Goal: Task Accomplishment & Management: Use online tool/utility

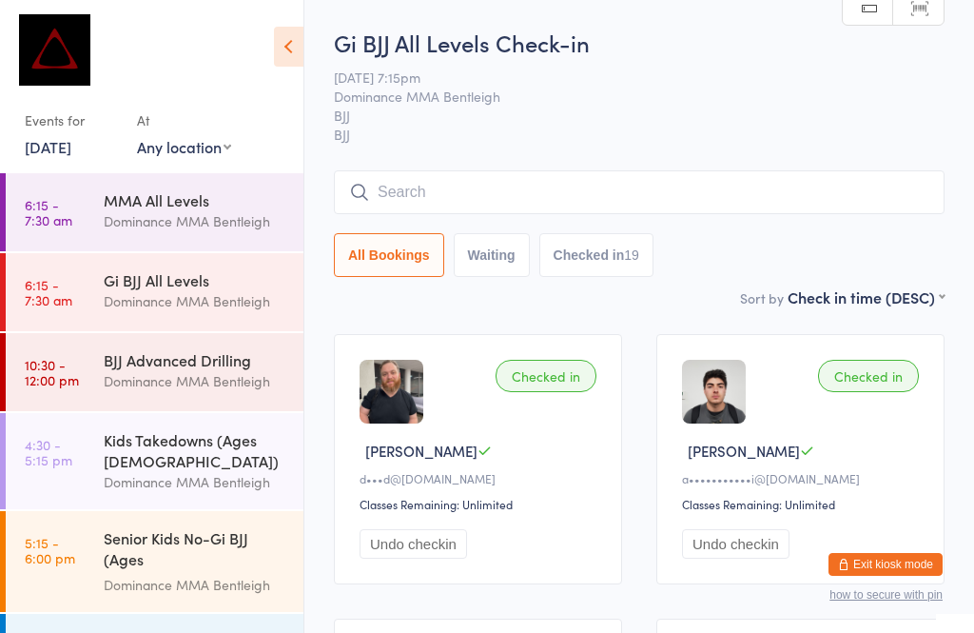
click at [284, 46] on icon at bounding box center [288, 47] width 29 height 40
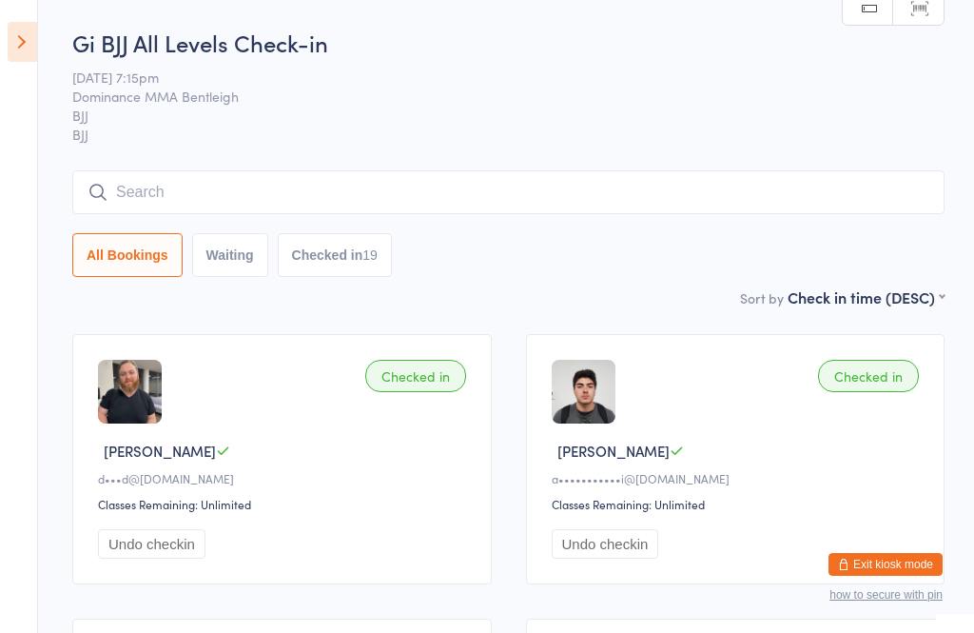
click at [34, 41] on icon at bounding box center [22, 42] width 29 height 40
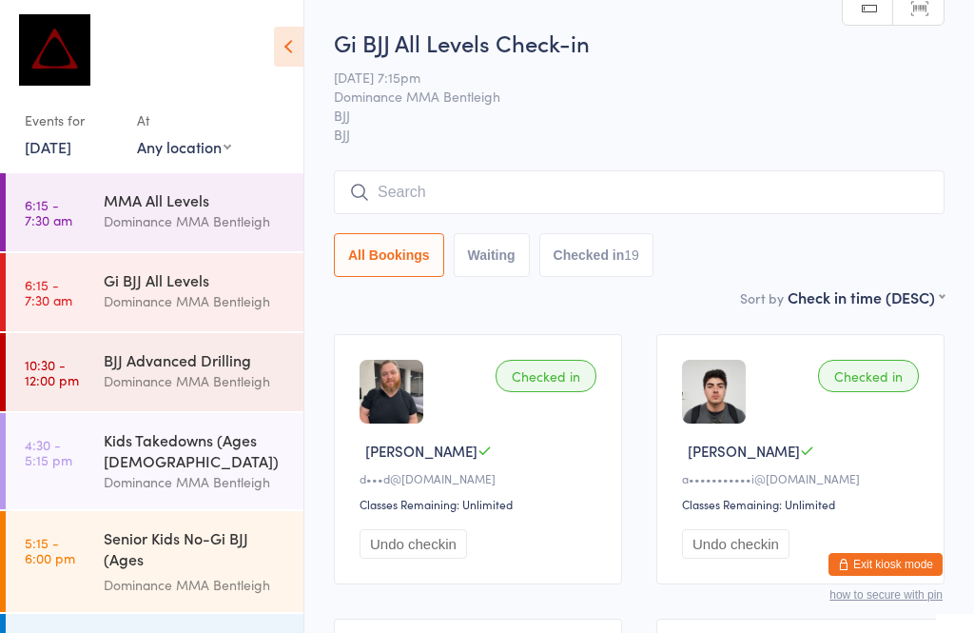
click at [71, 144] on link "[DATE]" at bounding box center [48, 146] width 47 height 21
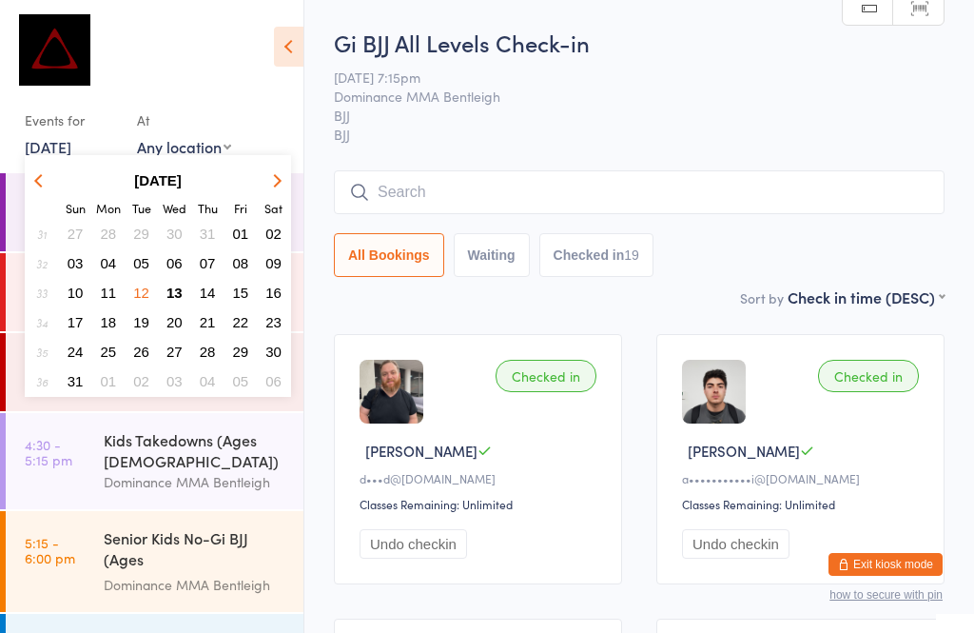
click at [171, 304] on button "13" at bounding box center [174, 293] width 29 height 26
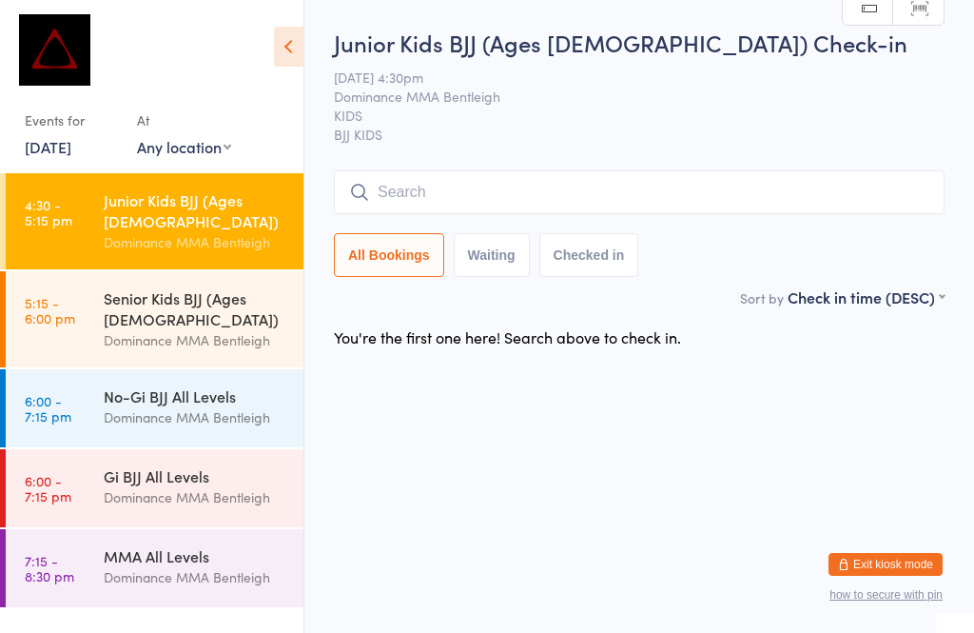
click at [459, 200] on input "search" at bounding box center [639, 192] width 611 height 44
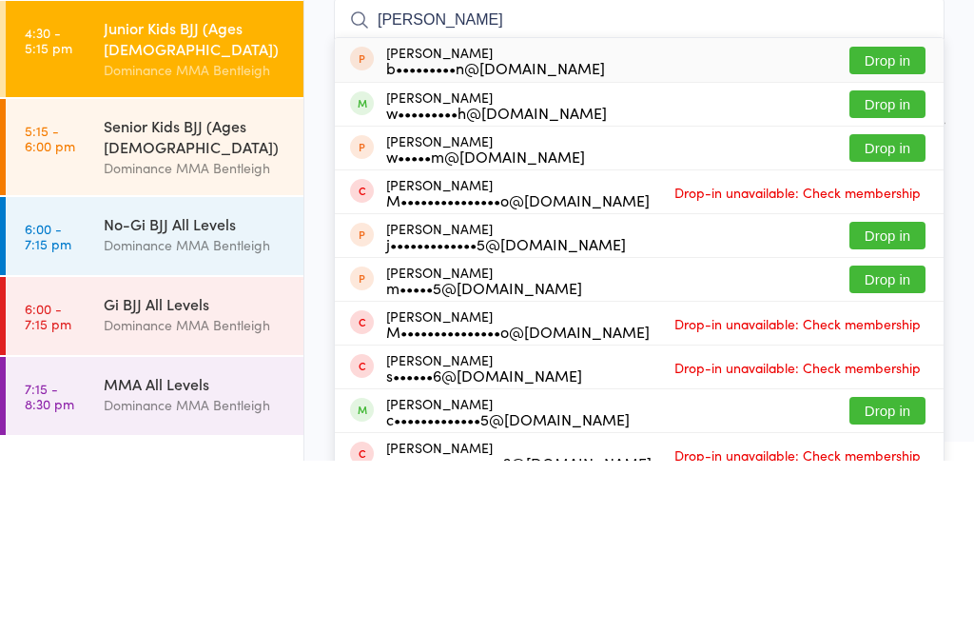
type input "[PERSON_NAME]"
click at [875, 263] on button "Drop in" at bounding box center [887, 277] width 76 height 28
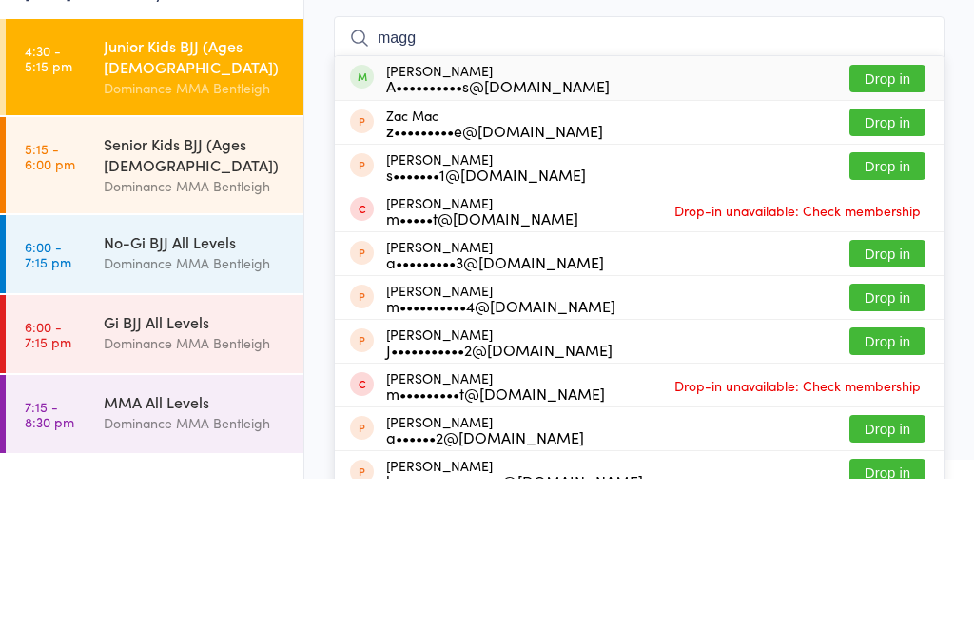
type input "magg"
click at [869, 219] on button "Drop in" at bounding box center [887, 233] width 76 height 28
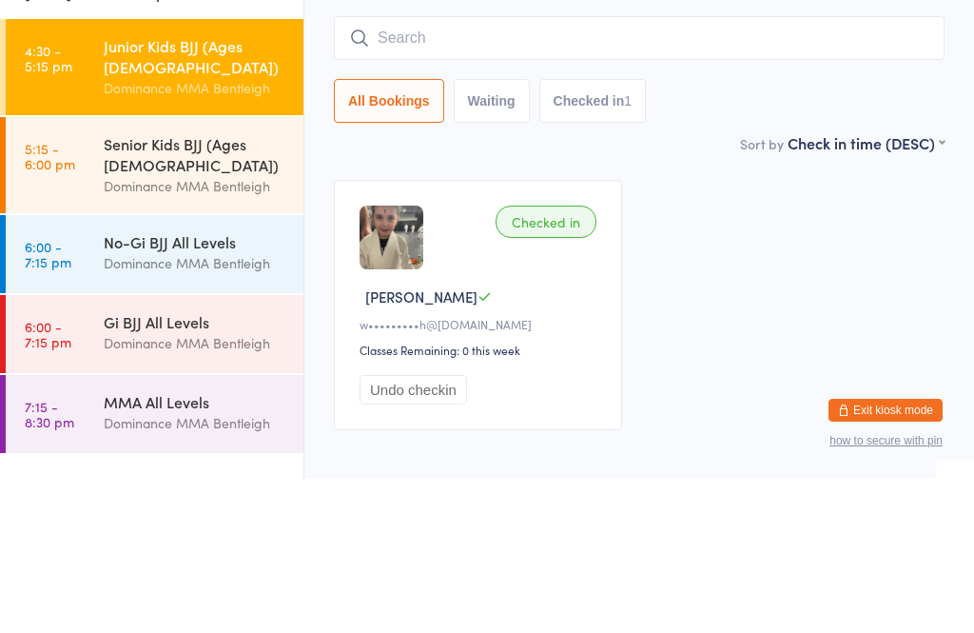
scroll to position [107, 0]
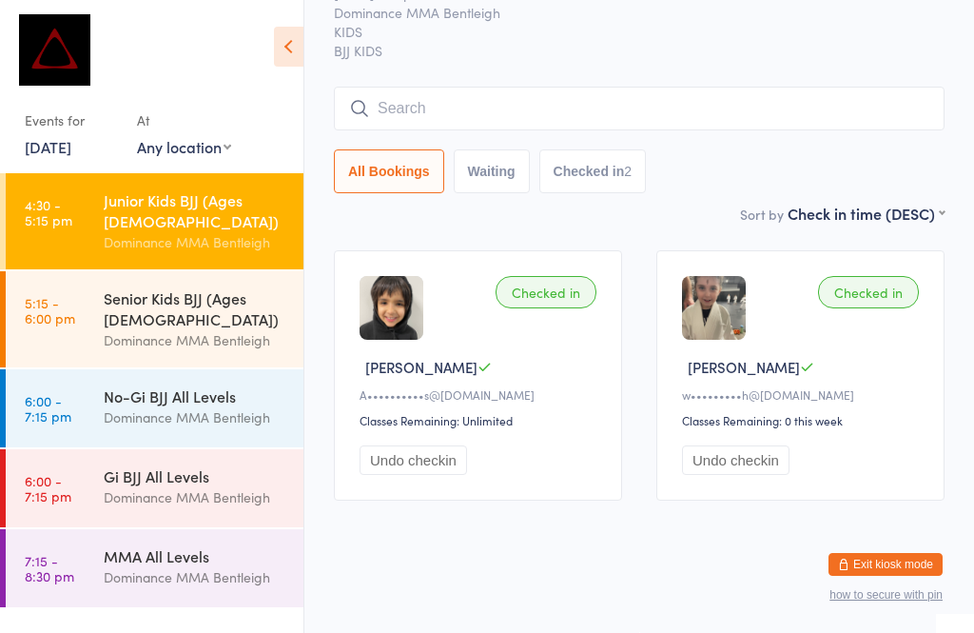
click at [498, 87] on input "search" at bounding box center [639, 109] width 611 height 44
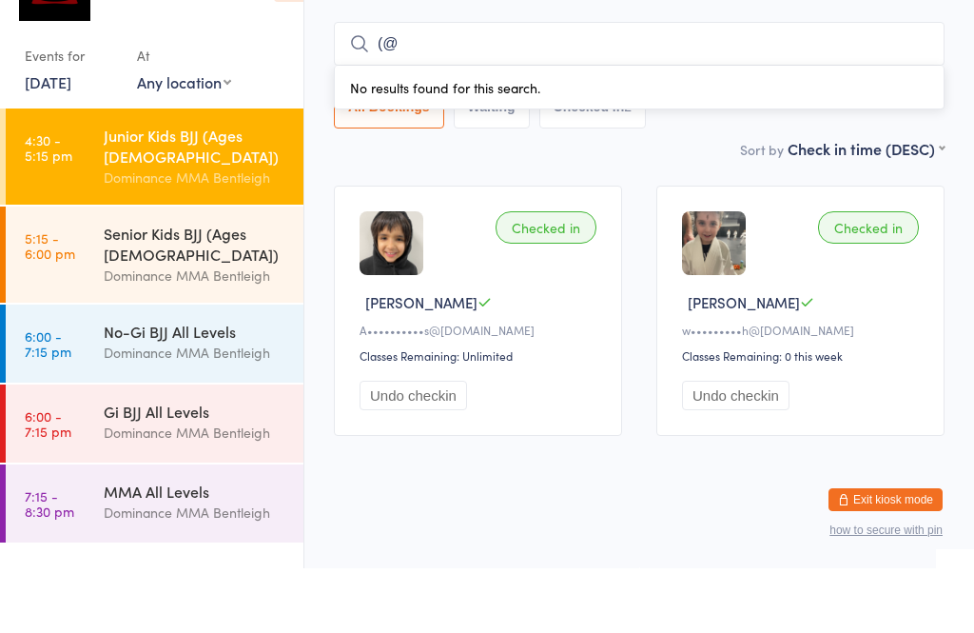
type input "("
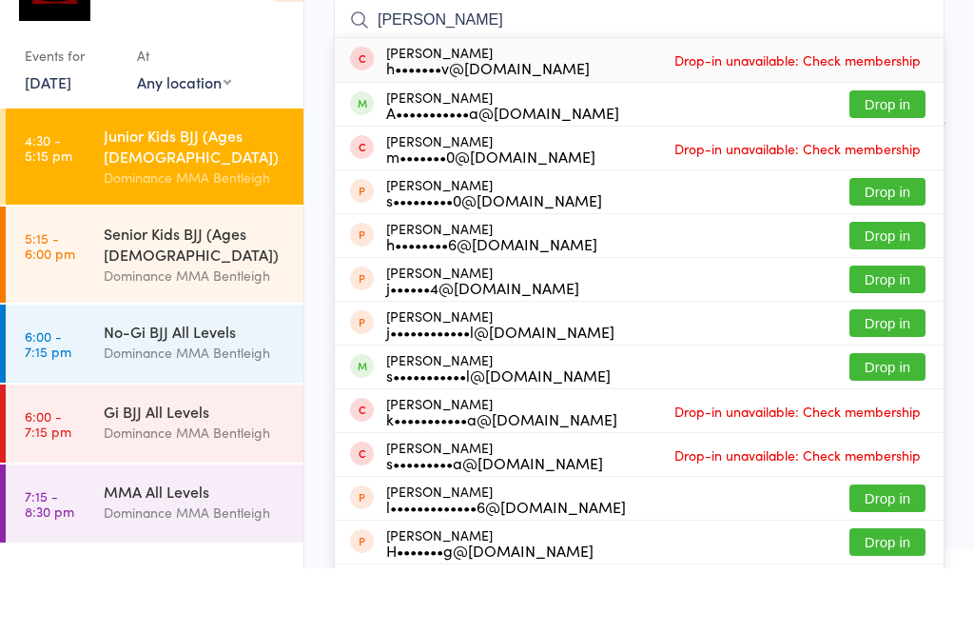
type input "[PERSON_NAME]"
click at [889, 155] on button "Drop in" at bounding box center [887, 169] width 76 height 28
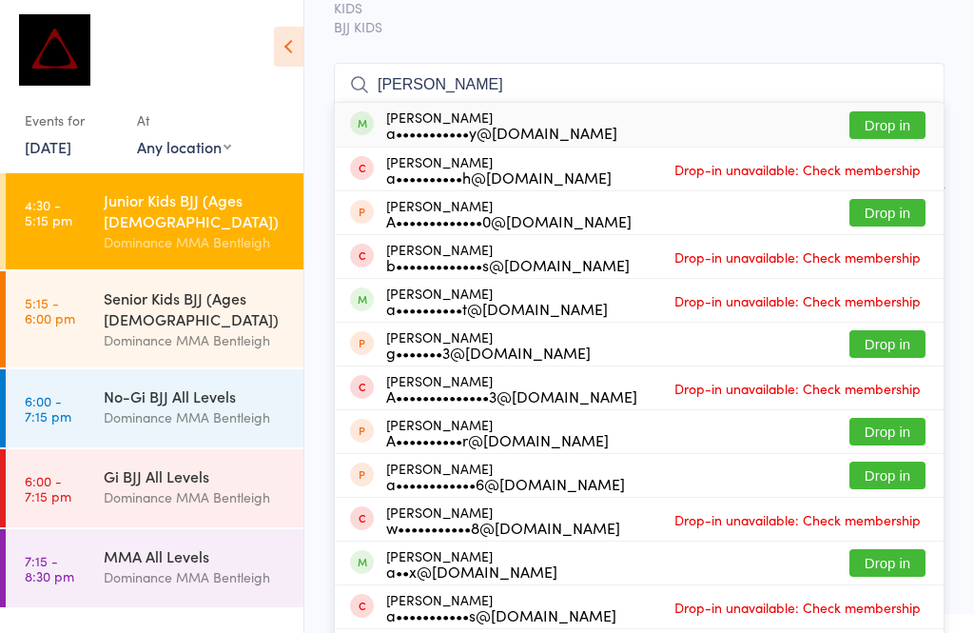
type input "[PERSON_NAME]"
click at [491, 137] on div "a•••••••••••y@[DOMAIN_NAME]" at bounding box center [501, 132] width 231 height 15
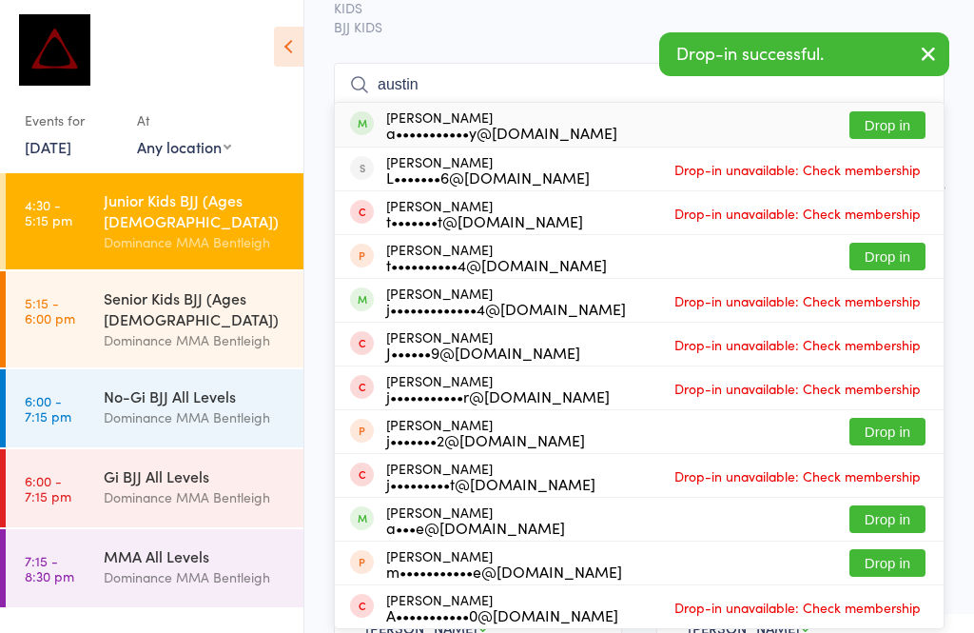
type input "austin"
click at [508, 122] on div "[PERSON_NAME] a•••••••••••y@[DOMAIN_NAME]" at bounding box center [501, 124] width 231 height 30
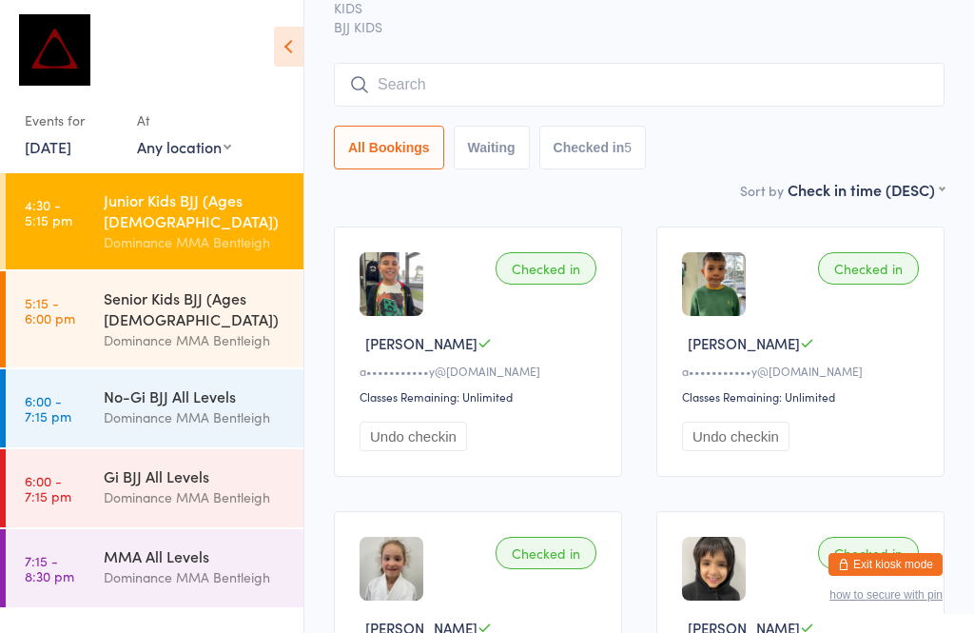
click at [181, 486] on div "Dominance MMA Bentleigh" at bounding box center [196, 497] width 184 height 22
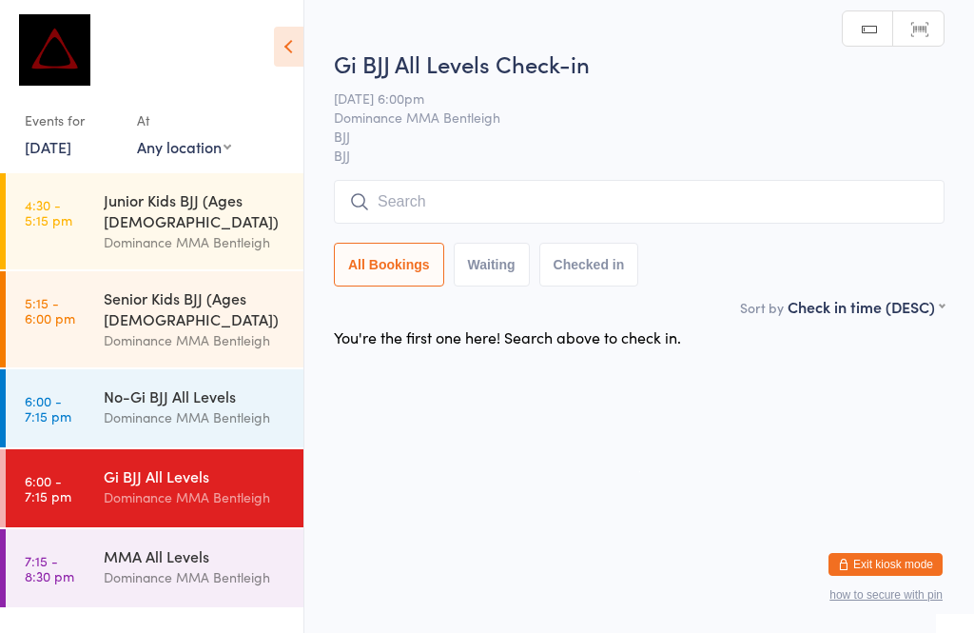
click at [591, 212] on input "search" at bounding box center [639, 202] width 611 height 44
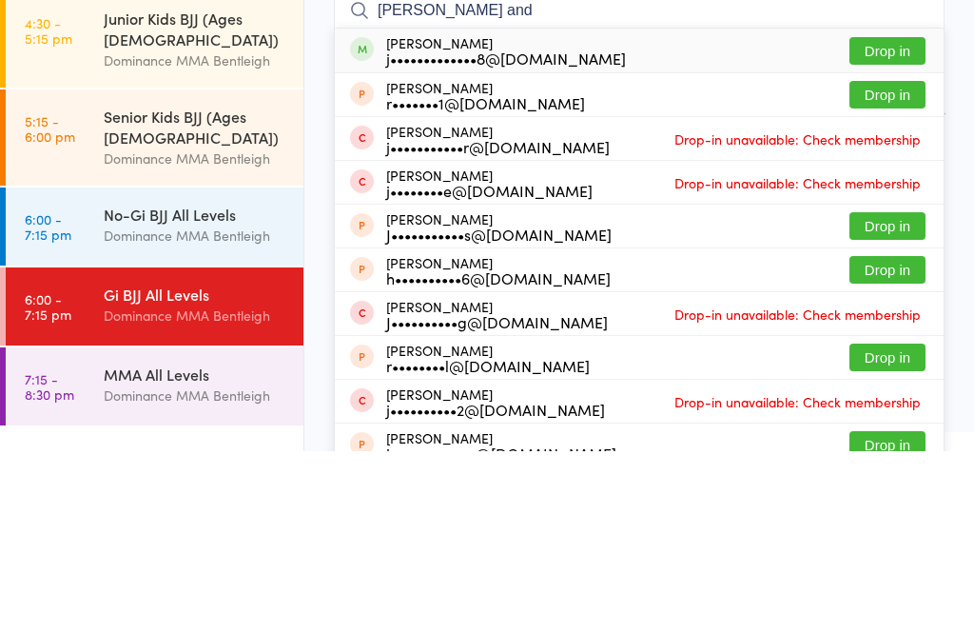
type input "[PERSON_NAME] and"
click at [882, 219] on button "Drop in" at bounding box center [887, 233] width 76 height 28
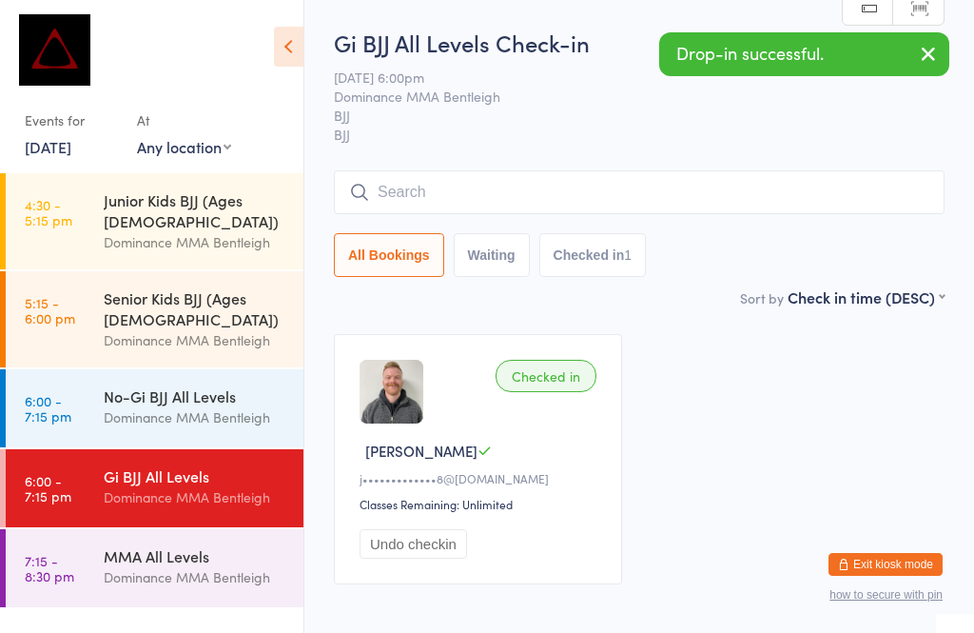
click at [202, 231] on div "Dominance MMA Bentleigh" at bounding box center [196, 242] width 184 height 22
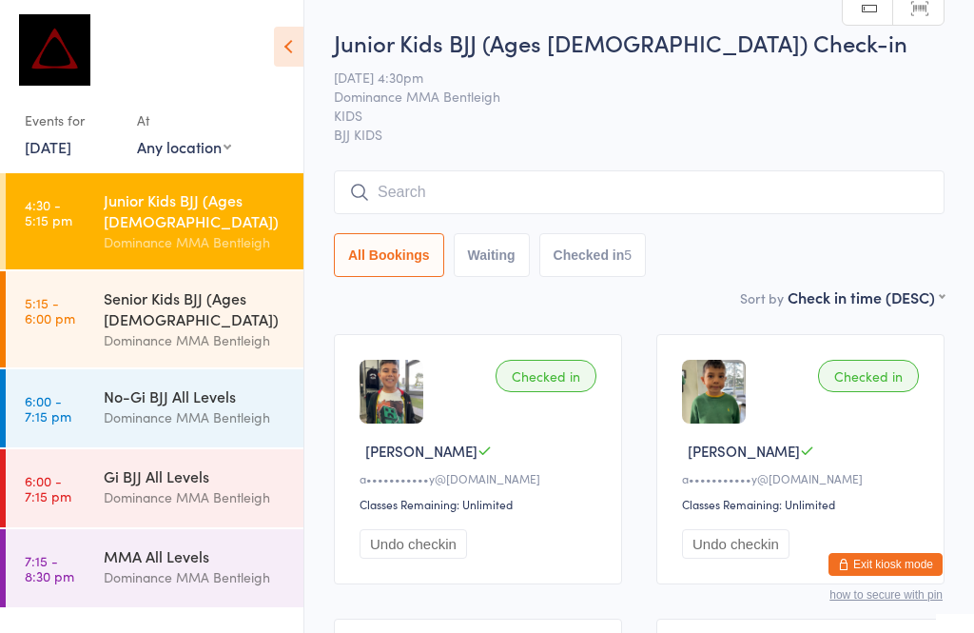
click at [119, 329] on div "Dominance MMA Bentleigh" at bounding box center [196, 340] width 184 height 22
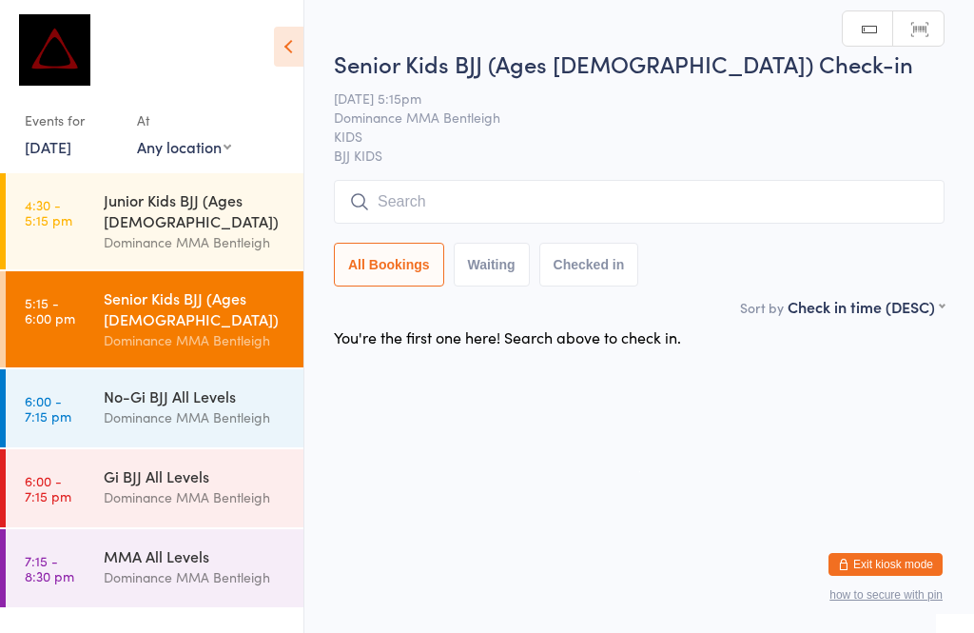
click at [399, 206] on input "search" at bounding box center [639, 202] width 611 height 44
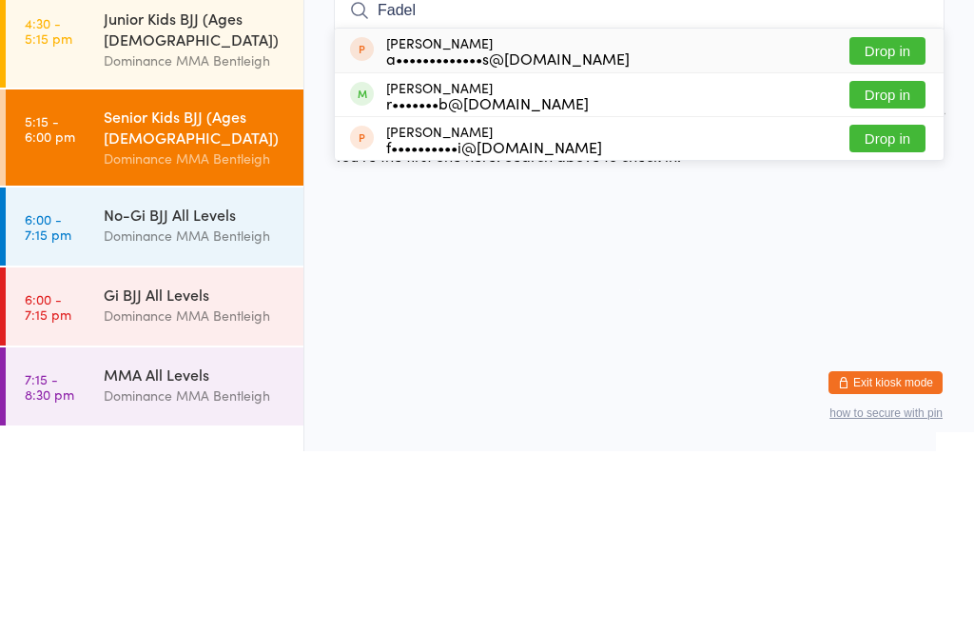
type input "Fadel"
click at [857, 263] on button "Drop in" at bounding box center [887, 277] width 76 height 28
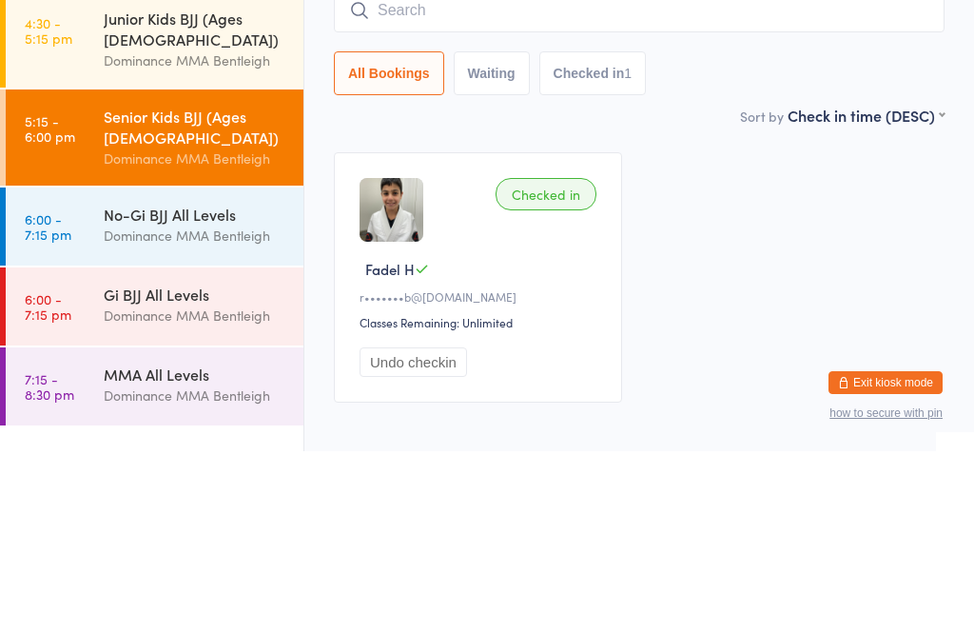
click at [142, 231] on div "Dominance MMA Bentleigh" at bounding box center [196, 242] width 184 height 22
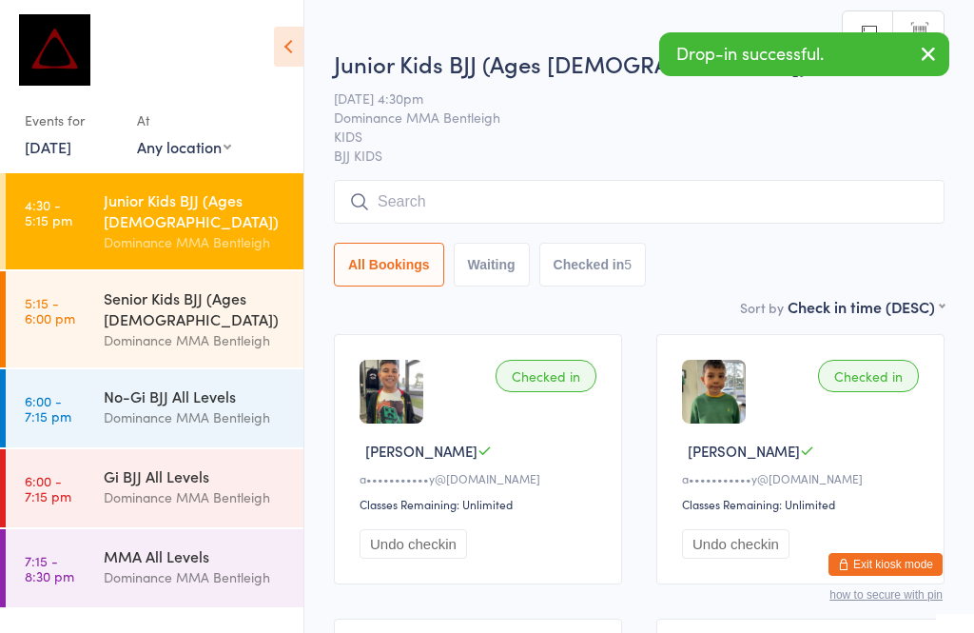
click at [417, 185] on input "search" at bounding box center [639, 202] width 611 height 44
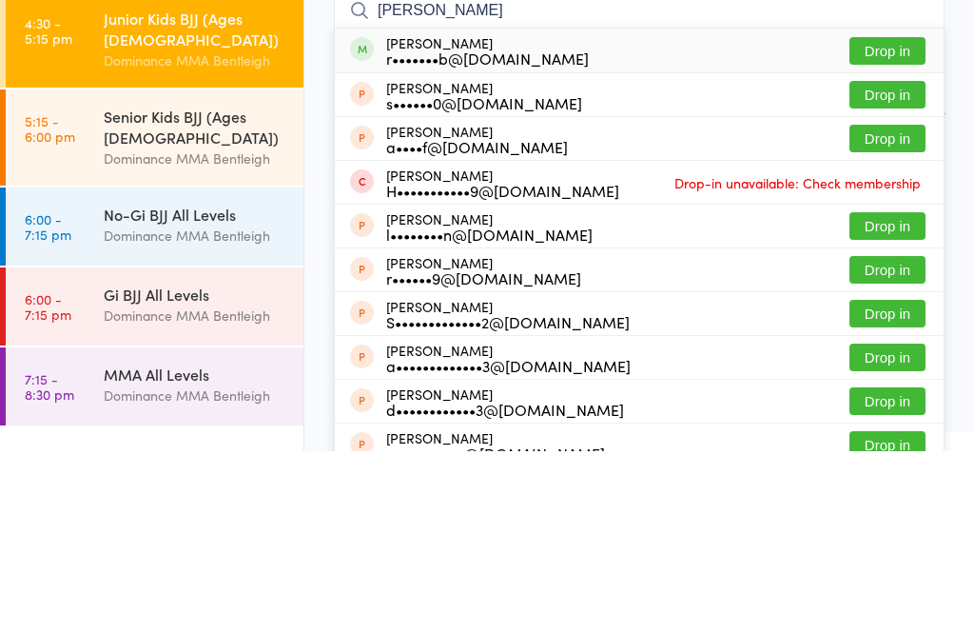
type input "[PERSON_NAME]"
click at [858, 219] on button "Drop in" at bounding box center [887, 233] width 76 height 28
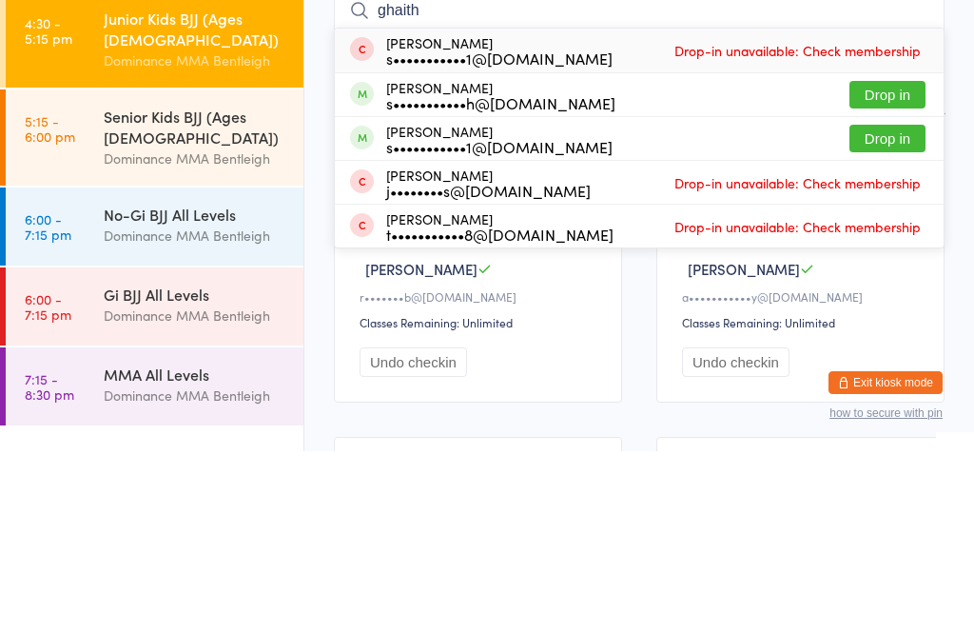
type input "ghaith"
click at [888, 263] on button "Drop in" at bounding box center [887, 277] width 76 height 28
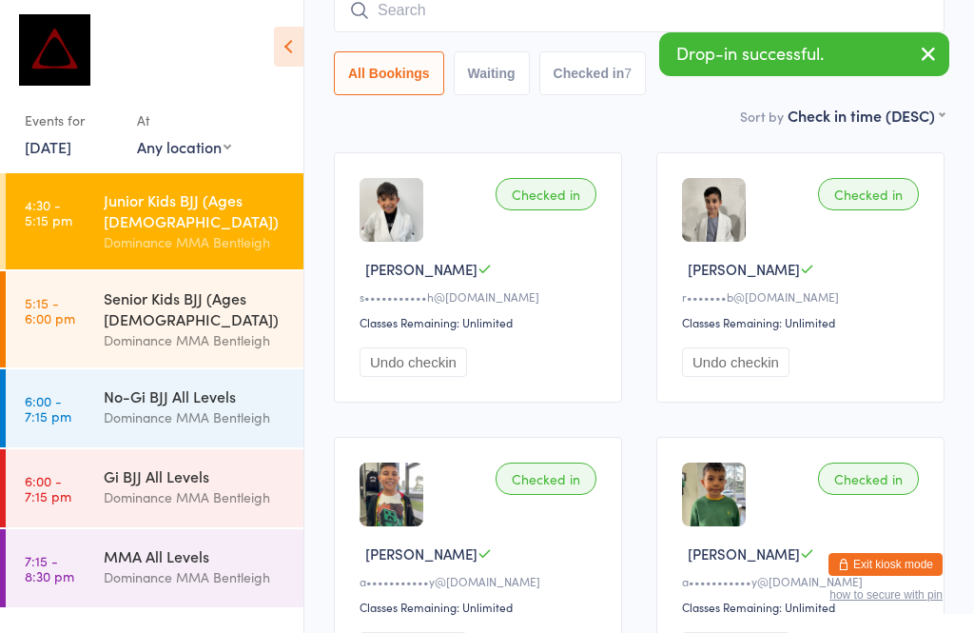
click at [419, 59] on button "All Bookings" at bounding box center [389, 73] width 110 height 44
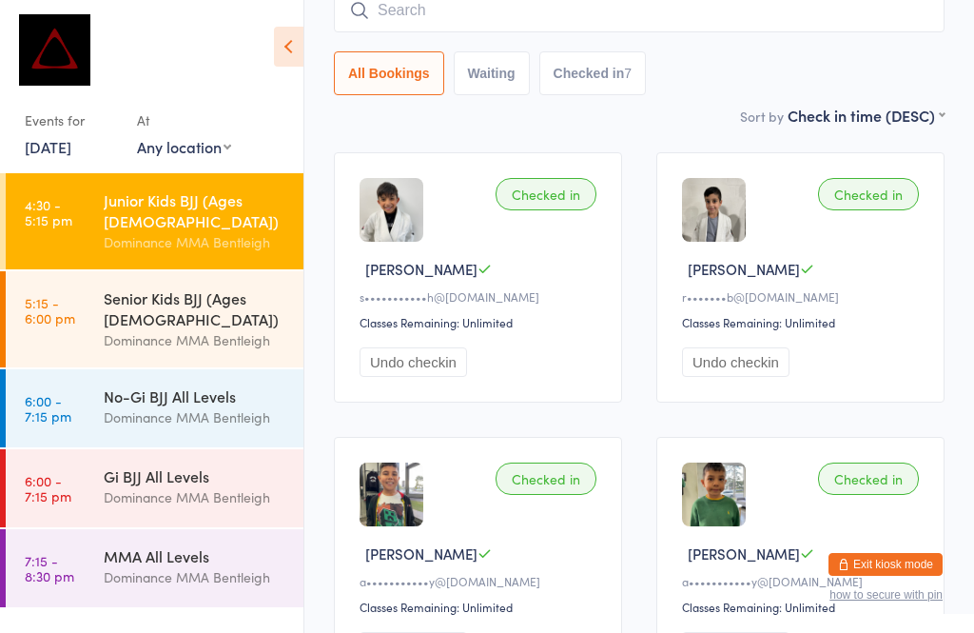
click at [347, 13] on input "search" at bounding box center [639, 11] width 611 height 44
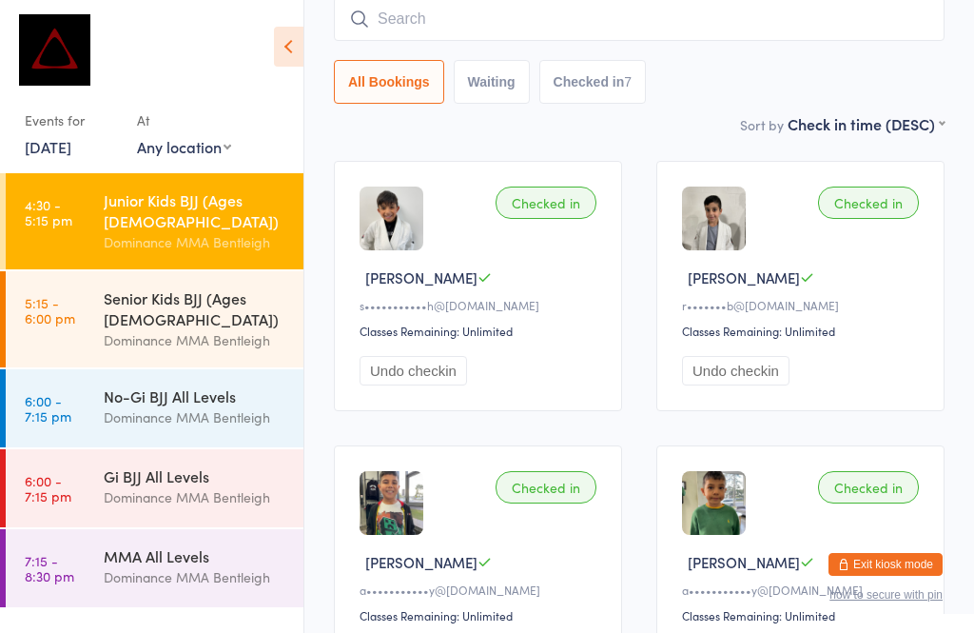
scroll to position [172, 0]
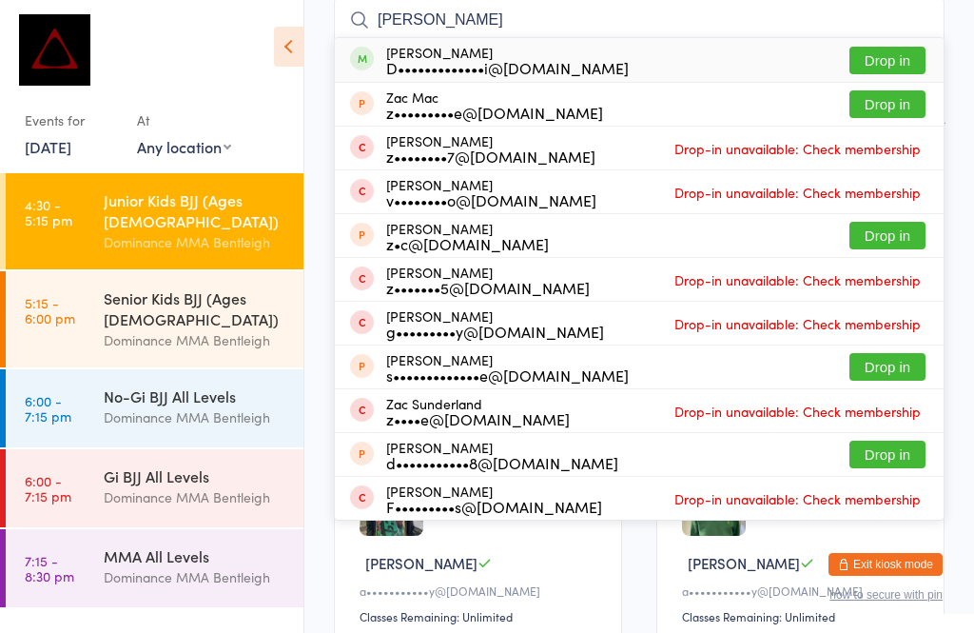
type input "[PERSON_NAME]"
click at [409, 60] on div "D•••••••••••••i@[DOMAIN_NAME]" at bounding box center [507, 67] width 243 height 15
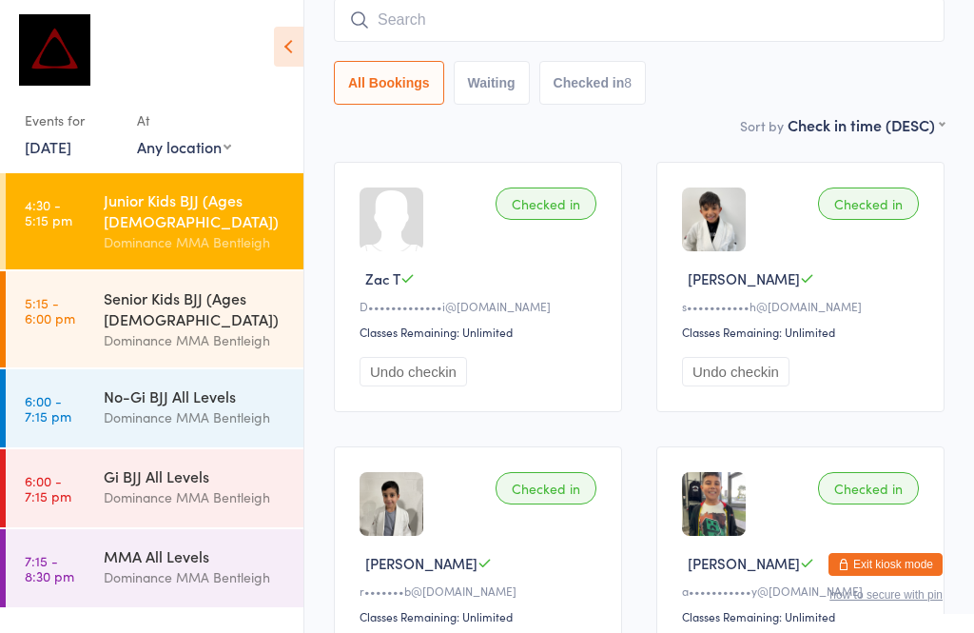
click at [477, 16] on input "search" at bounding box center [639, 20] width 611 height 44
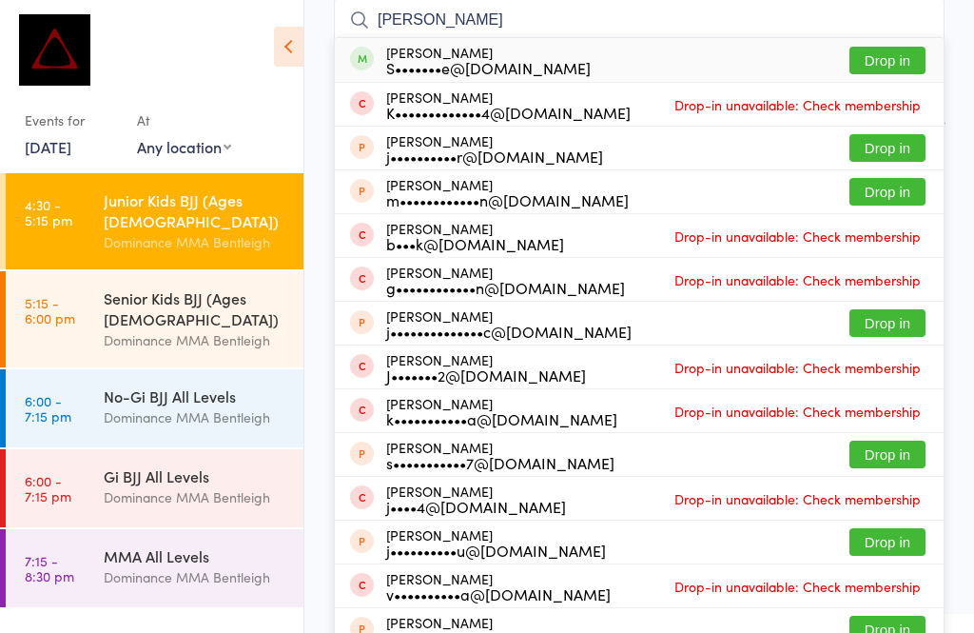
type input "[PERSON_NAME]"
click at [912, 55] on button "Drop in" at bounding box center [887, 61] width 76 height 28
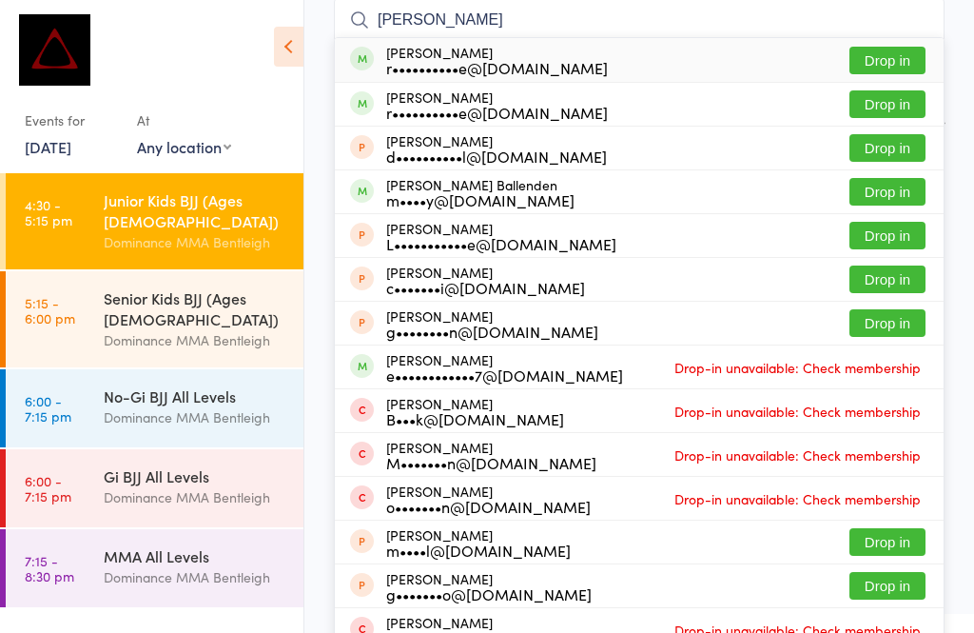
type input "[PERSON_NAME]"
click at [890, 61] on button "Drop in" at bounding box center [887, 61] width 76 height 28
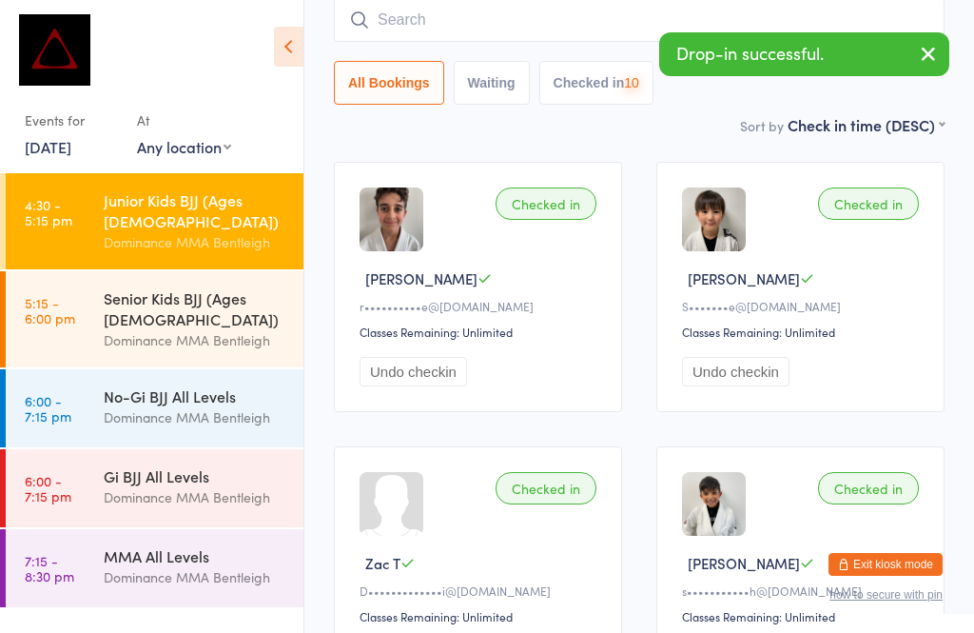
click at [547, 23] on input "search" at bounding box center [639, 20] width 611 height 44
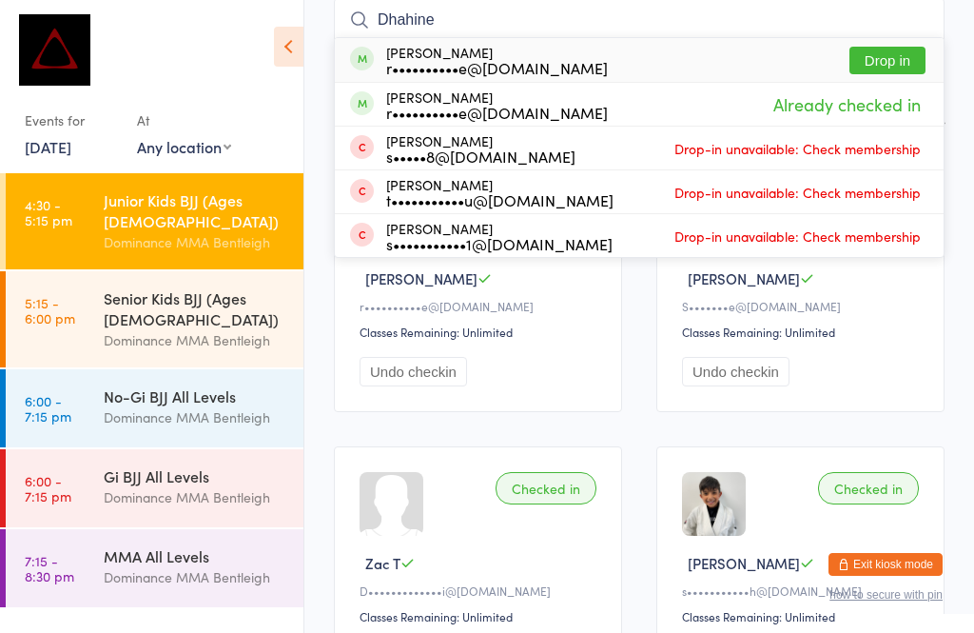
type input "Dhahine"
click at [887, 68] on button "Drop in" at bounding box center [887, 61] width 76 height 28
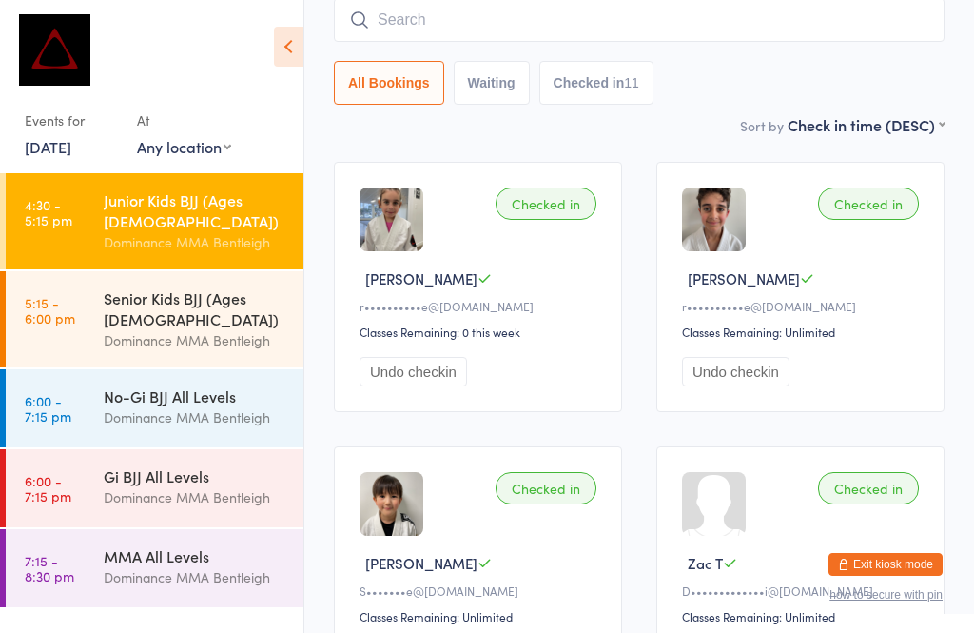
click at [47, 295] on time "5:15 - 6:00 pm" at bounding box center [50, 310] width 50 height 30
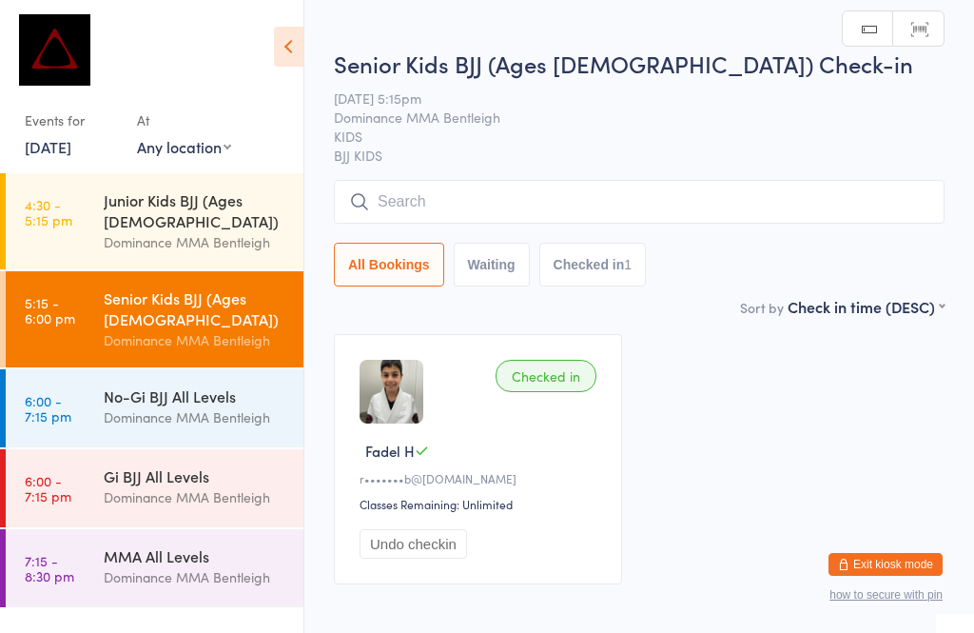
click at [801, 198] on input "search" at bounding box center [639, 202] width 611 height 44
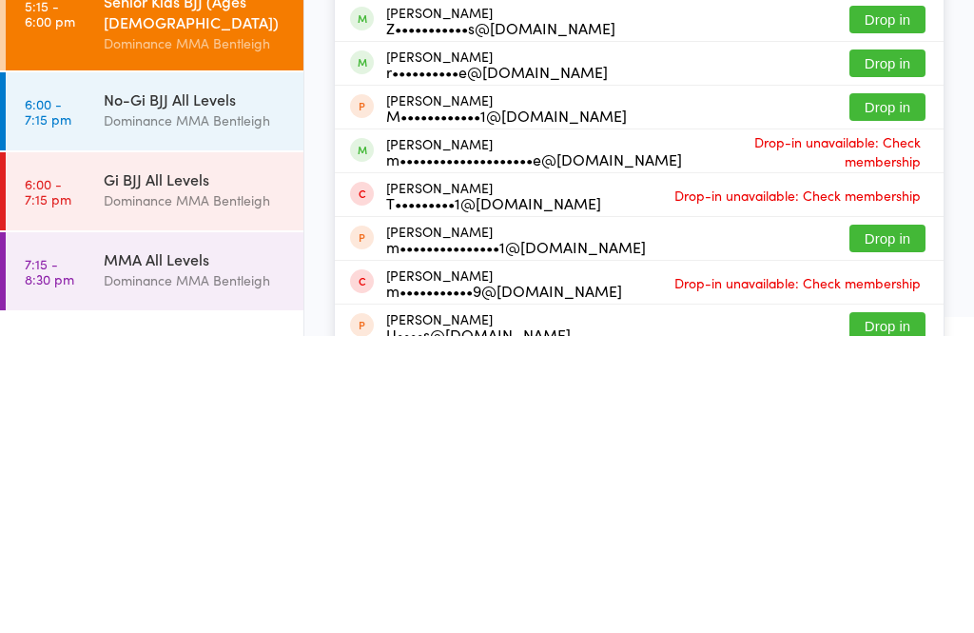
scroll to position [237, 0]
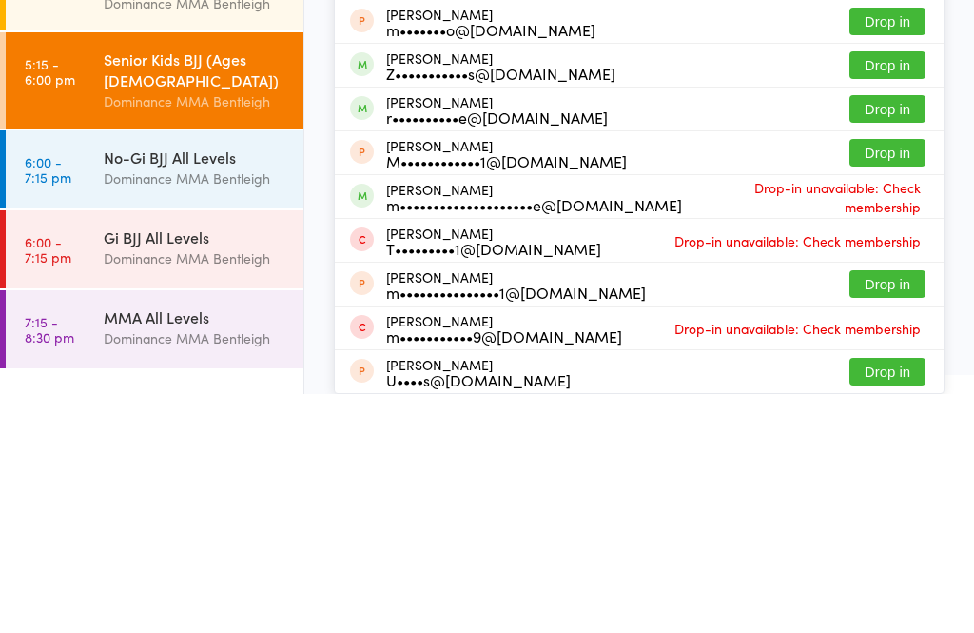
type input "[PERSON_NAME]"
click at [876, 334] on button "Drop in" at bounding box center [887, 348] width 76 height 28
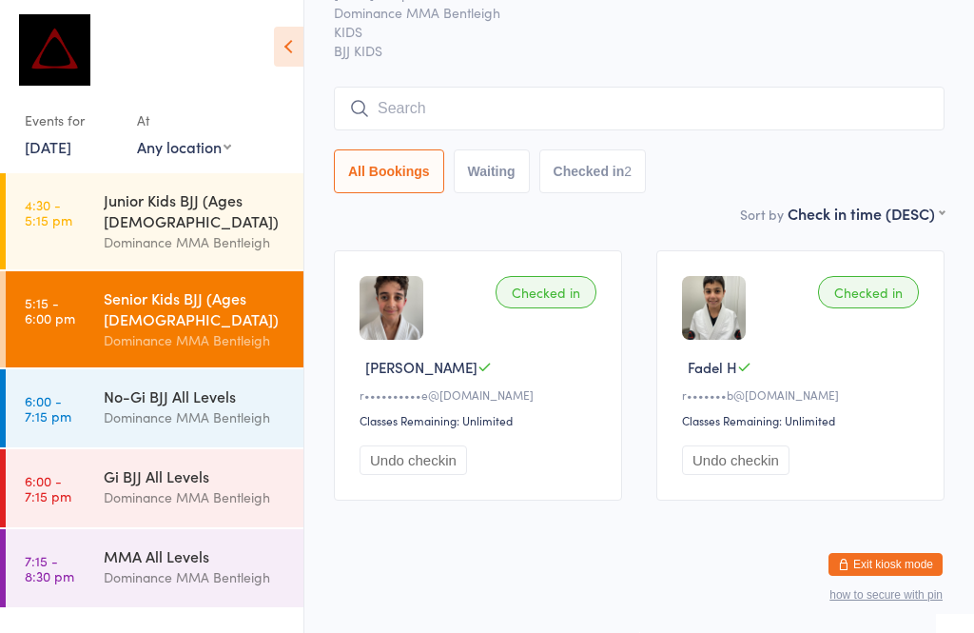
click at [400, 105] on input "search" at bounding box center [639, 109] width 611 height 44
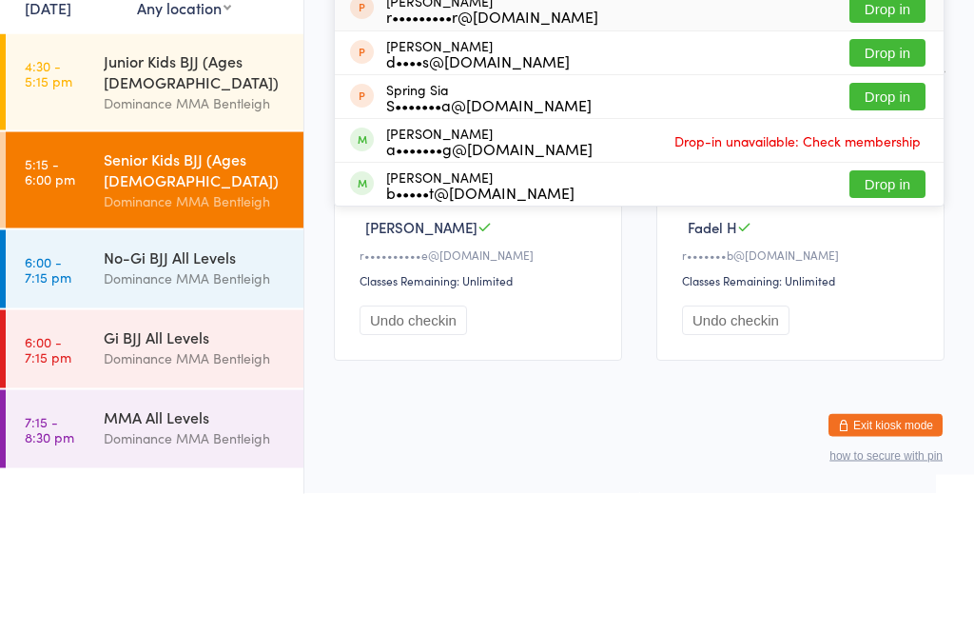
type input "Spe"
click at [886, 310] on button "Drop in" at bounding box center [887, 324] width 76 height 28
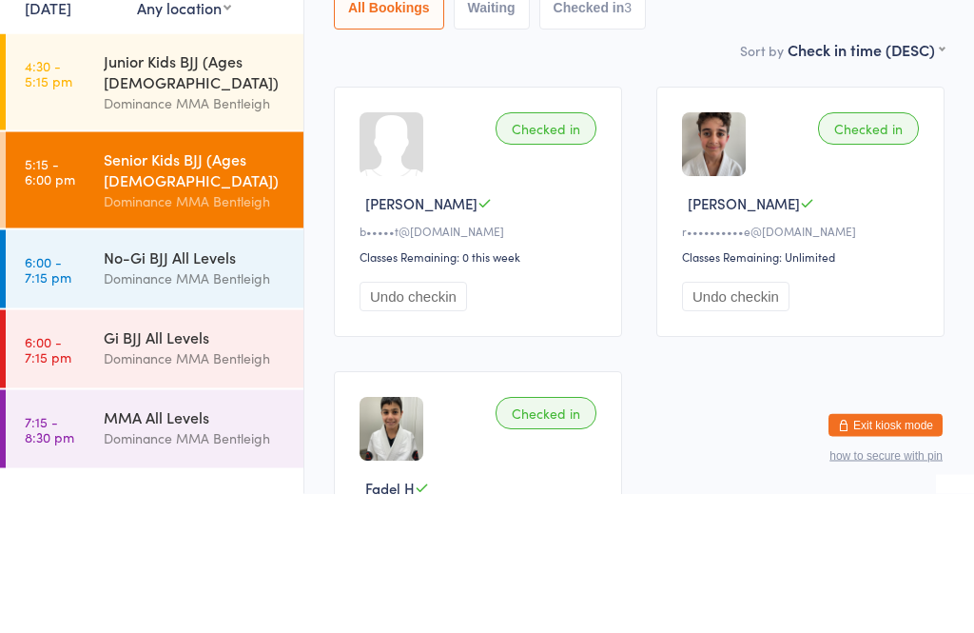
scroll to position [72, 0]
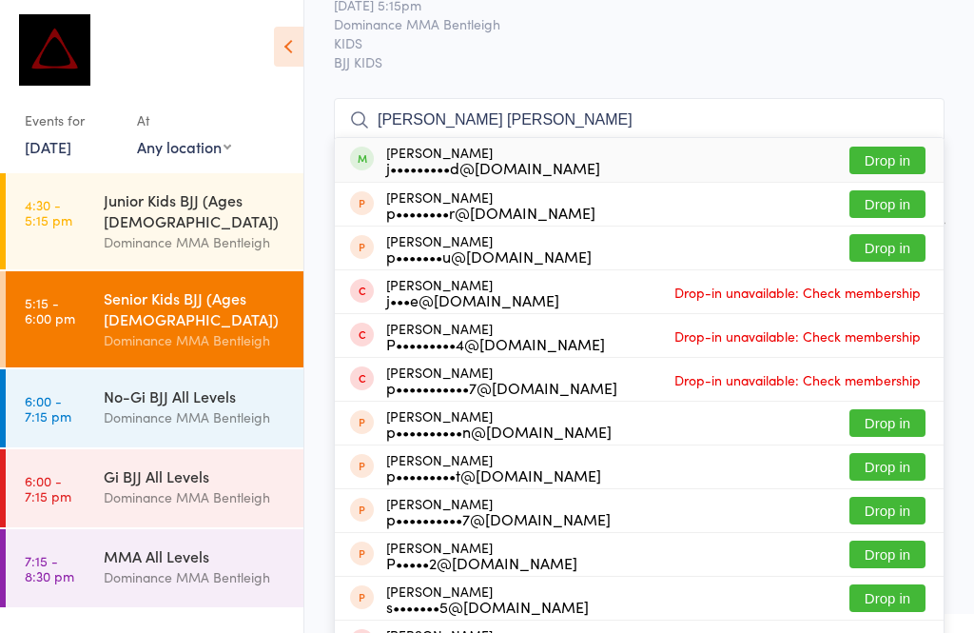
type input "[PERSON_NAME] [PERSON_NAME]"
click at [880, 164] on button "Drop in" at bounding box center [887, 160] width 76 height 28
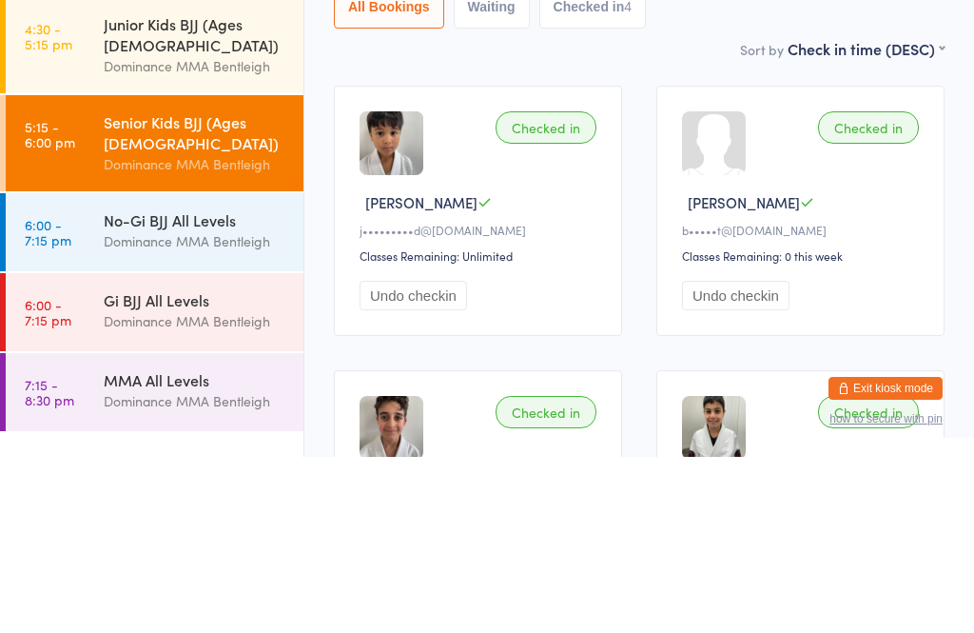
click at [216, 385] on div "No-Gi BJJ All Levels" at bounding box center [196, 395] width 184 height 21
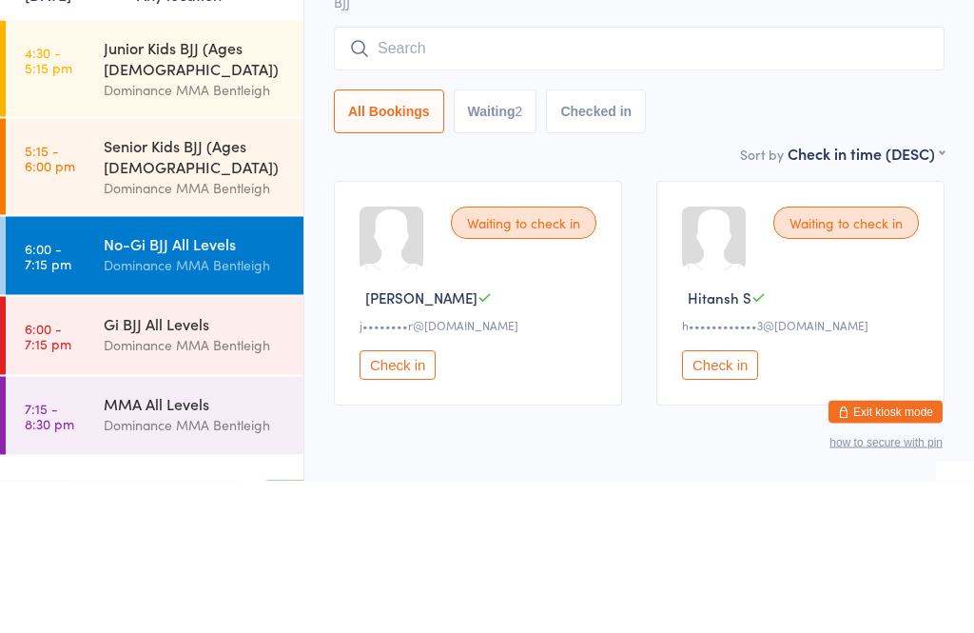
click at [230, 465] on div "Gi BJJ All Levels" at bounding box center [196, 475] width 184 height 21
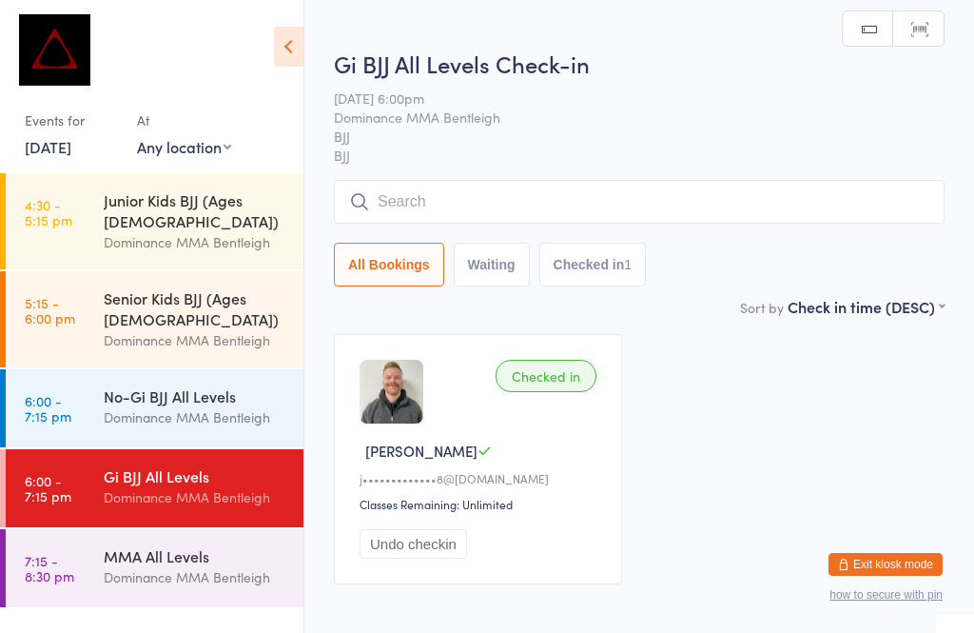
click at [578, 196] on input "search" at bounding box center [639, 202] width 611 height 44
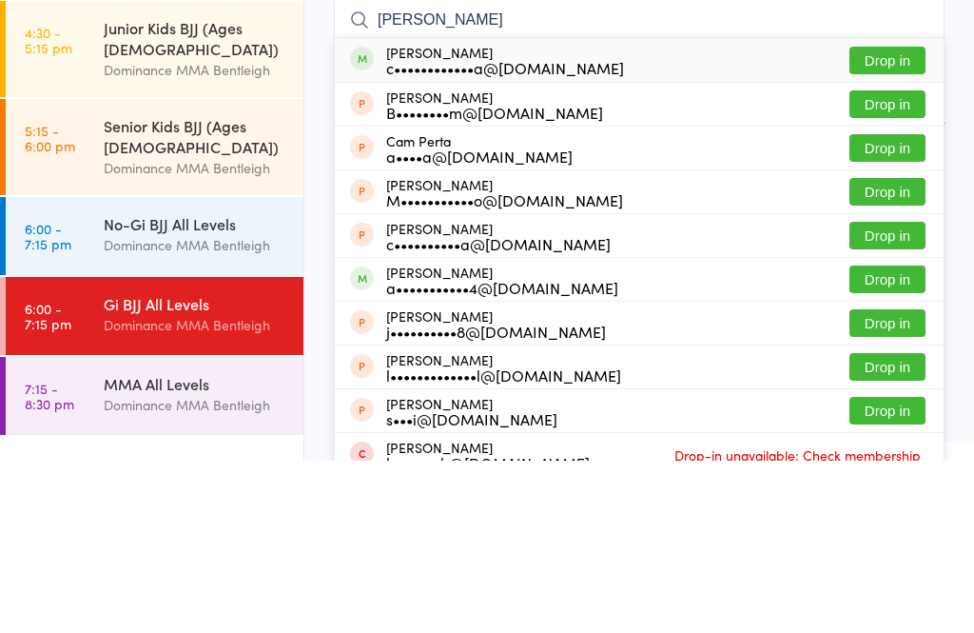
type input "[PERSON_NAME]"
click at [902, 219] on button "Drop in" at bounding box center [887, 233] width 76 height 28
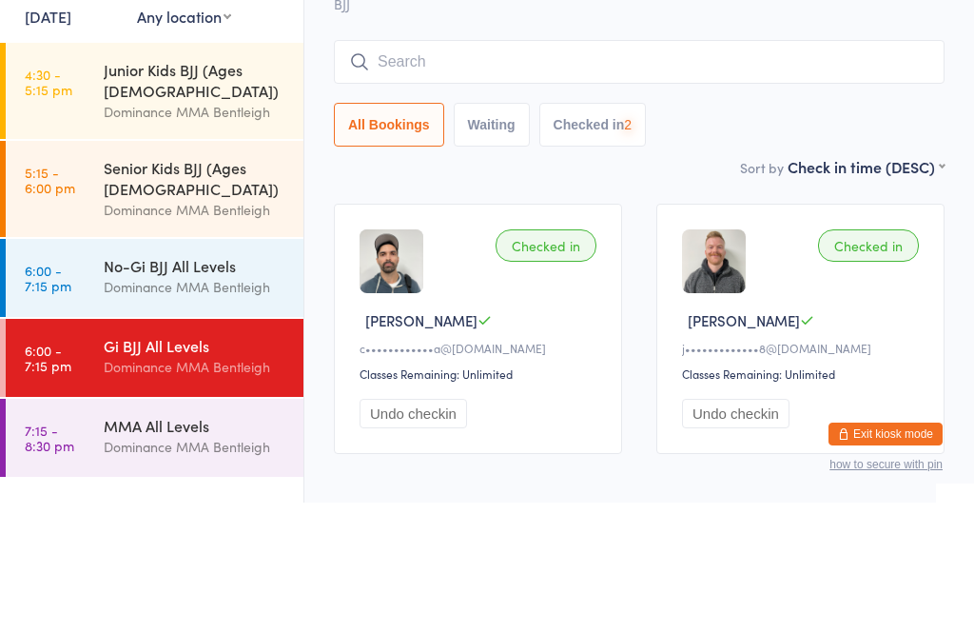
click at [236, 189] on div "Junior Kids BJJ (Ages [DEMOGRAPHIC_DATA])" at bounding box center [196, 210] width 184 height 42
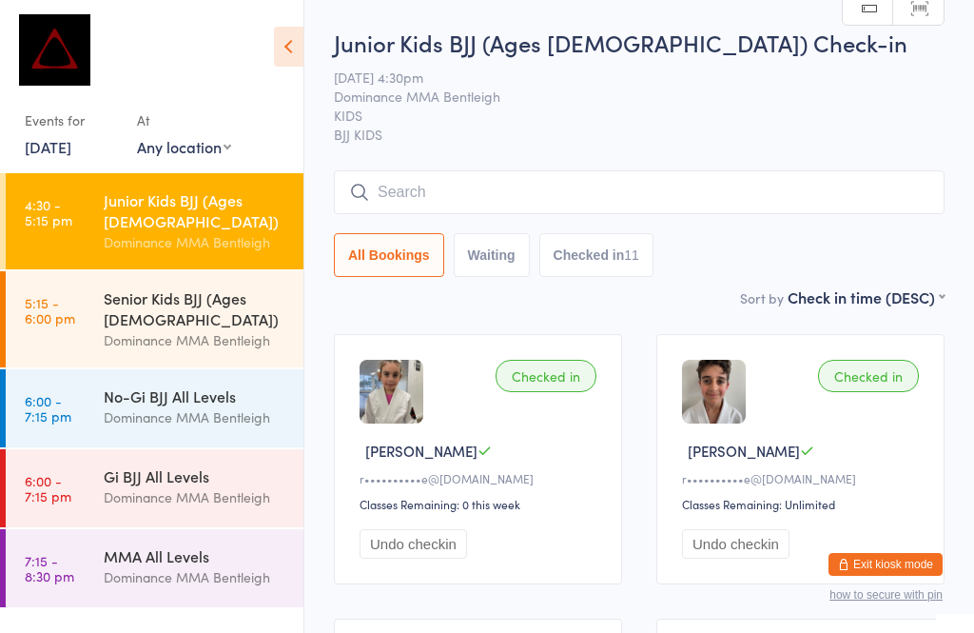
click at [225, 287] on div "Senior Kids BJJ (Ages [DEMOGRAPHIC_DATA])" at bounding box center [196, 308] width 184 height 42
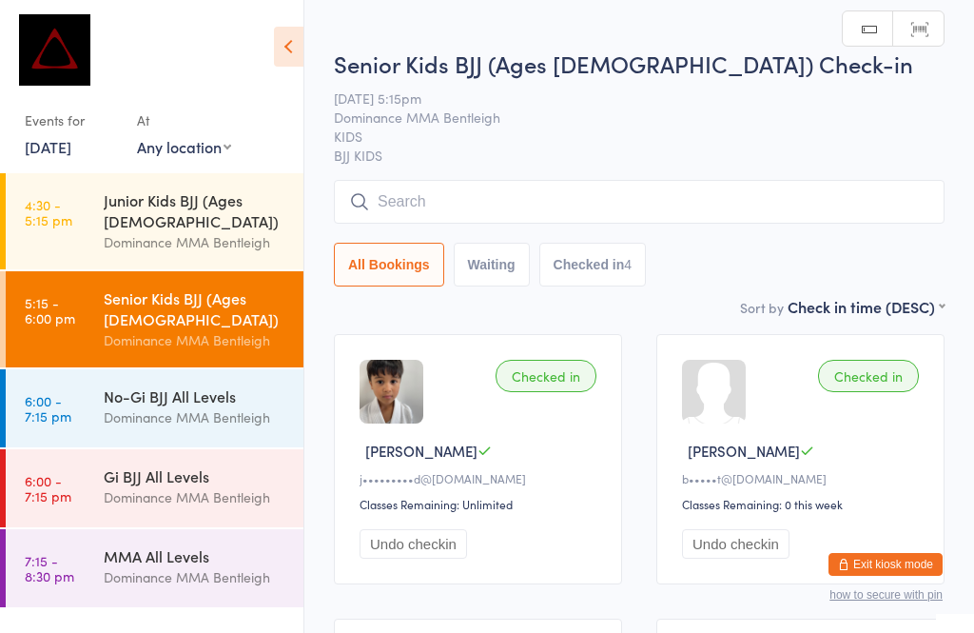
click at [671, 184] on input "search" at bounding box center [639, 202] width 611 height 44
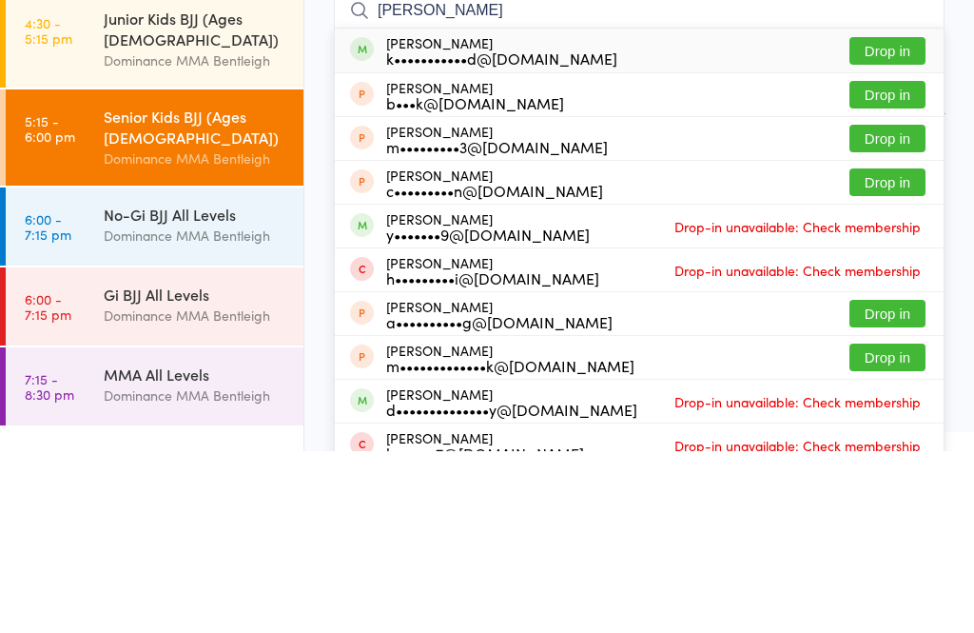
type input "[PERSON_NAME]"
click at [895, 219] on button "Drop in" at bounding box center [887, 233] width 76 height 28
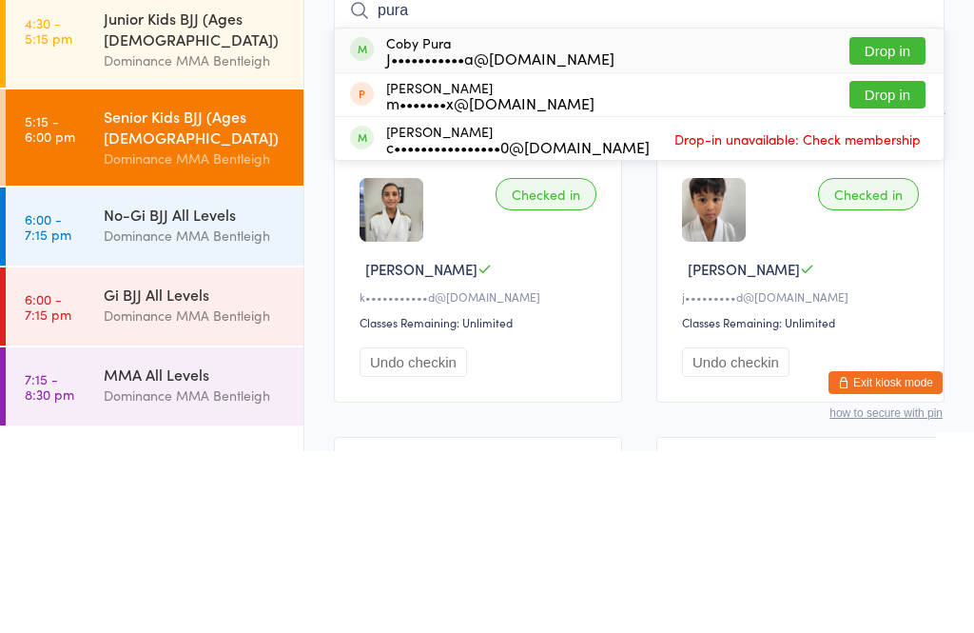
type input "pura"
click at [880, 219] on button "Drop in" at bounding box center [887, 233] width 76 height 28
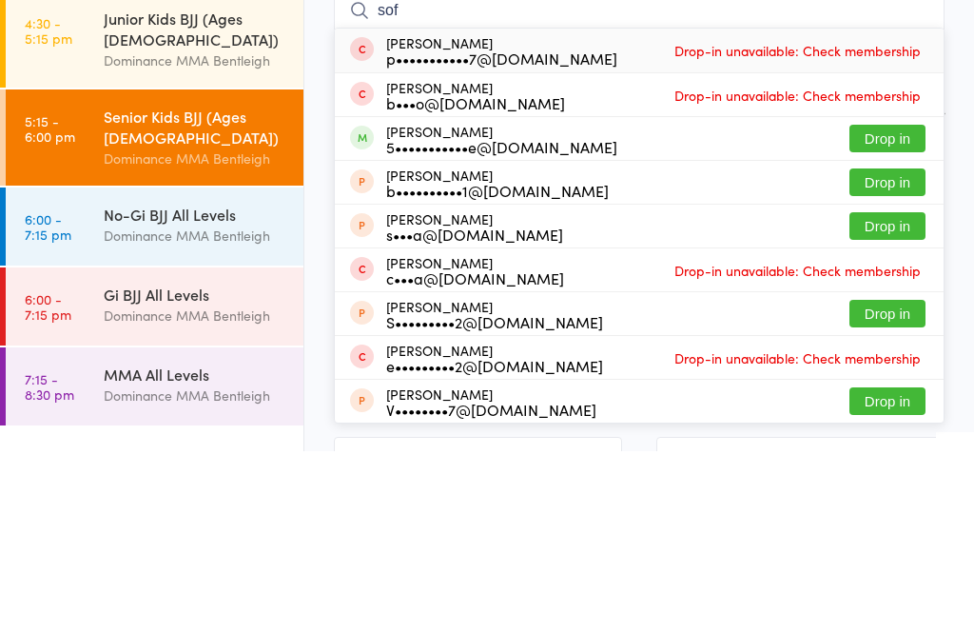
type input "sof"
click at [401, 305] on div "[PERSON_NAME] 5•••••••••••e@[DOMAIN_NAME]" at bounding box center [501, 320] width 231 height 30
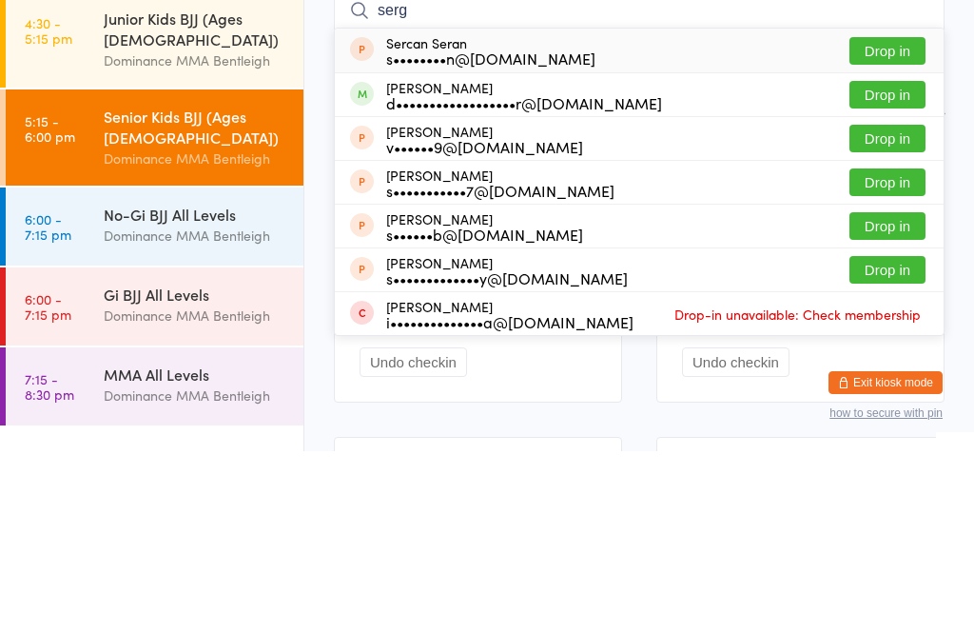
type input "serg"
click at [391, 262] on div "[PERSON_NAME] d••••••••••••••••••r@[DOMAIN_NAME]" at bounding box center [524, 277] width 276 height 30
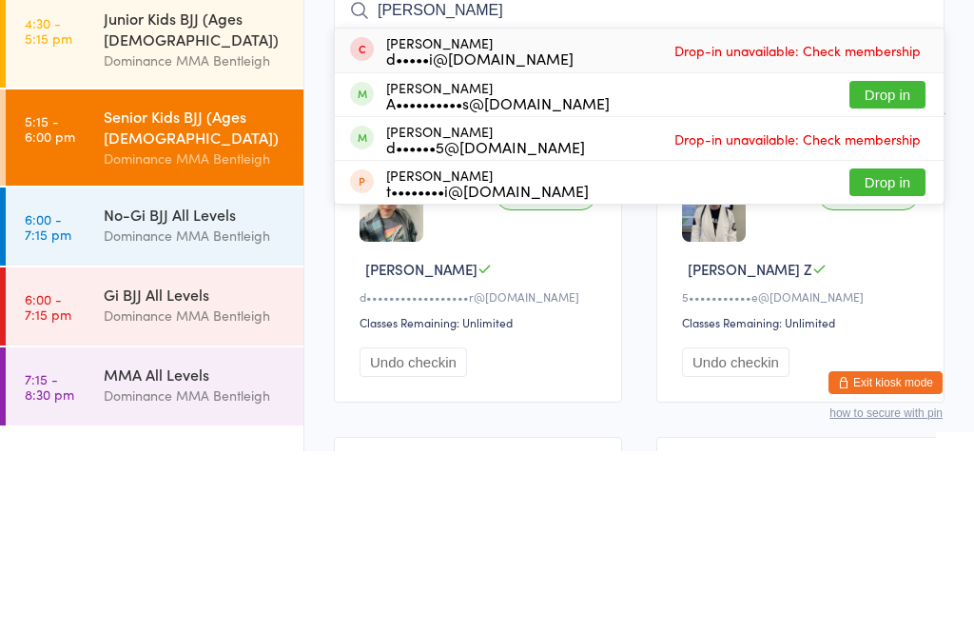
type input "[PERSON_NAME]"
click at [891, 263] on button "Drop in" at bounding box center [887, 277] width 76 height 28
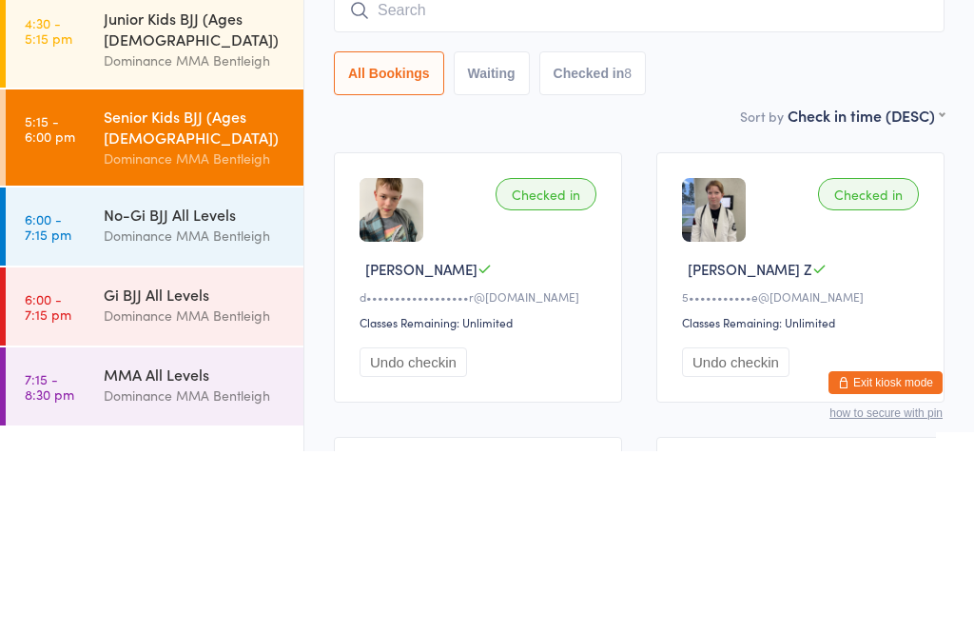
scroll to position [182, 0]
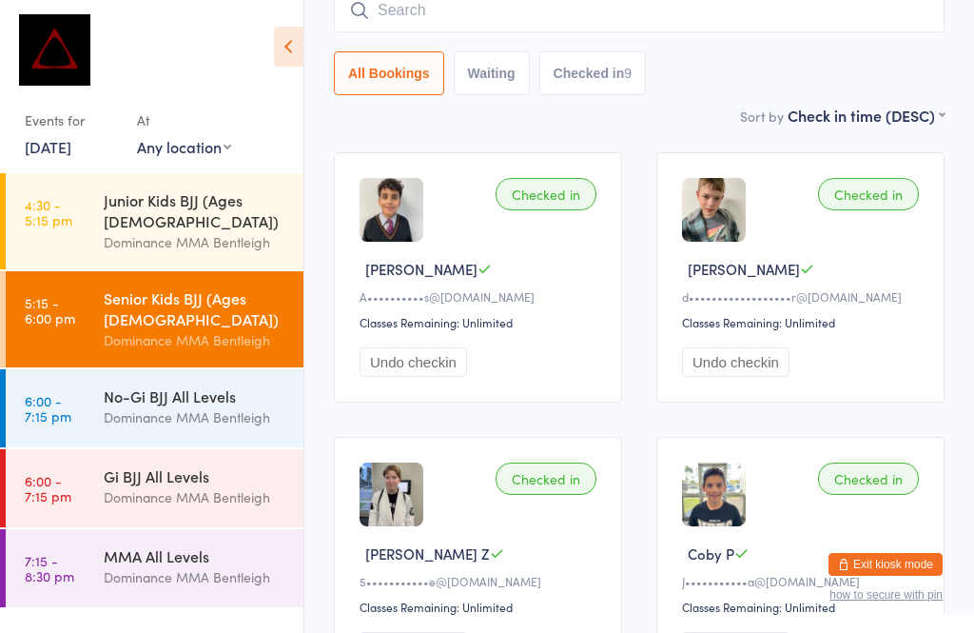
click at [501, 31] on input "search" at bounding box center [639, 11] width 611 height 44
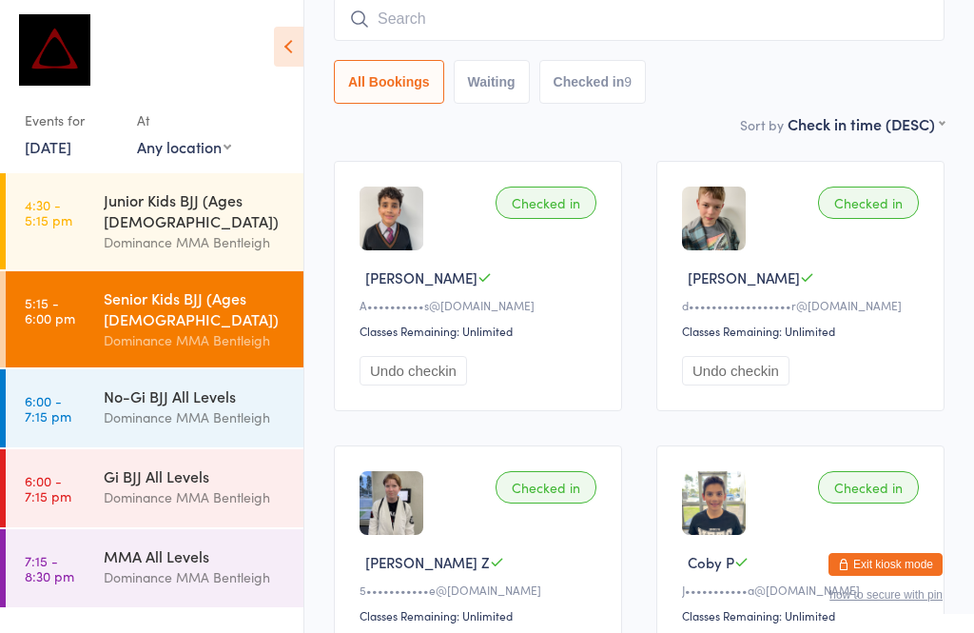
scroll to position [172, 0]
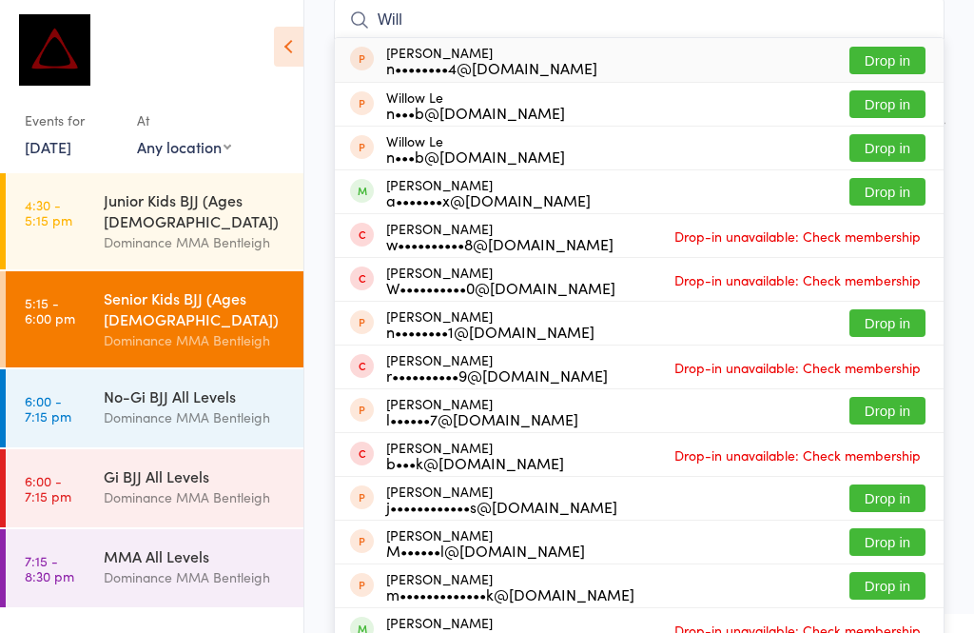
type input "Will"
click at [896, 193] on button "Drop in" at bounding box center [887, 192] width 76 height 28
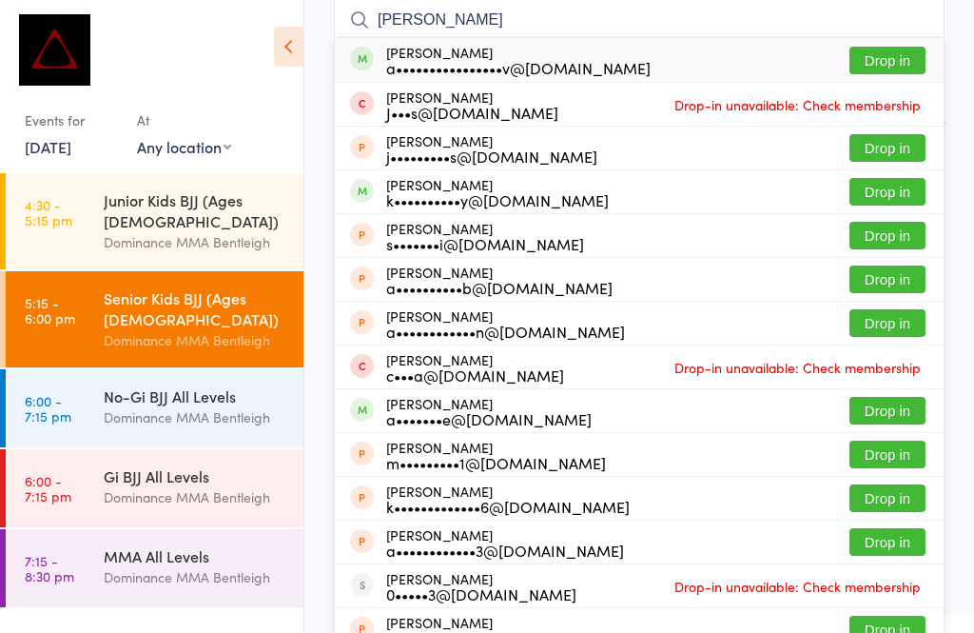
type input "[PERSON_NAME]"
click at [897, 62] on button "Drop in" at bounding box center [887, 61] width 76 height 28
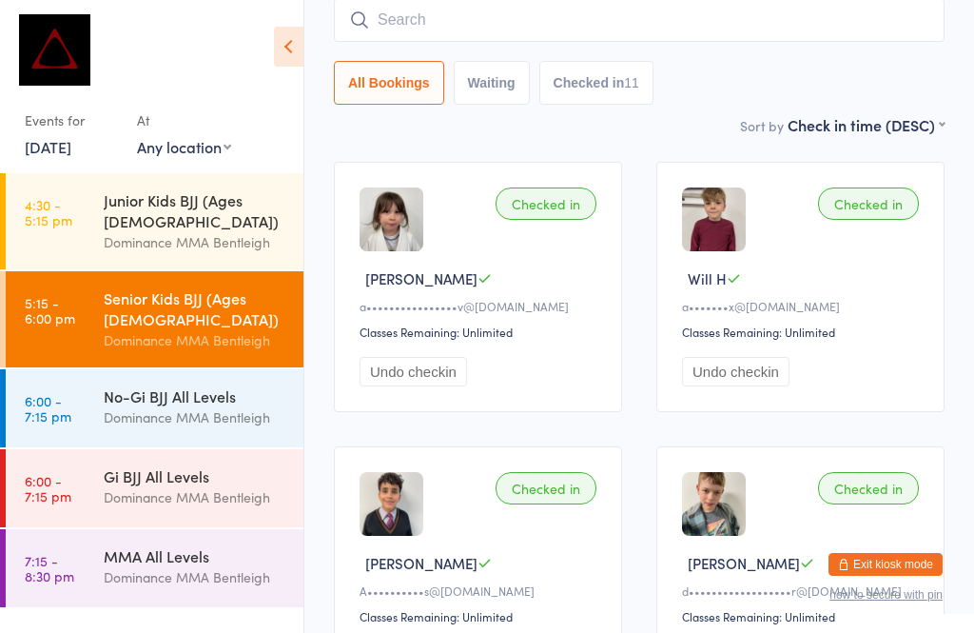
click at [480, 33] on input "search" at bounding box center [639, 20] width 611 height 44
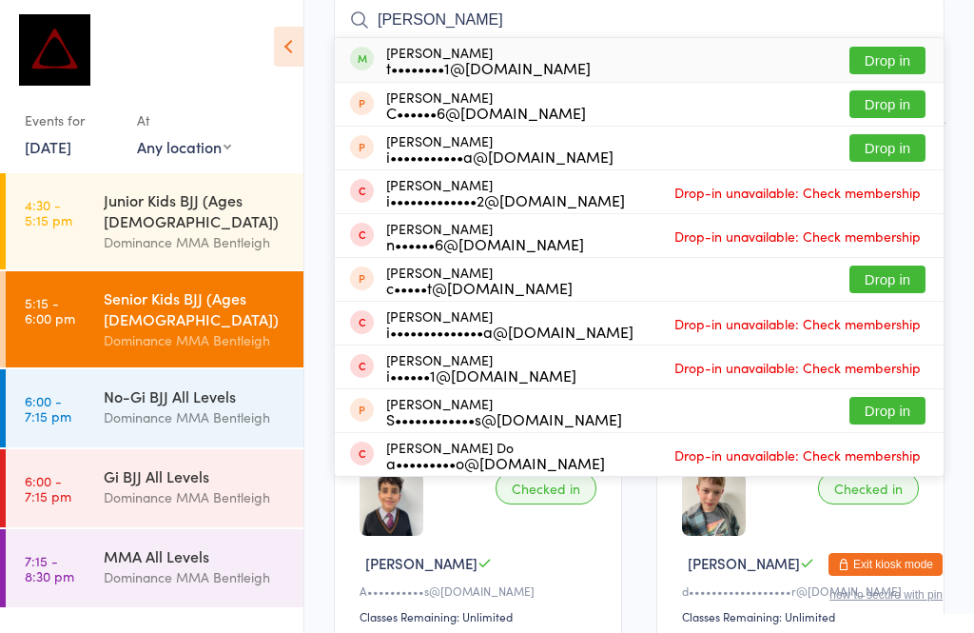
type input "[PERSON_NAME]"
click at [906, 71] on button "Drop in" at bounding box center [887, 61] width 76 height 28
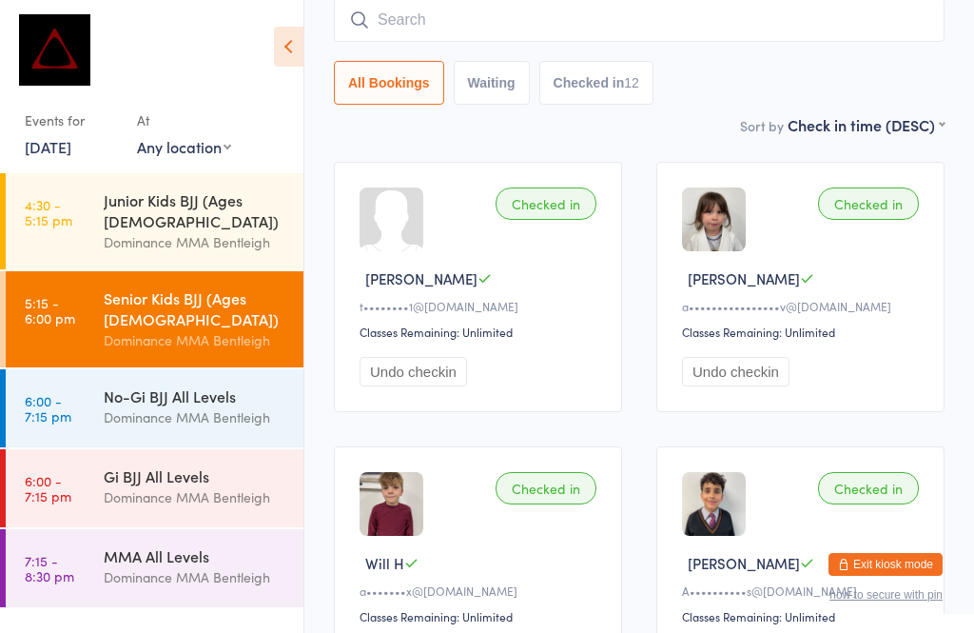
click at [786, 6] on input "search" at bounding box center [639, 20] width 611 height 44
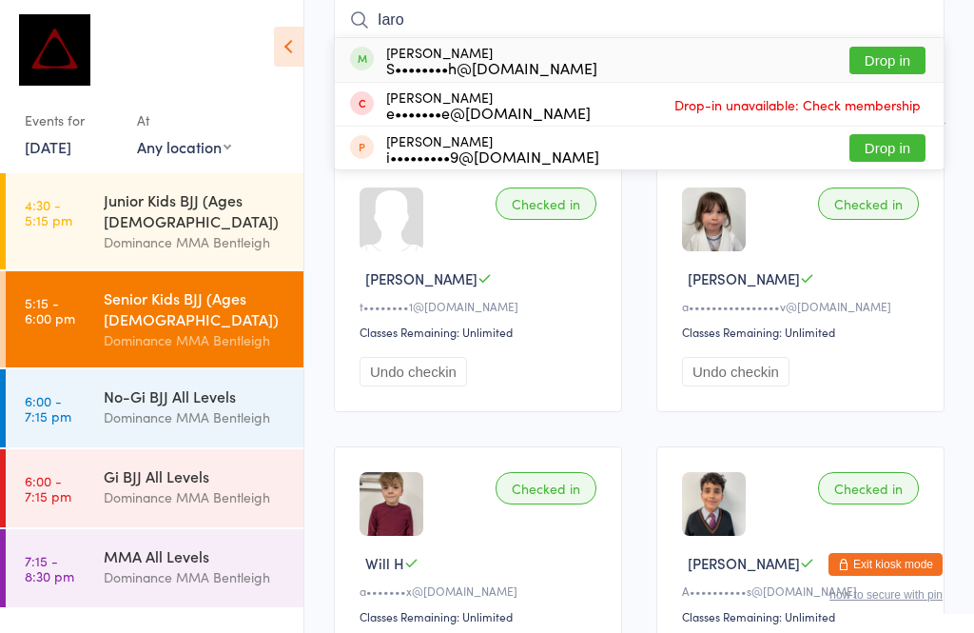
type input "Iaro"
click at [902, 48] on button "Drop in" at bounding box center [887, 61] width 76 height 28
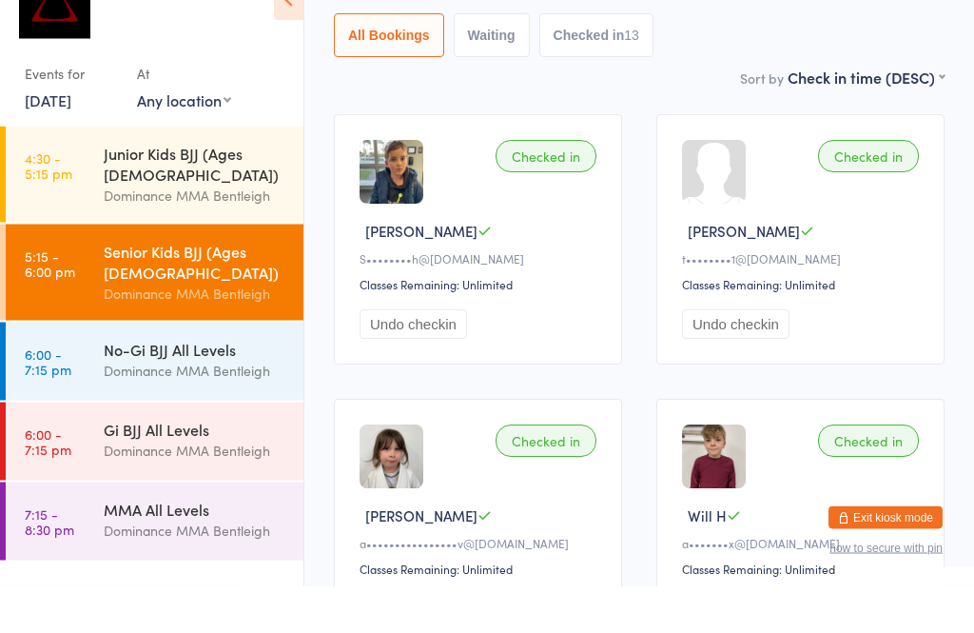
scroll to position [42, 0]
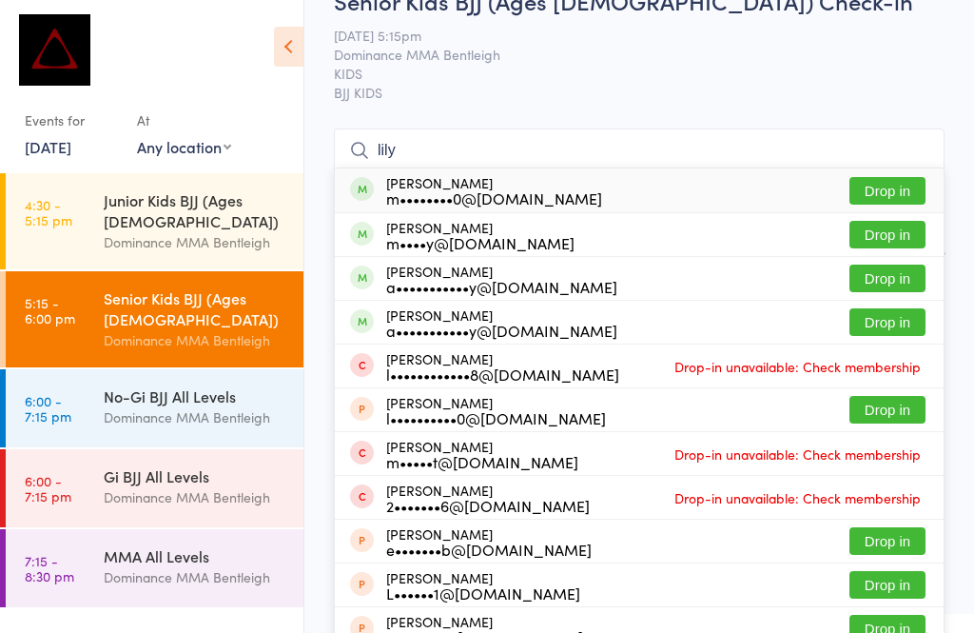
type input "lily"
click at [906, 196] on button "Drop in" at bounding box center [887, 191] width 76 height 28
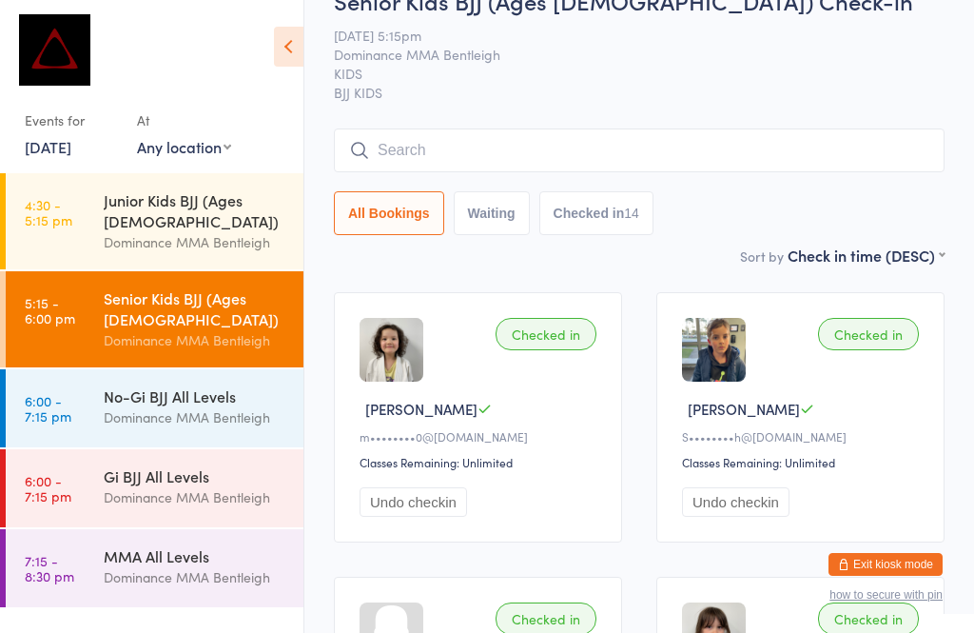
click at [522, 146] on input "search" at bounding box center [639, 150] width 611 height 44
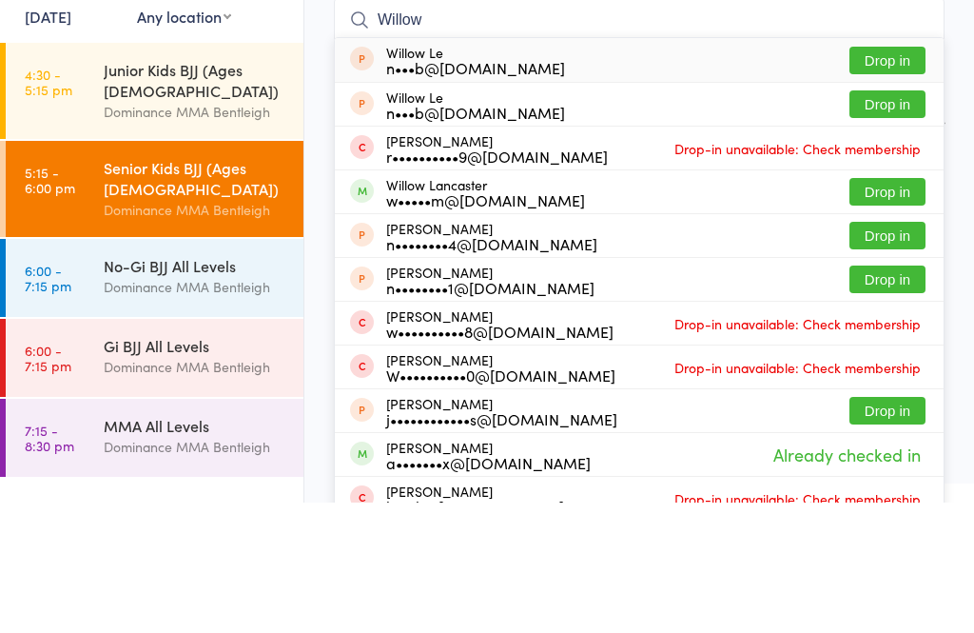
type input "Willow"
click at [867, 308] on button "Drop in" at bounding box center [887, 322] width 76 height 28
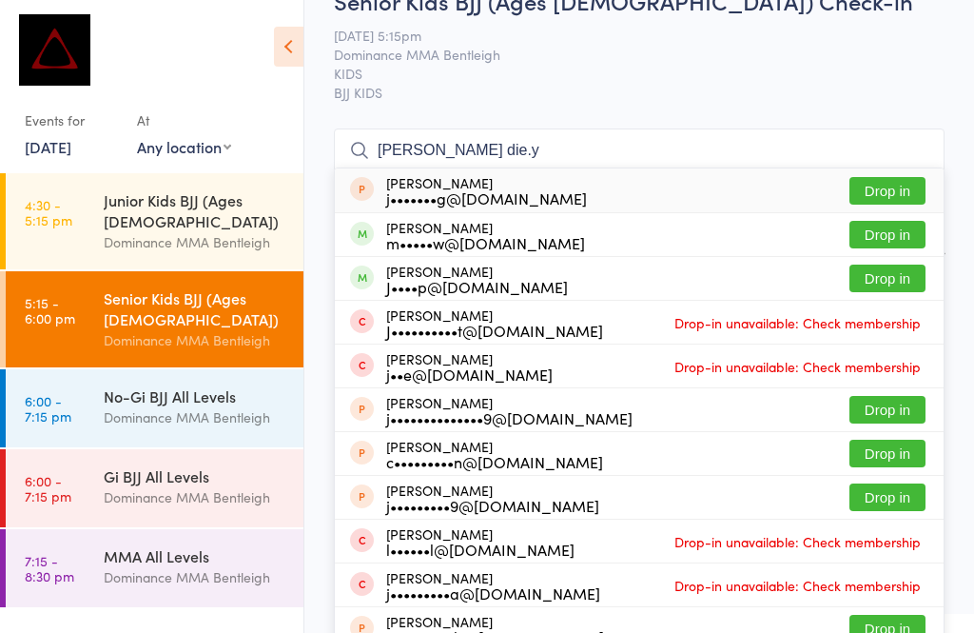
type input "[PERSON_NAME] die.y"
click at [895, 243] on button "Drop in" at bounding box center [887, 235] width 76 height 28
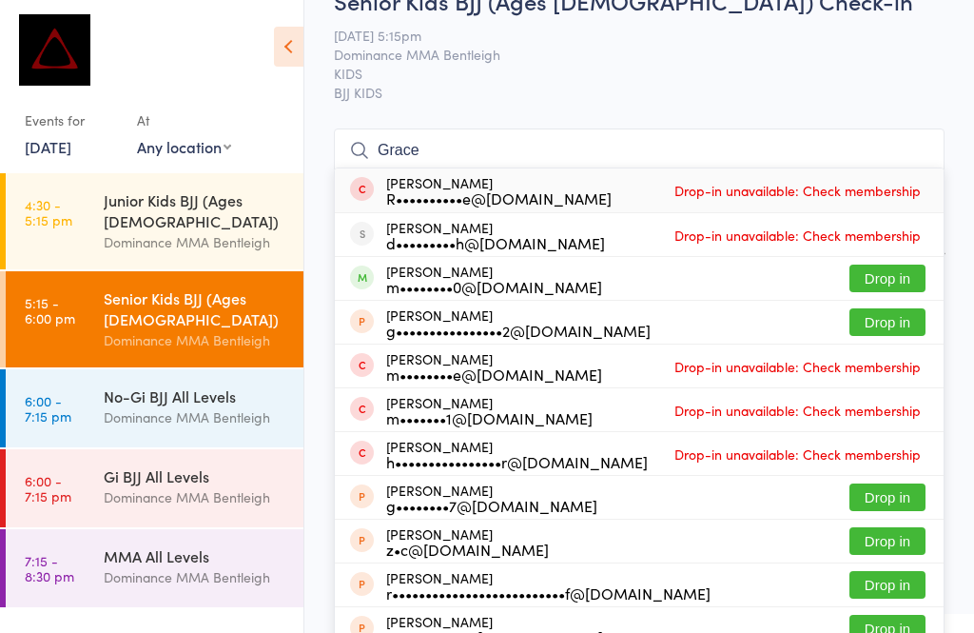
type input "Grace"
click at [865, 282] on button "Drop in" at bounding box center [887, 278] width 76 height 28
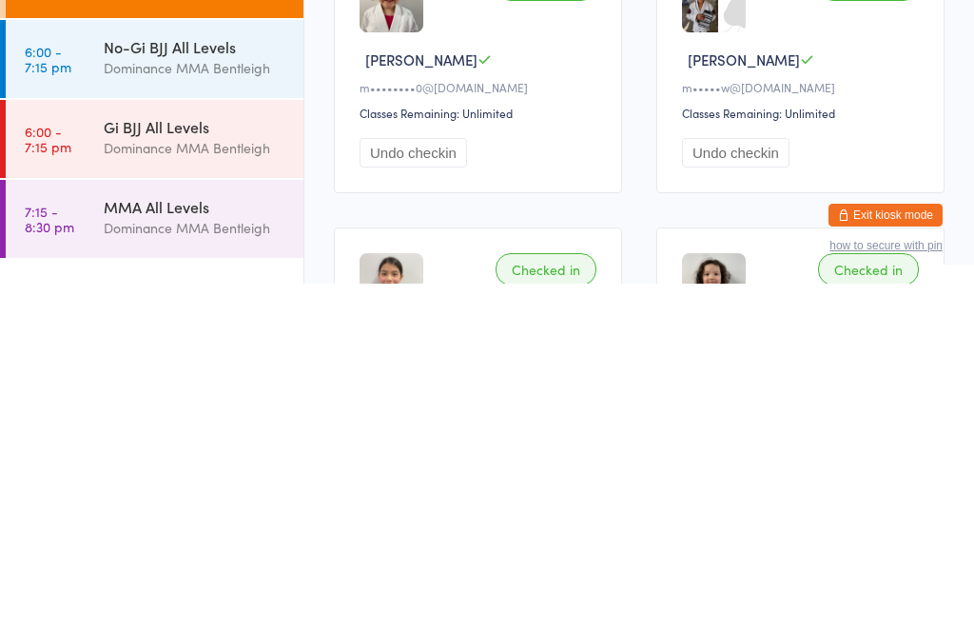
scroll to position [0, 0]
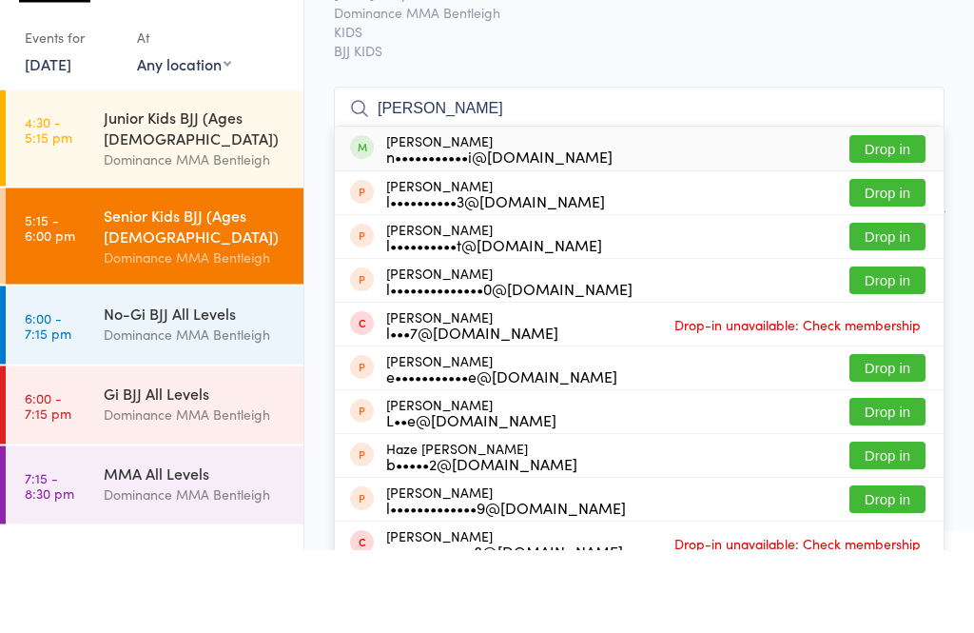
type input "[PERSON_NAME]"
click at [883, 219] on button "Drop in" at bounding box center [887, 233] width 76 height 28
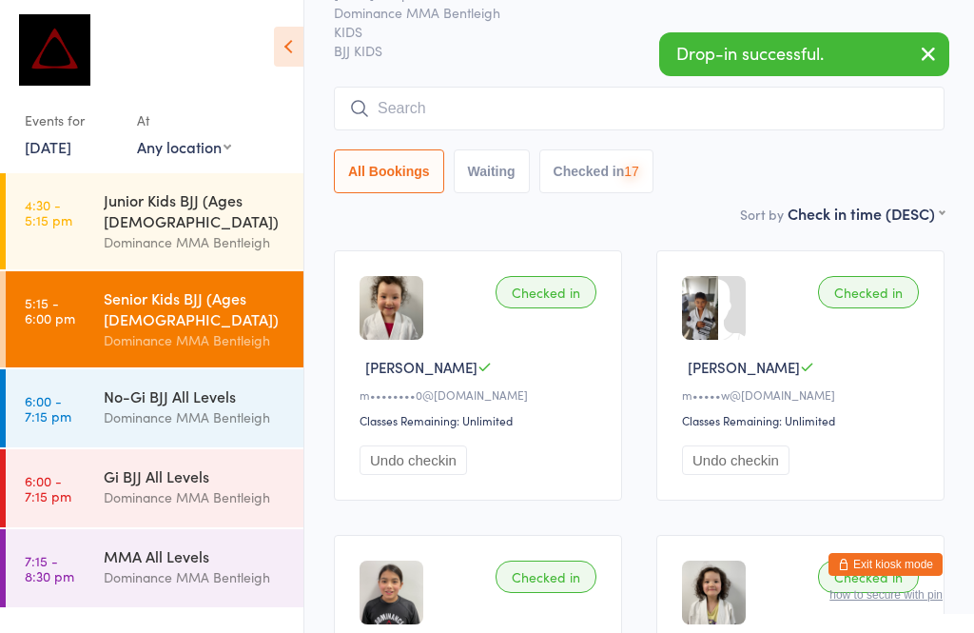
click at [618, 127] on input "search" at bounding box center [639, 109] width 611 height 44
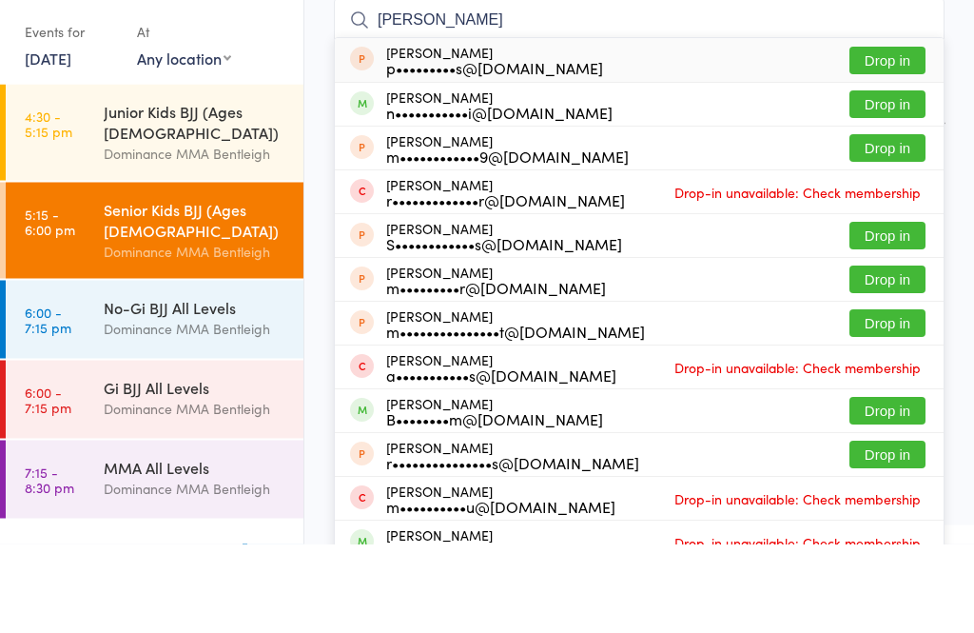
type input "[PERSON_NAME]"
click at [903, 180] on button "Drop in" at bounding box center [887, 194] width 76 height 28
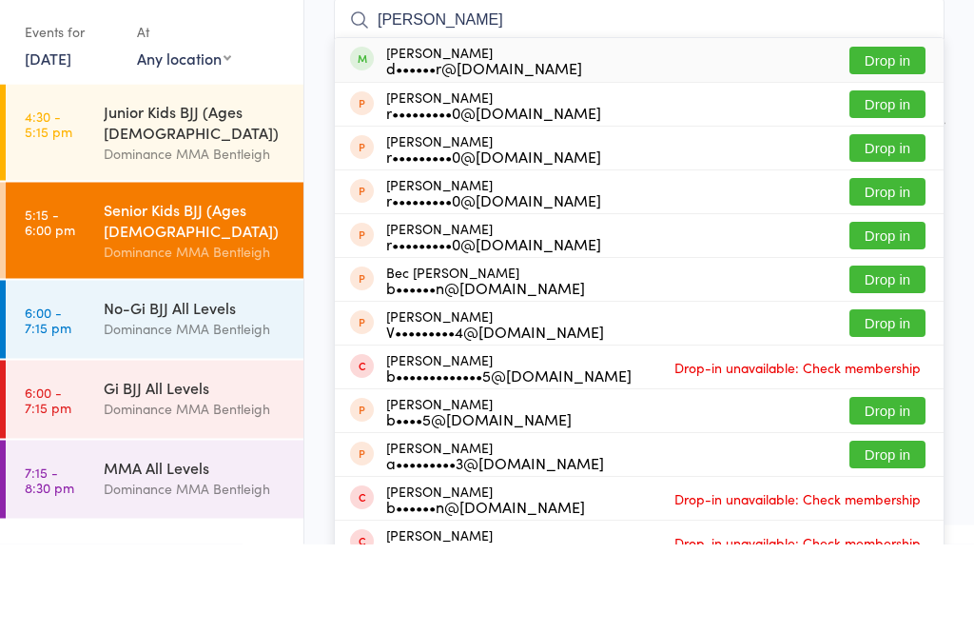
type input "[PERSON_NAME]"
click at [906, 136] on button "Drop in" at bounding box center [887, 150] width 76 height 28
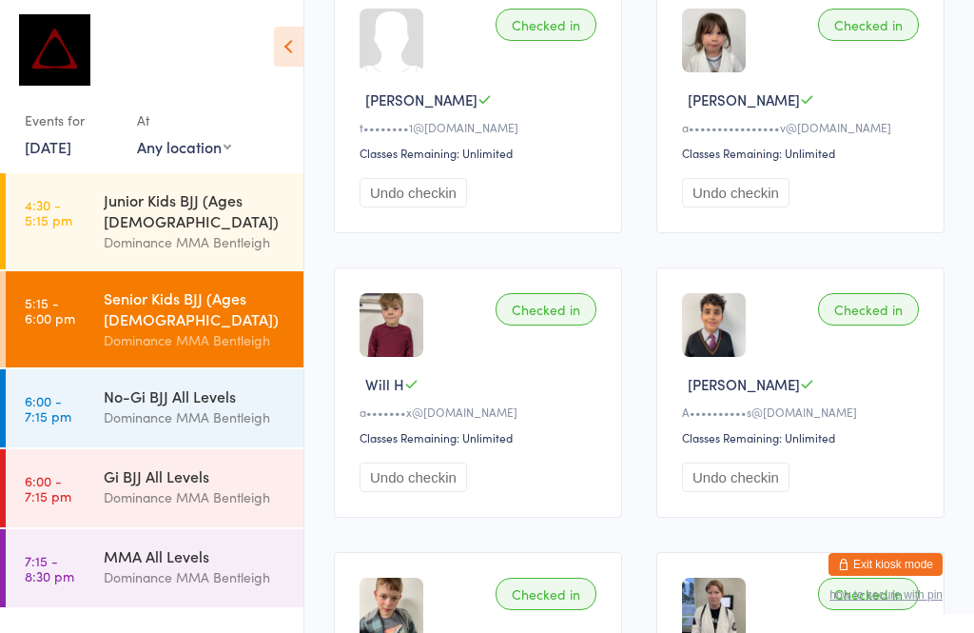
scroll to position [72, 0]
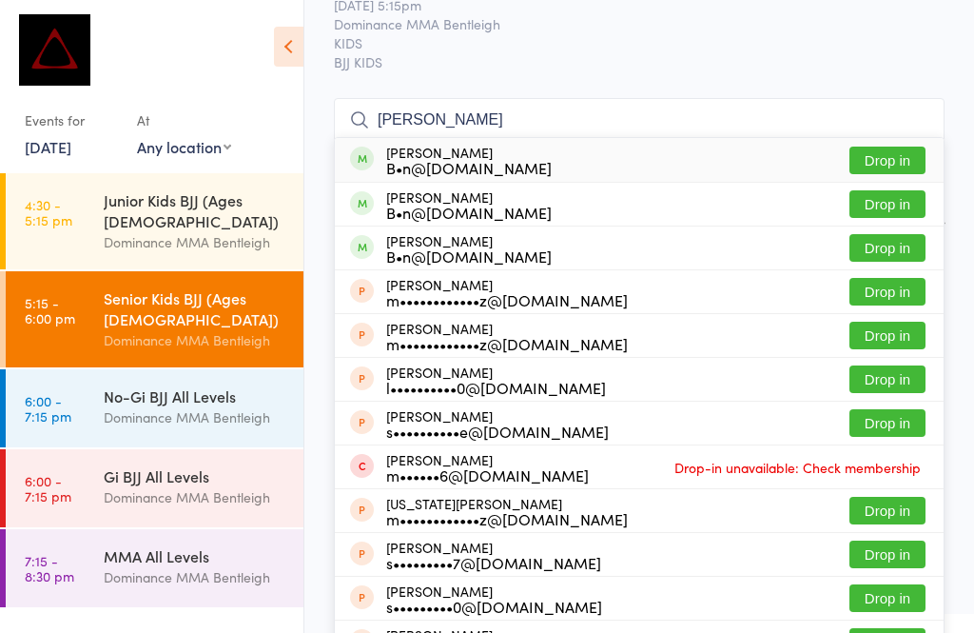
type input "[PERSON_NAME]"
click at [866, 146] on button "Drop in" at bounding box center [887, 160] width 76 height 28
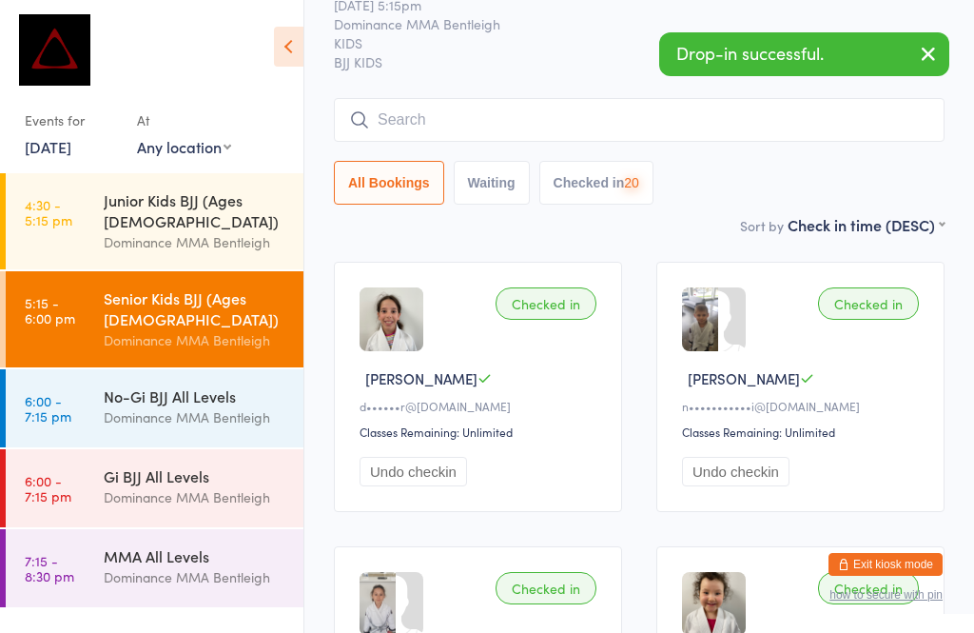
click at [505, 127] on input "search" at bounding box center [639, 120] width 611 height 44
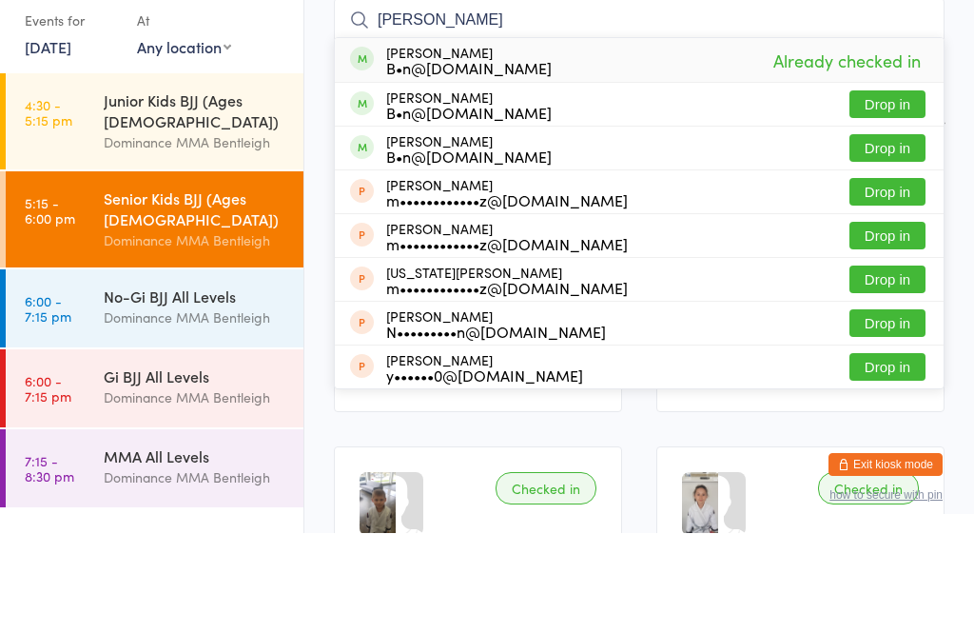
type input "[PERSON_NAME]"
click at [885, 190] on button "Drop in" at bounding box center [887, 204] width 76 height 28
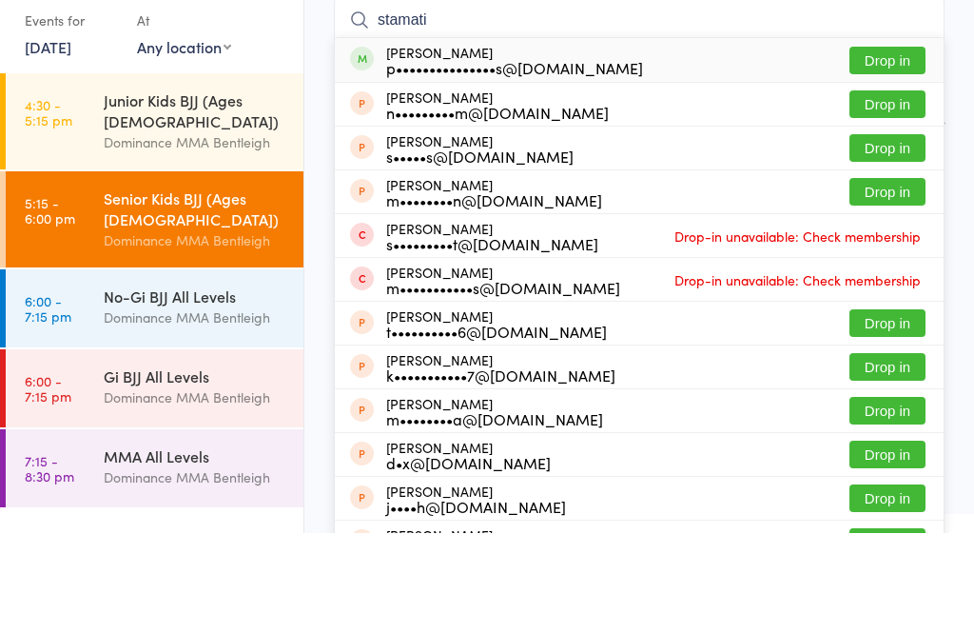
type input "stamati"
click at [418, 160] on div "p•••••••••••••••s@[DOMAIN_NAME]" at bounding box center [514, 167] width 257 height 15
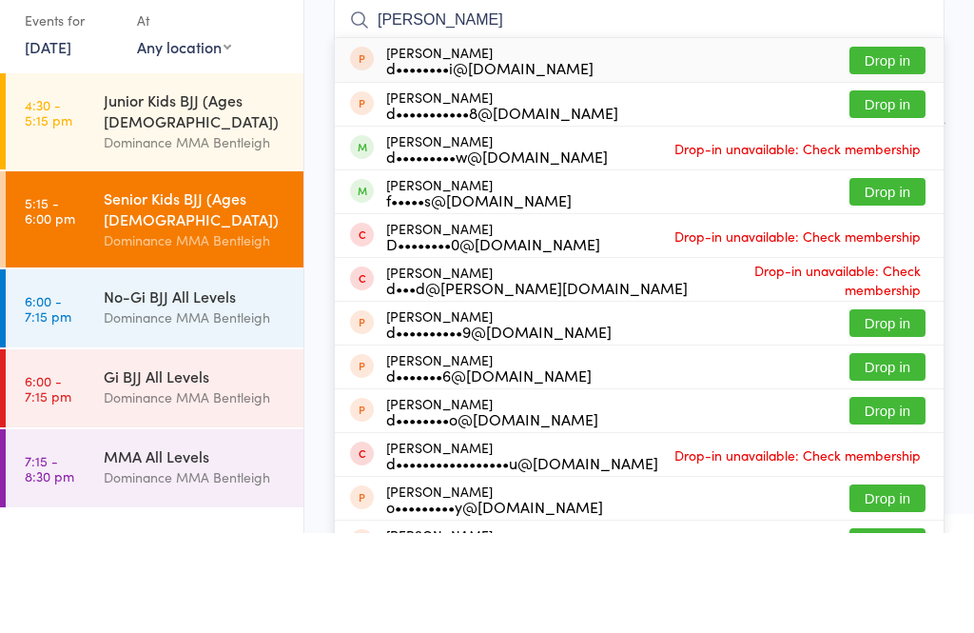
type input "[PERSON_NAME]"
click at [878, 278] on button "Drop in" at bounding box center [887, 292] width 76 height 28
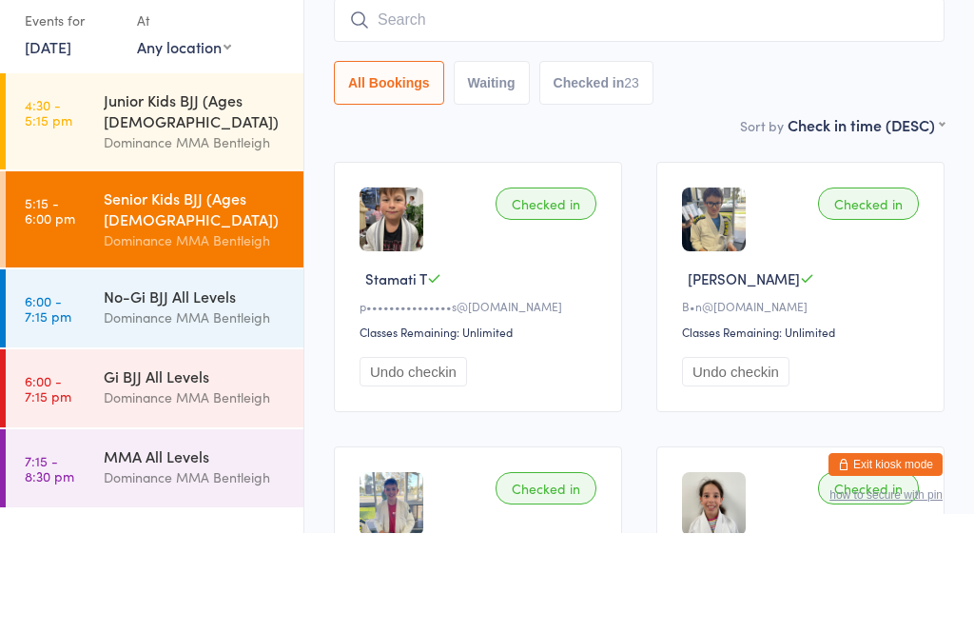
scroll to position [172, 0]
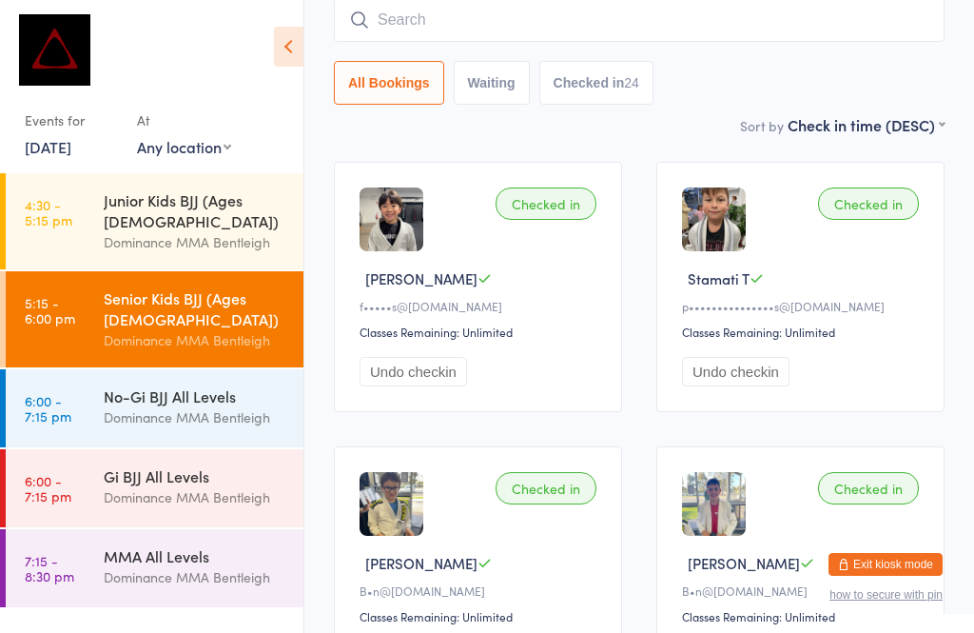
click at [219, 465] on div "Gi BJJ All Levels" at bounding box center [196, 475] width 184 height 21
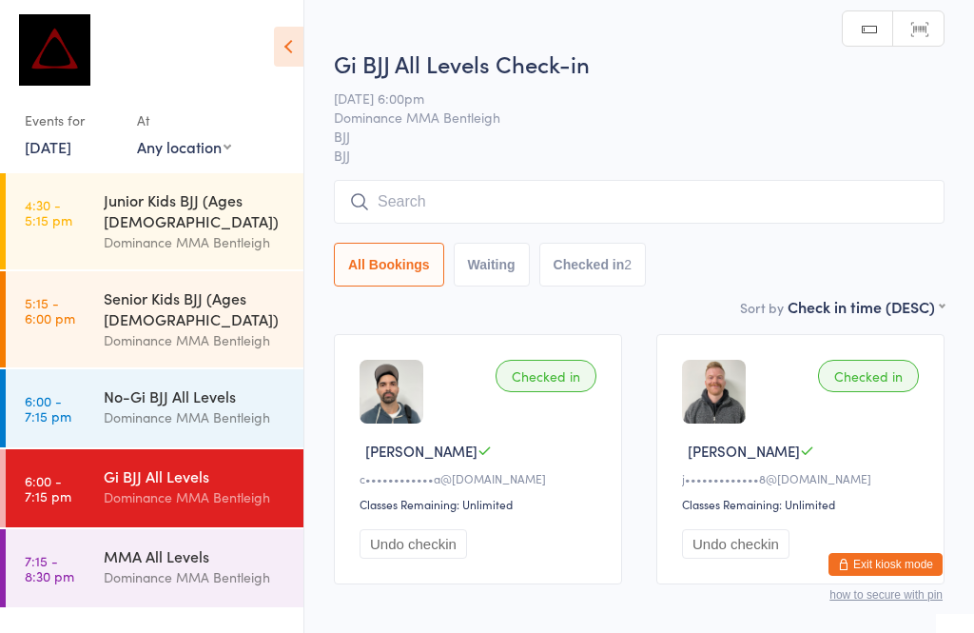
click at [516, 200] on input "search" at bounding box center [639, 202] width 611 height 44
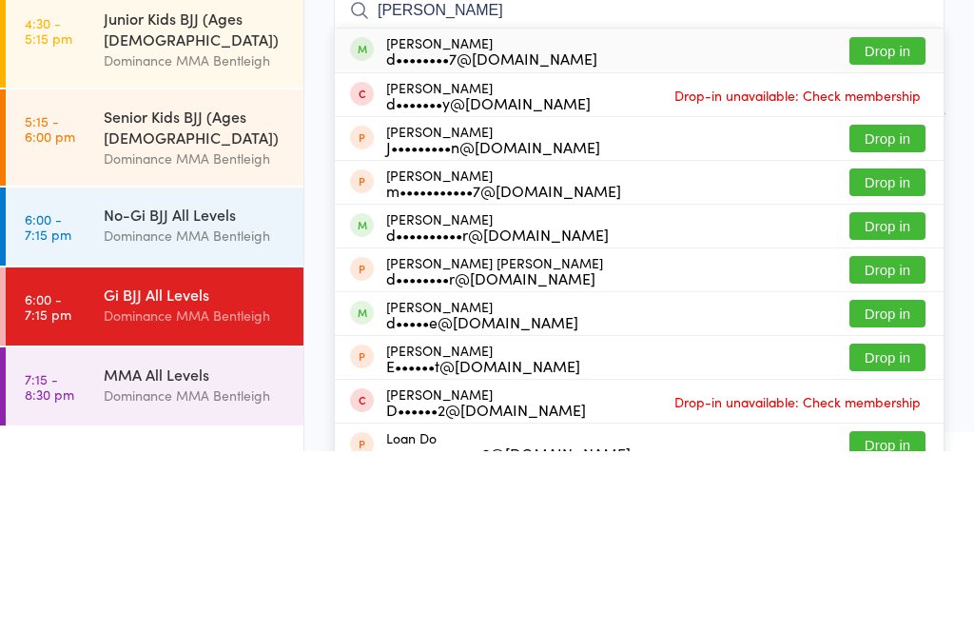
type input "[PERSON_NAME]"
click at [871, 394] on button "Drop in" at bounding box center [887, 408] width 76 height 28
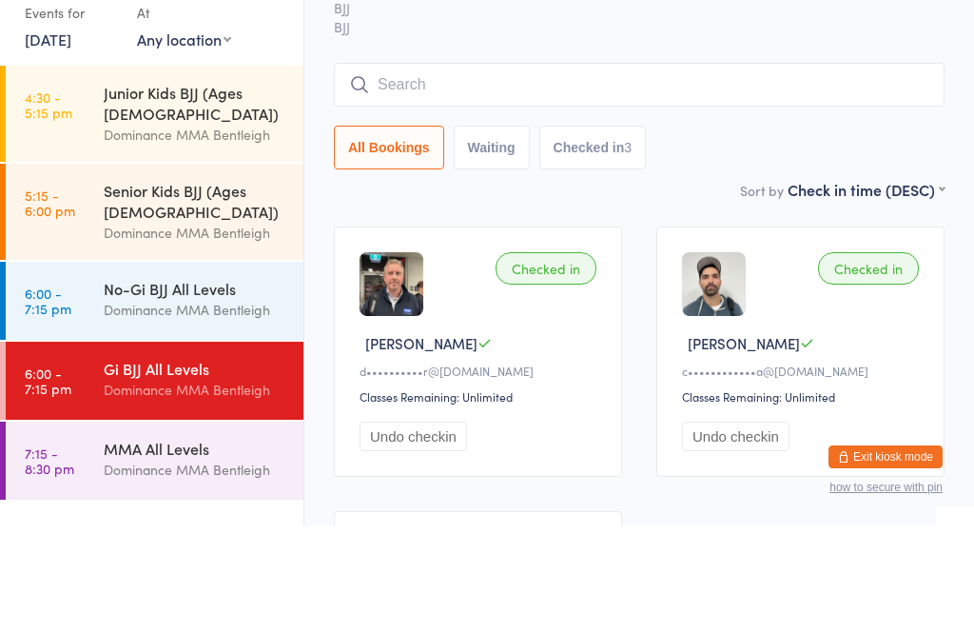
click at [763, 233] on div "All Bookings Waiting Checked in 3" at bounding box center [639, 255] width 611 height 44
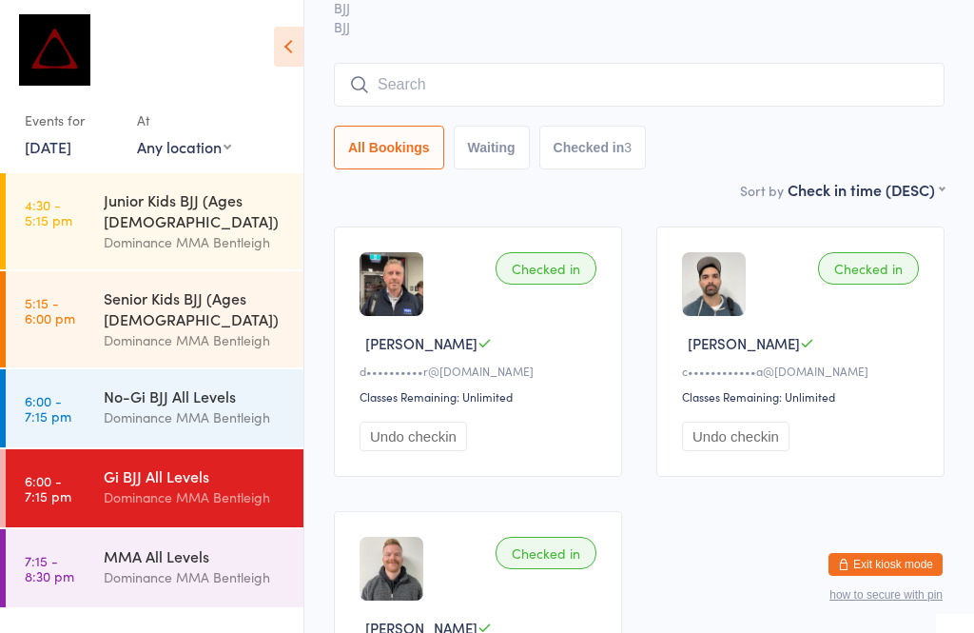
click at [174, 406] on div "Dominance MMA Bentleigh" at bounding box center [196, 417] width 184 height 22
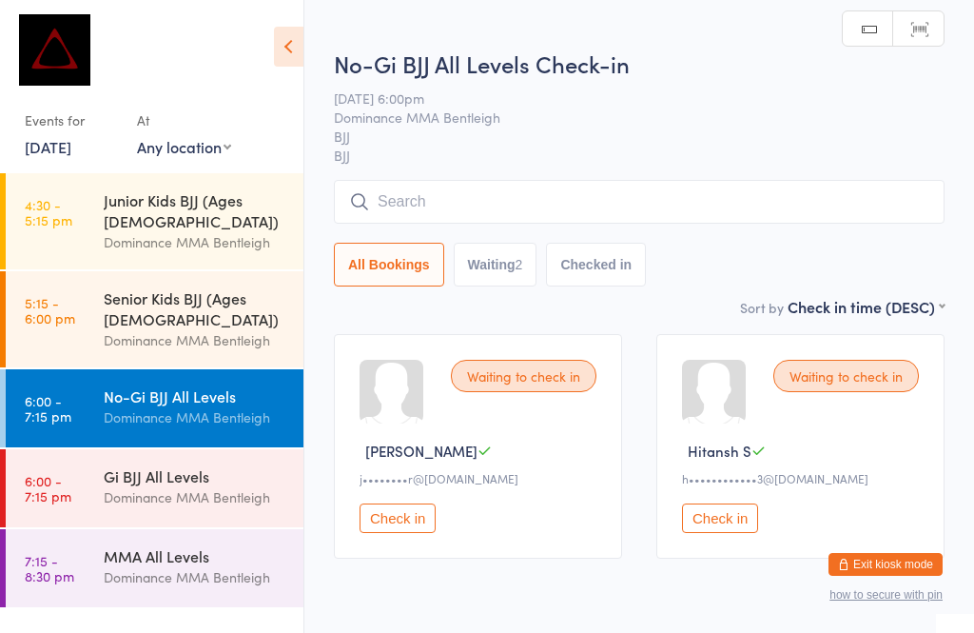
click at [521, 196] on input "search" at bounding box center [639, 202] width 611 height 44
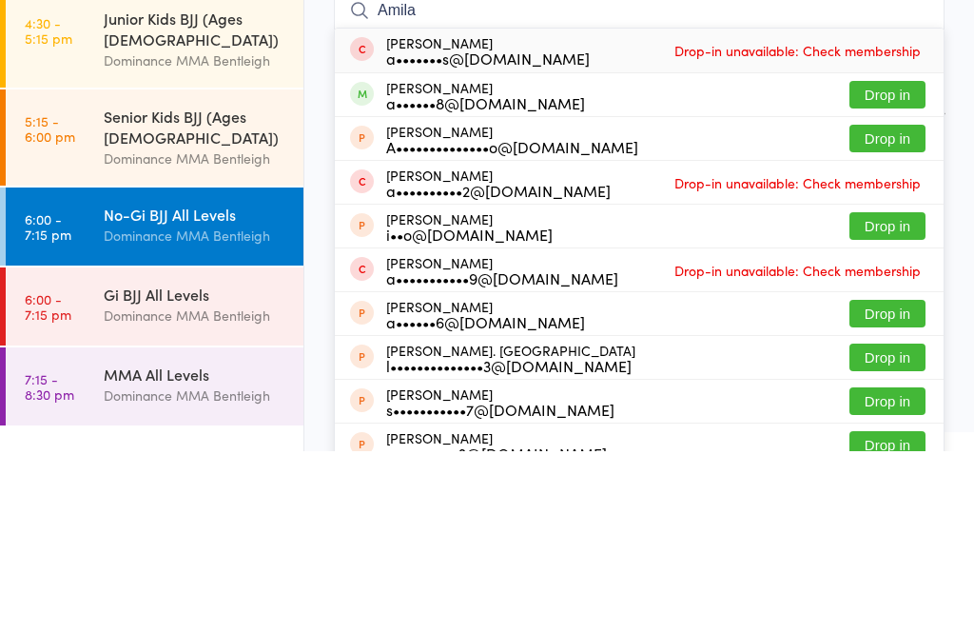
type input "Amila"
click at [887, 263] on button "Drop in" at bounding box center [887, 277] width 76 height 28
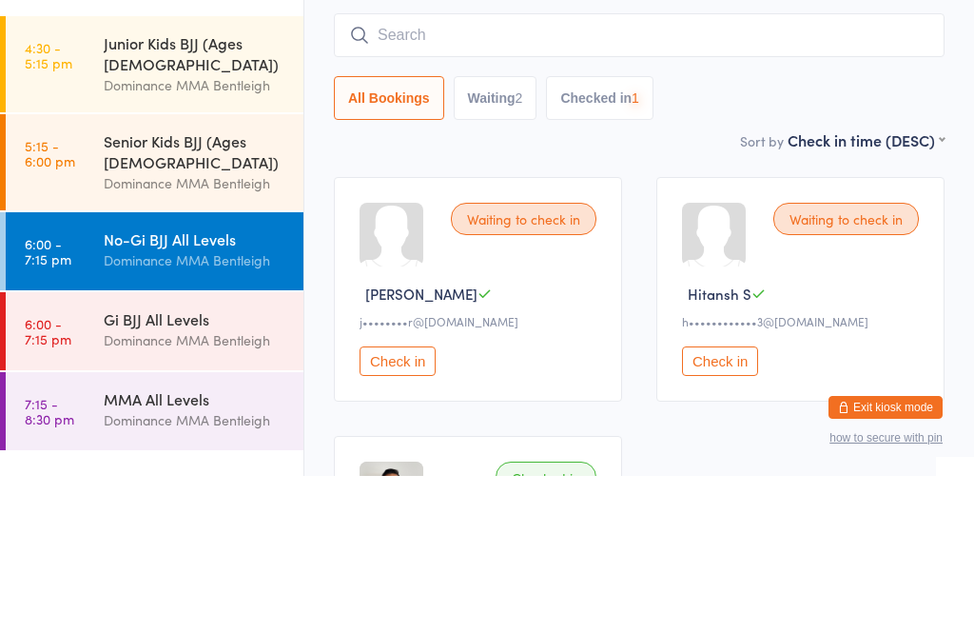
scroll to position [157, 0]
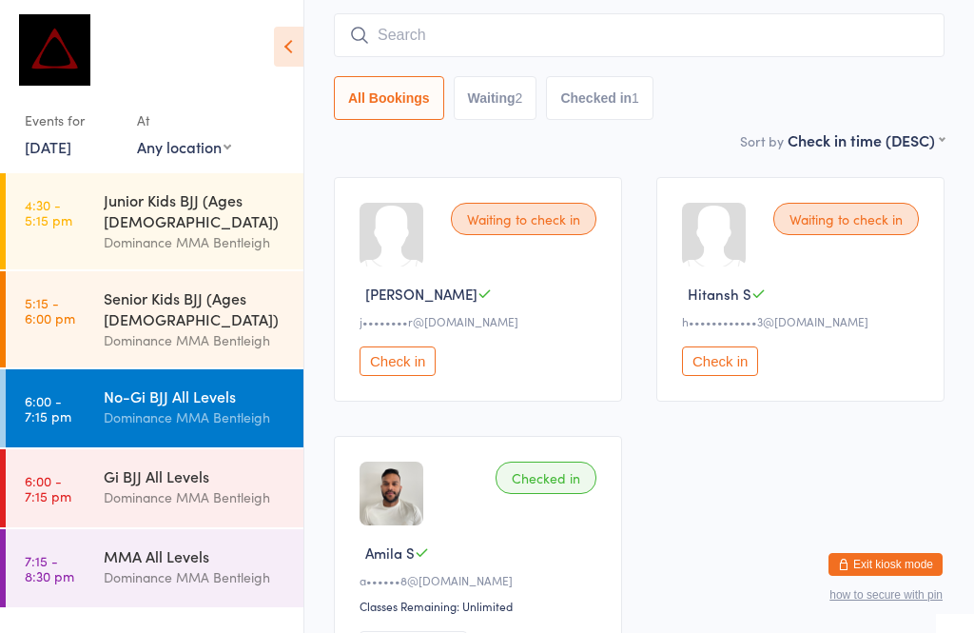
click at [119, 465] on div "Gi BJJ All Levels" at bounding box center [196, 475] width 184 height 21
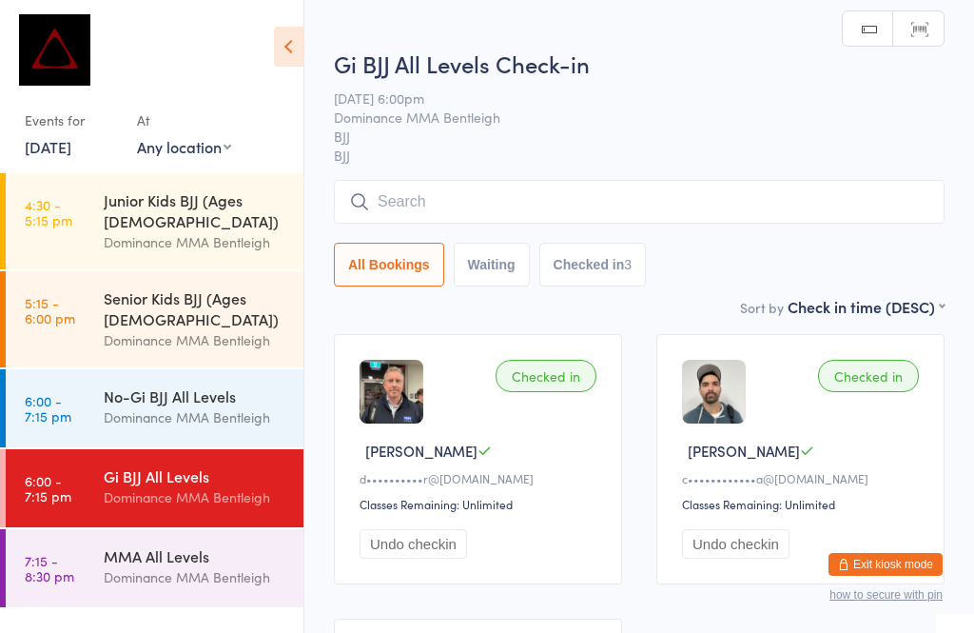
click at [122, 406] on div "Dominance MMA Bentleigh" at bounding box center [196, 417] width 184 height 22
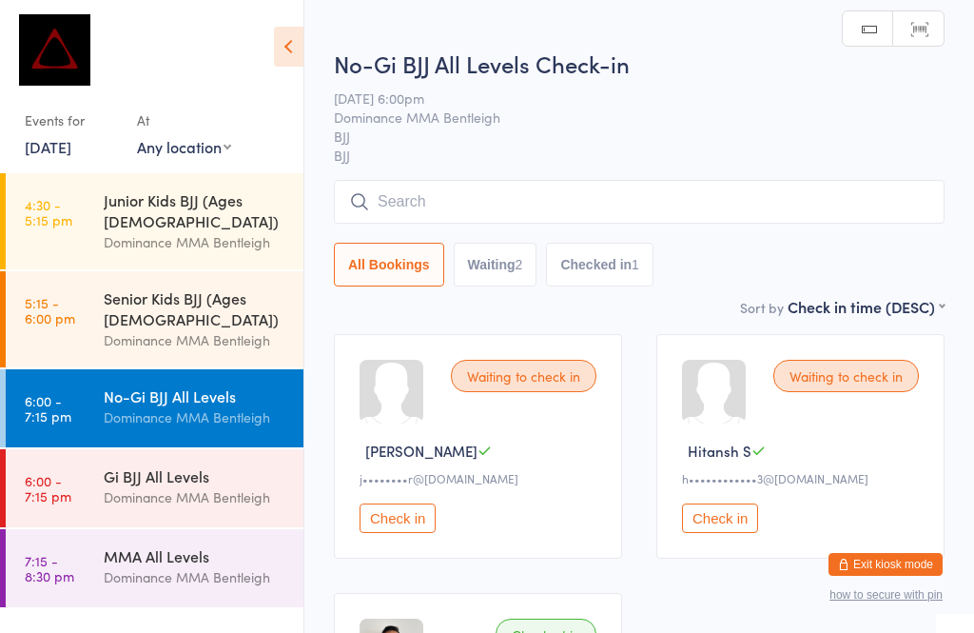
click at [692, 152] on span "BJJ" at bounding box center [639, 155] width 611 height 19
click at [655, 209] on input "search" at bounding box center [639, 202] width 611 height 44
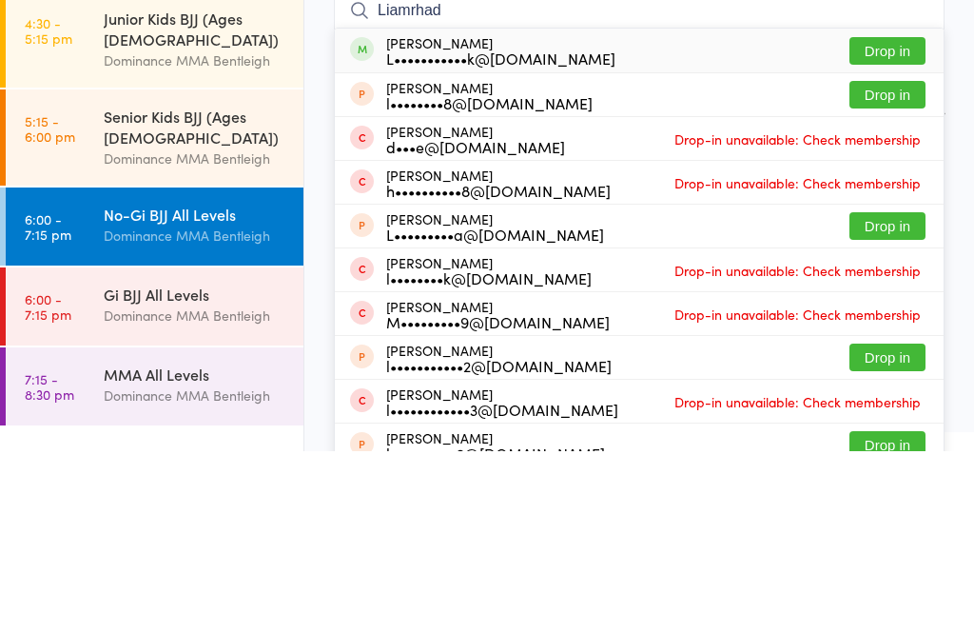
type input "Liamrhad"
click at [540, 232] on div "L•••••••••••k@[DOMAIN_NAME]" at bounding box center [500, 239] width 229 height 15
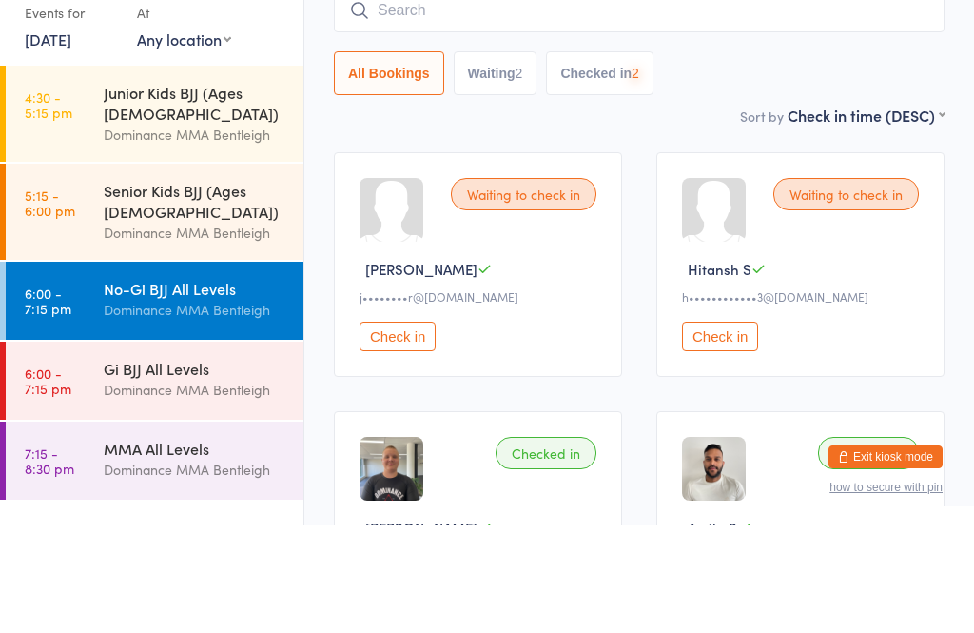
scroll to position [88, 0]
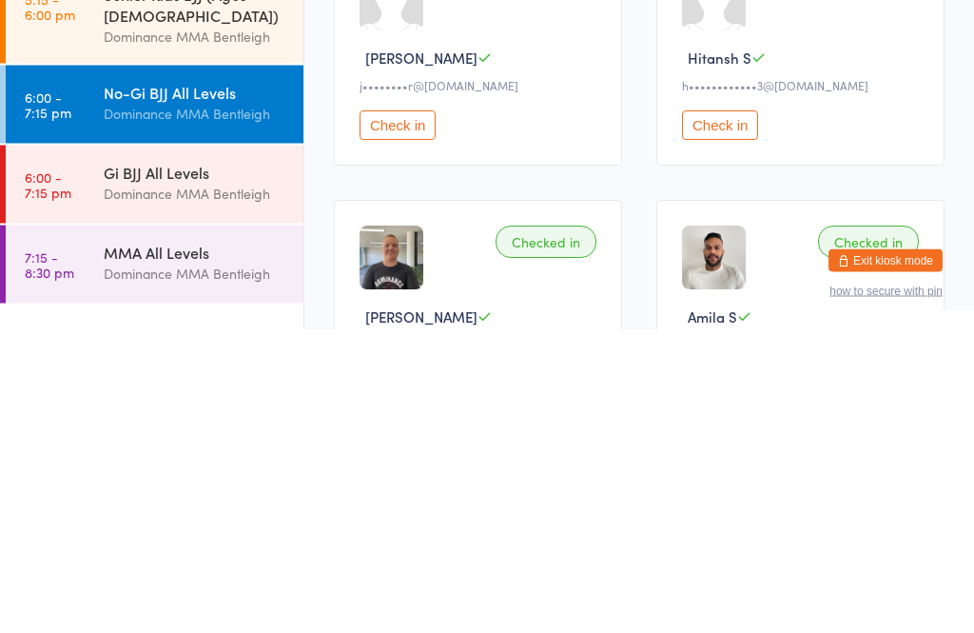
click at [95, 529] on link "7:15 - 8:30 pm MMA All Levels Dominance MMA Bentleigh" at bounding box center [155, 568] width 298 height 78
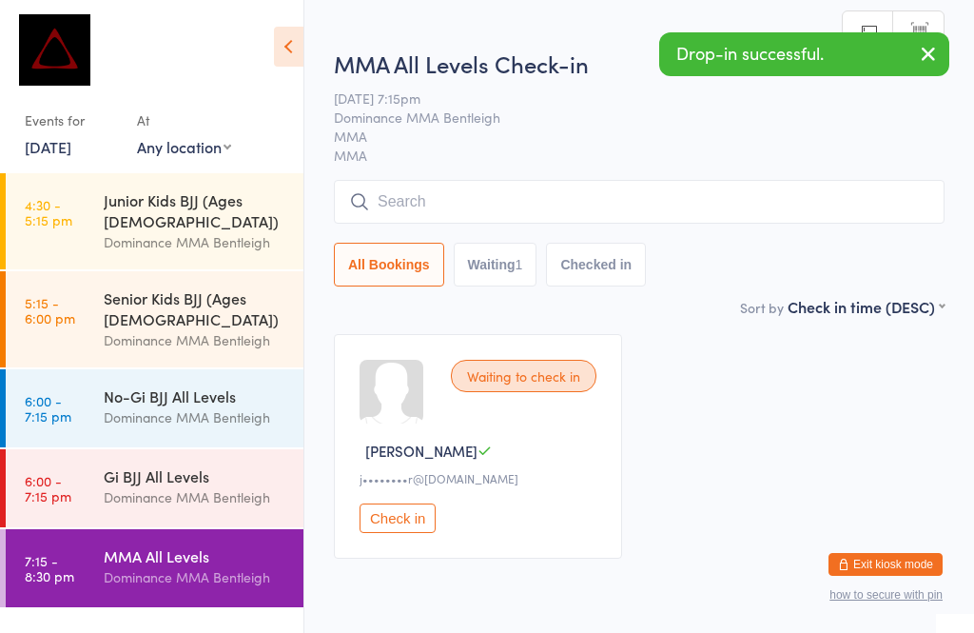
click at [425, 198] on input "search" at bounding box center [639, 202] width 611 height 44
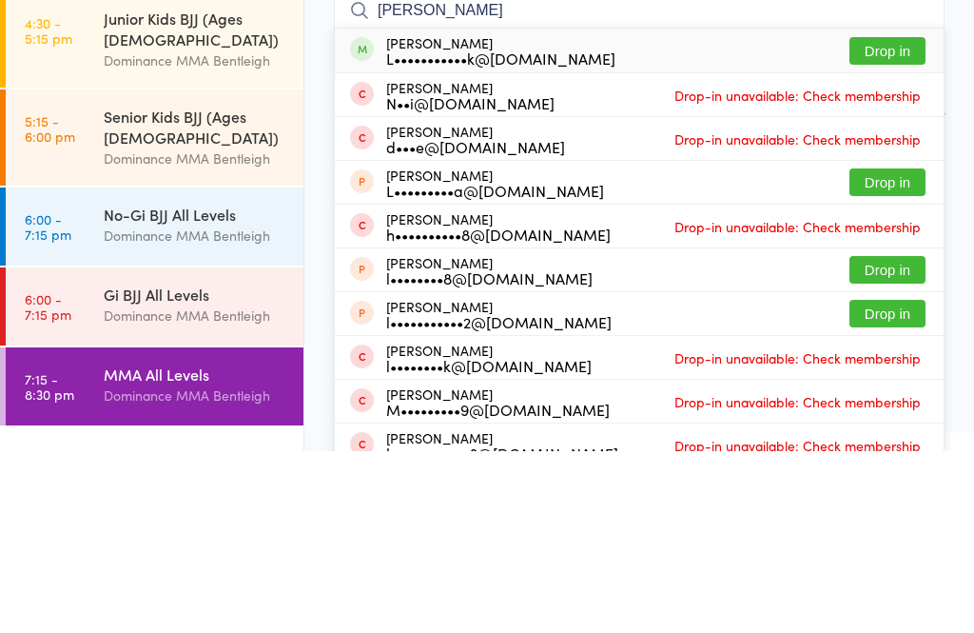
type input "[PERSON_NAME]"
click at [485, 217] on div "[PERSON_NAME] L•••••••••••k@[DOMAIN_NAME]" at bounding box center [500, 232] width 229 height 30
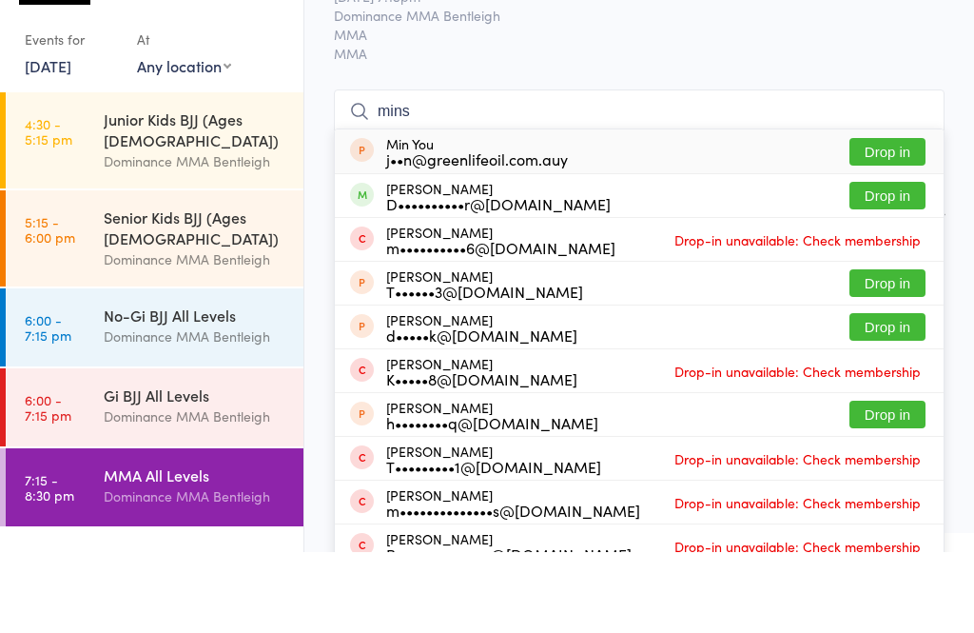
type input "mins"
click at [448, 277] on div "D••••••••••r@[DOMAIN_NAME]" at bounding box center [498, 284] width 224 height 15
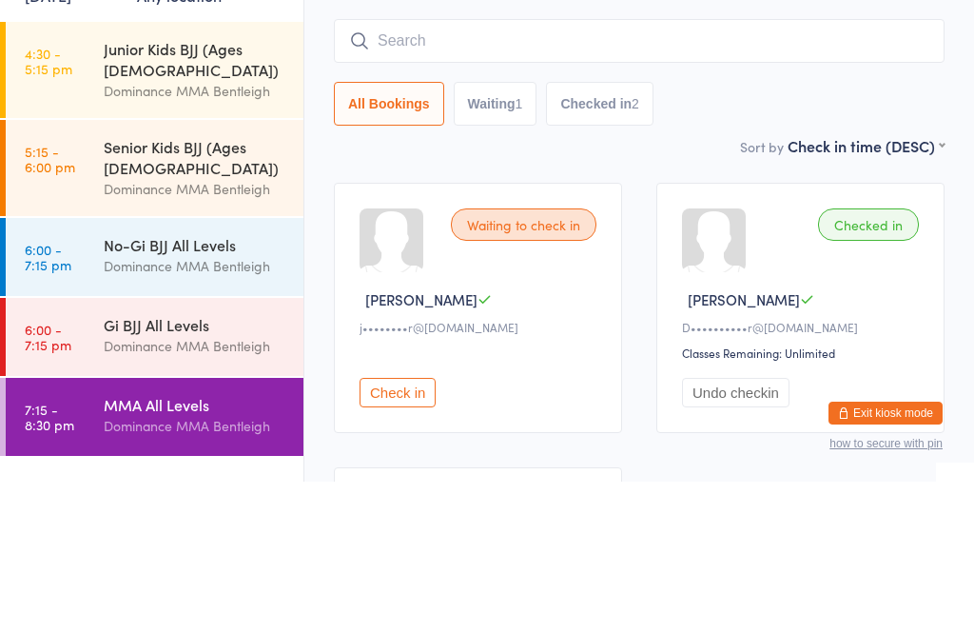
click at [223, 406] on div "Dominance MMA Bentleigh" at bounding box center [196, 417] width 184 height 22
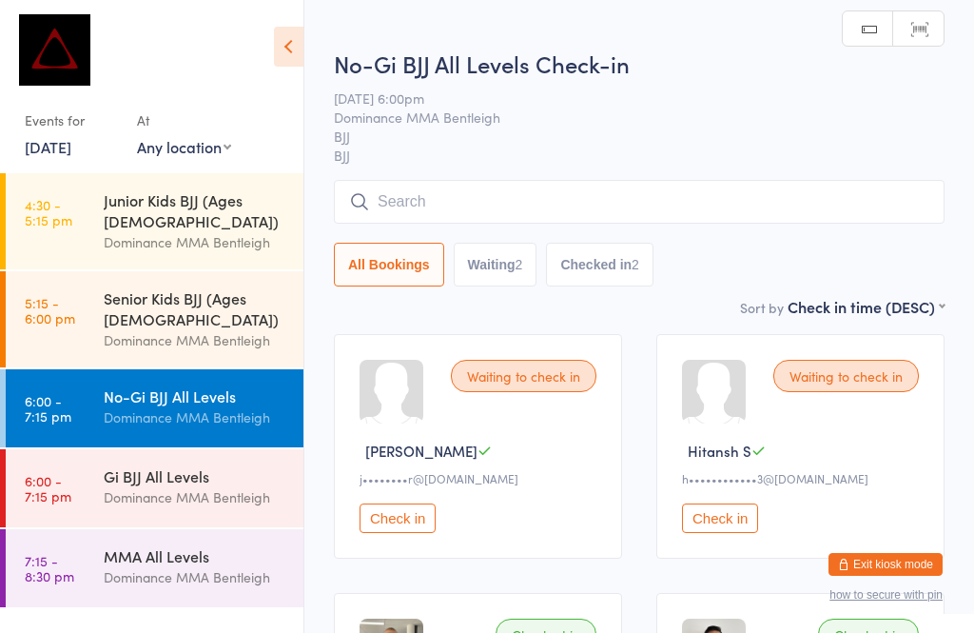
click at [558, 198] on input "search" at bounding box center [639, 202] width 611 height 44
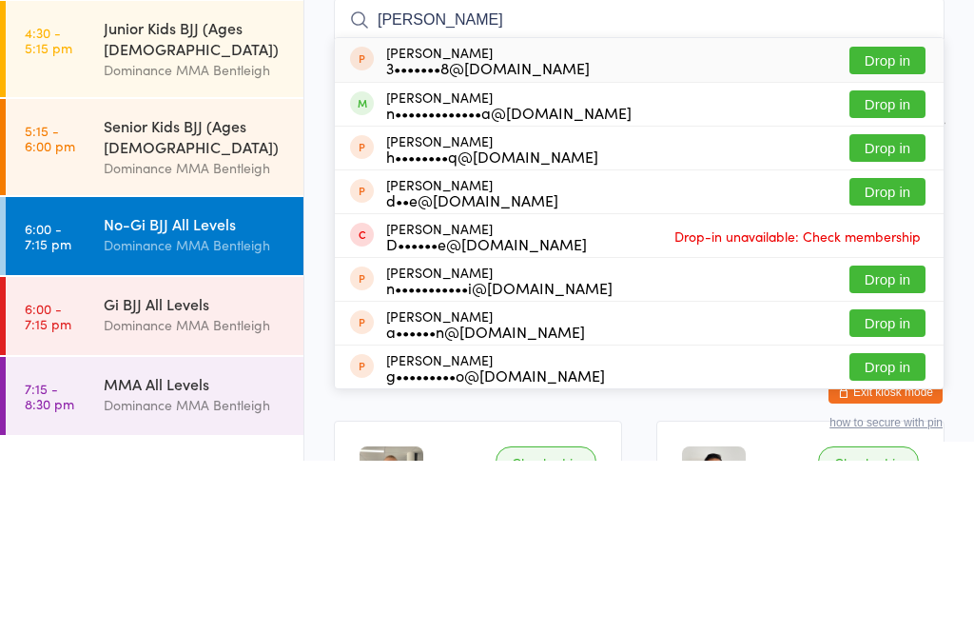
type input "[PERSON_NAME]"
click at [895, 263] on button "Drop in" at bounding box center [887, 277] width 76 height 28
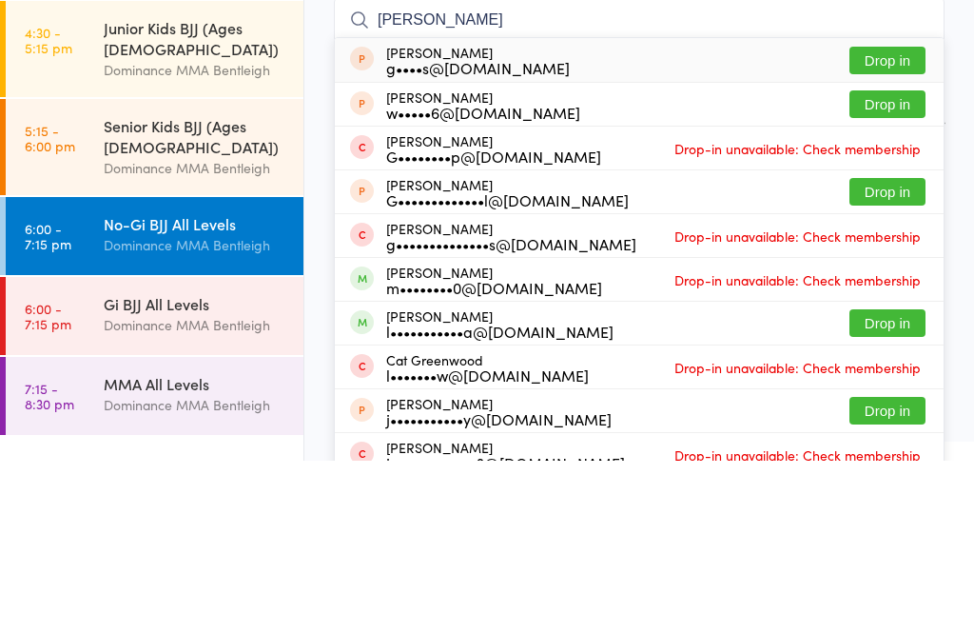
type input "[PERSON_NAME]"
click at [901, 350] on button "Drop in" at bounding box center [887, 364] width 76 height 28
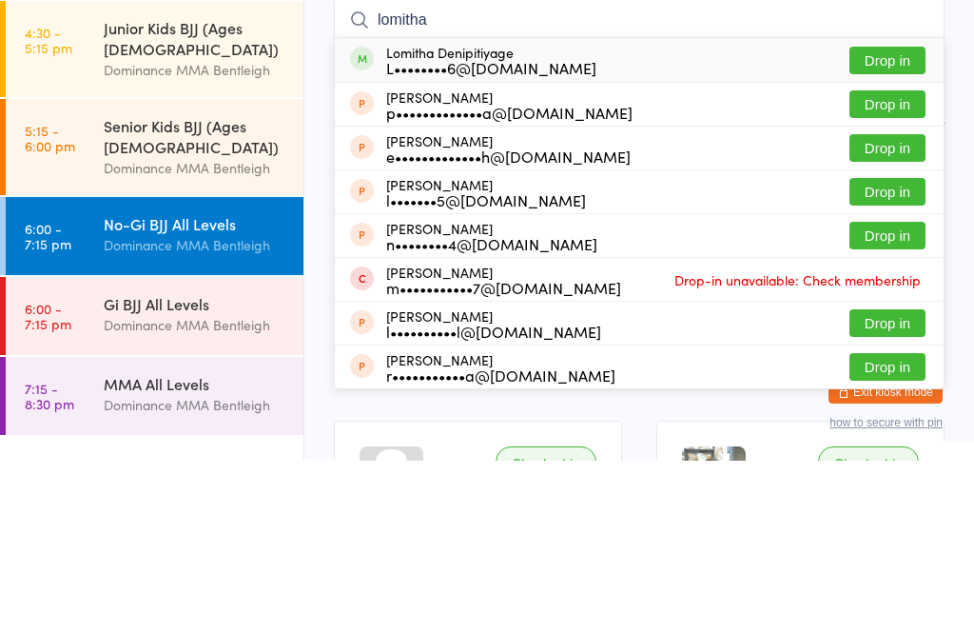
type input "lomitha"
click at [882, 219] on button "Drop in" at bounding box center [887, 233] width 76 height 28
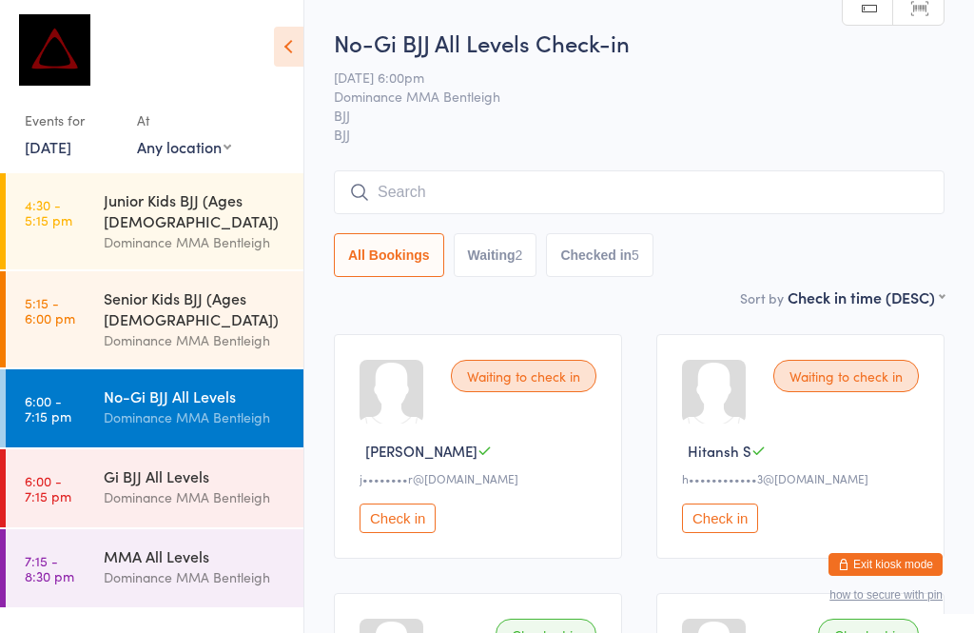
click at [626, 179] on input "search" at bounding box center [639, 192] width 611 height 44
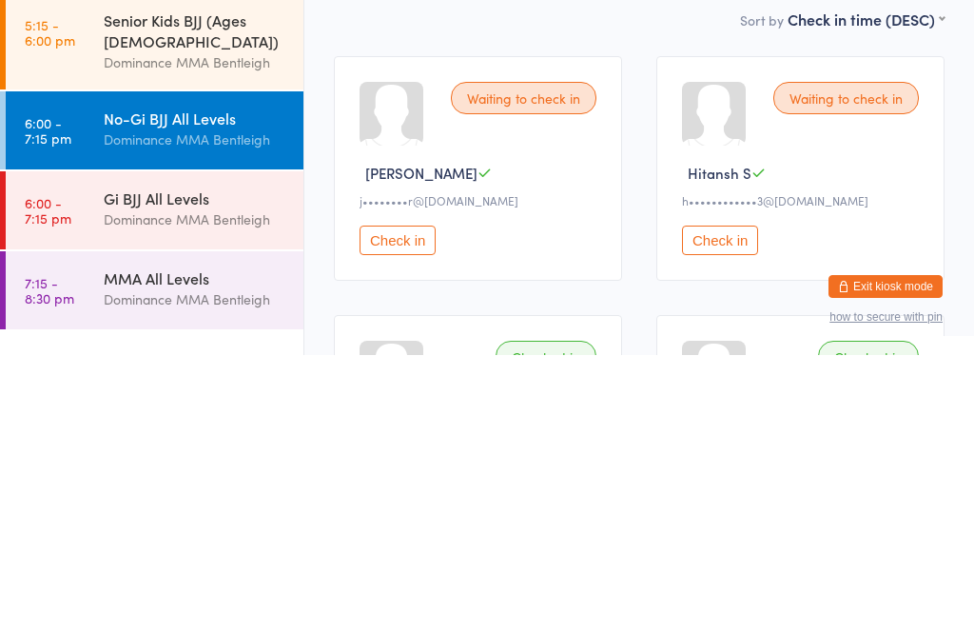
click at [228, 465] on div "Gi BJJ All Levels" at bounding box center [196, 475] width 184 height 21
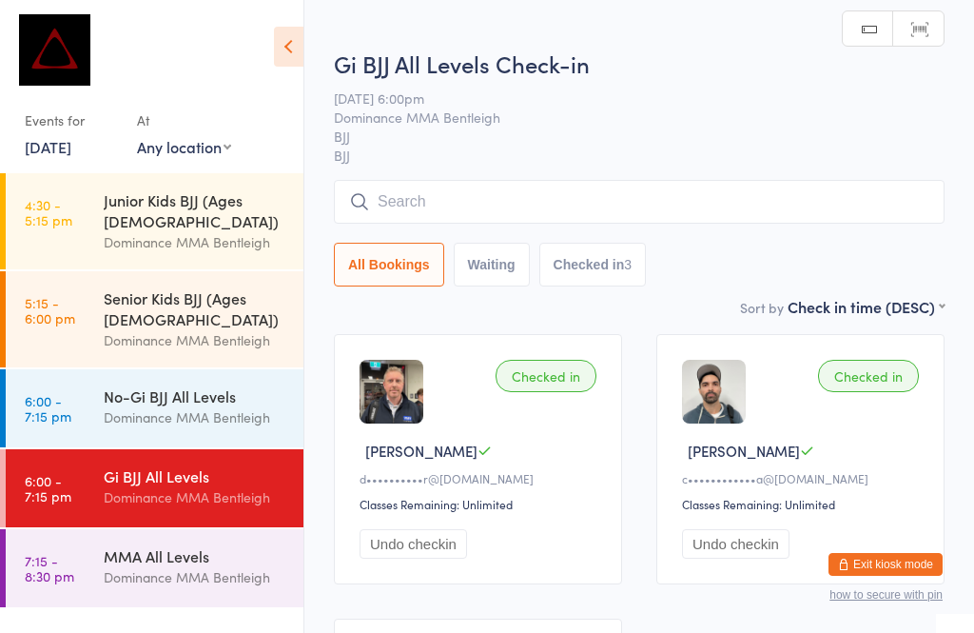
click at [537, 207] on input "search" at bounding box center [639, 202] width 611 height 44
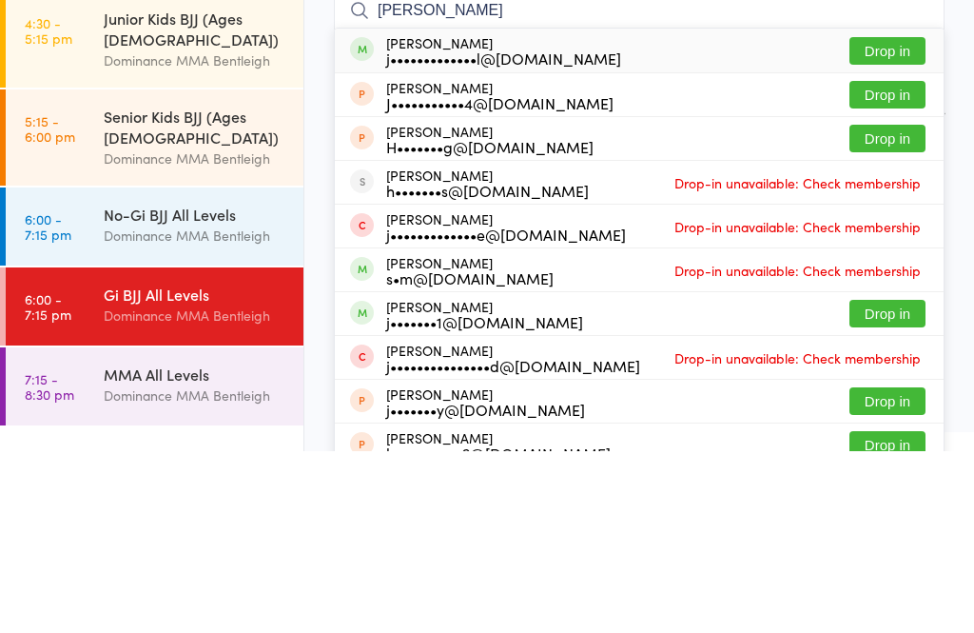
type input "[PERSON_NAME]"
click at [891, 219] on button "Drop in" at bounding box center [887, 233] width 76 height 28
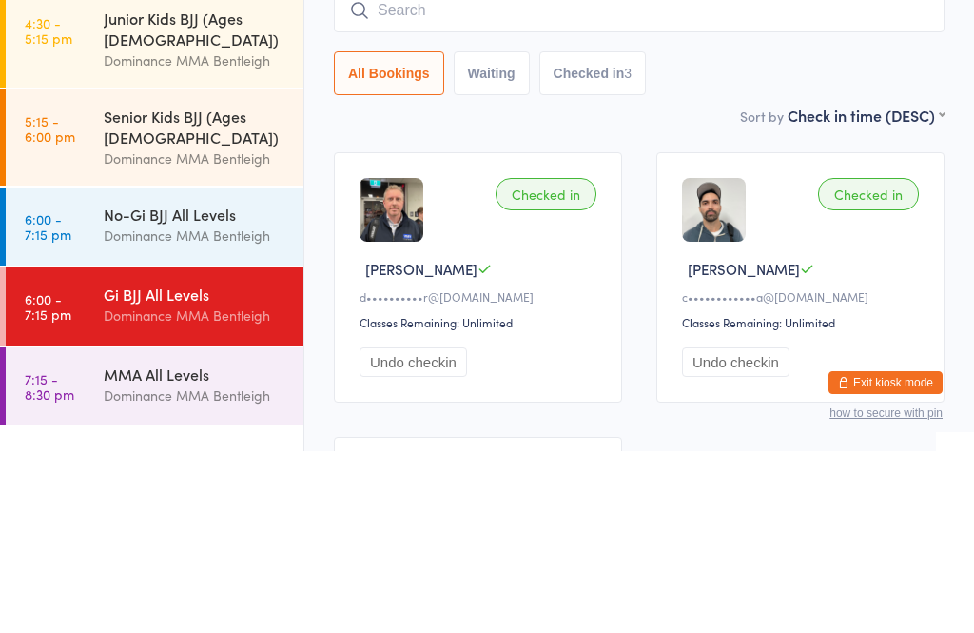
scroll to position [182, 0]
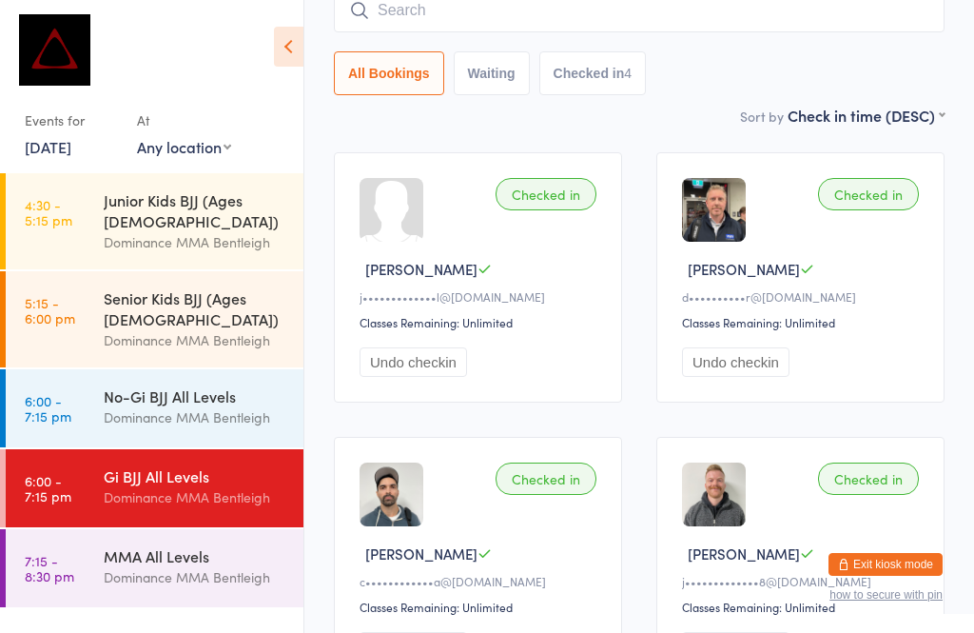
click at [401, 23] on input "search" at bounding box center [639, 11] width 611 height 44
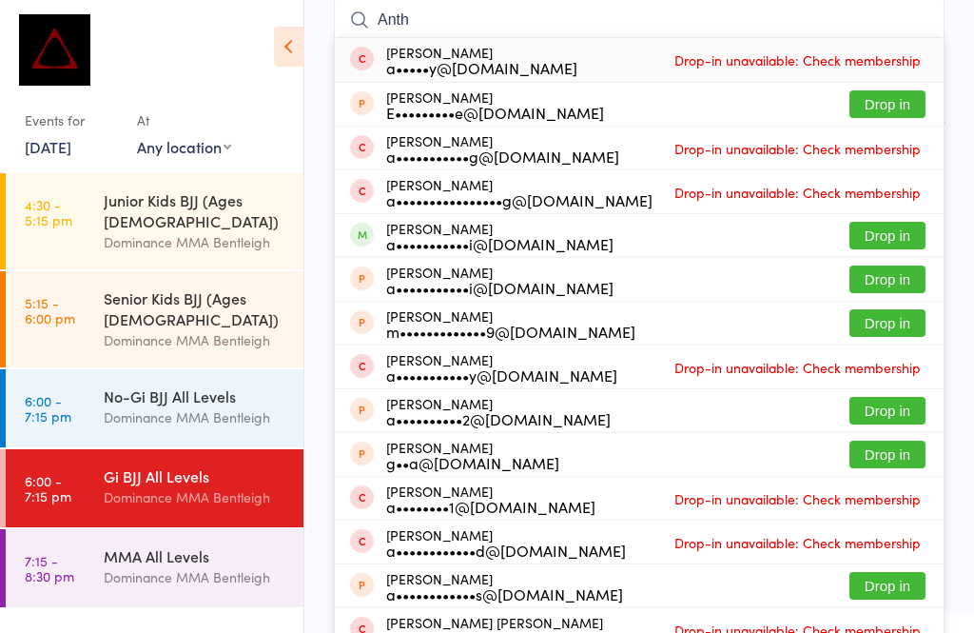
scroll to position [171, 0]
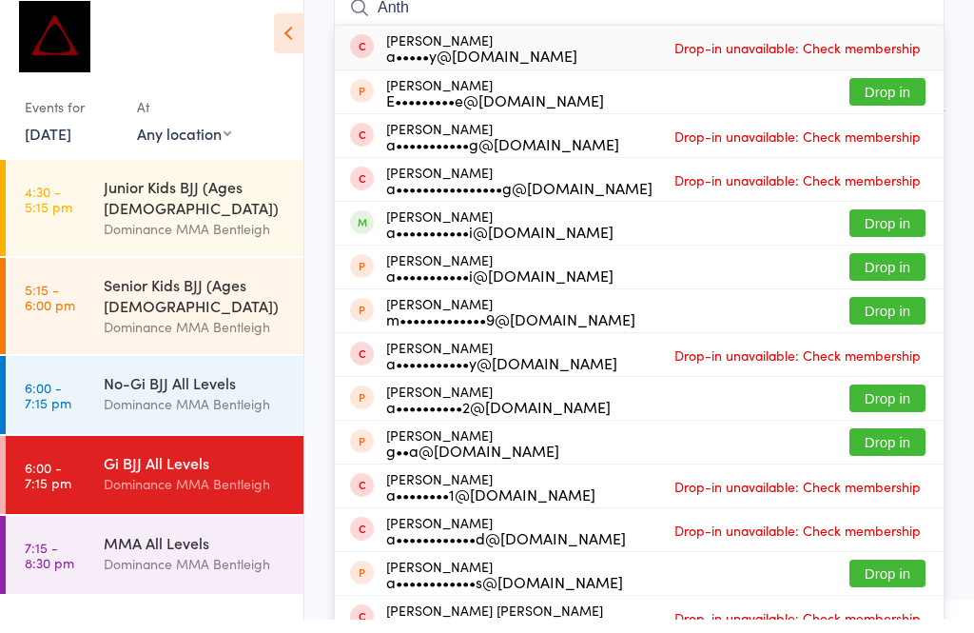
type input "Anth"
click at [873, 223] on button "Drop in" at bounding box center [887, 237] width 76 height 28
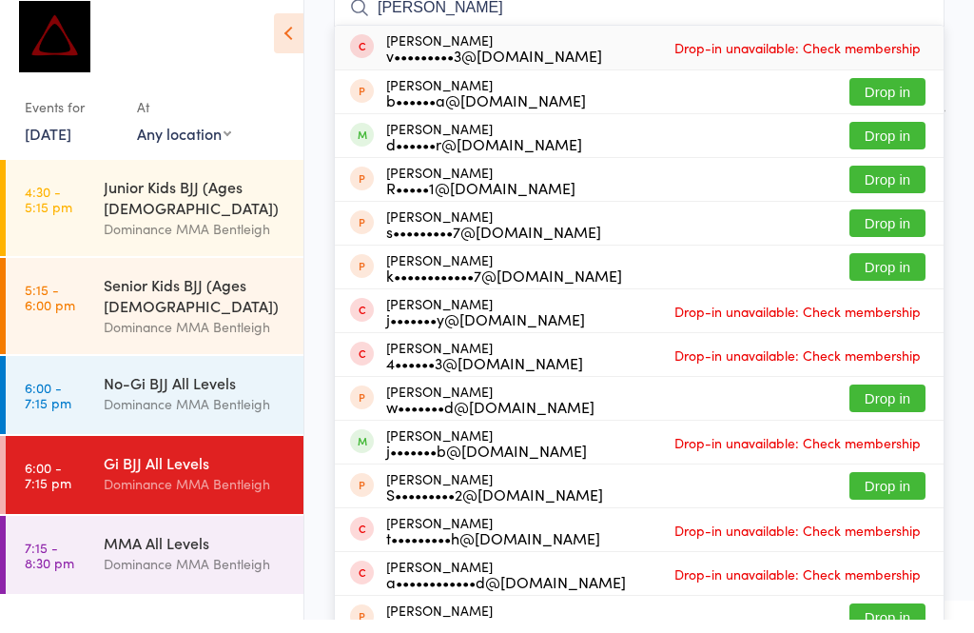
type input "[PERSON_NAME]"
click at [862, 144] on button "Drop in" at bounding box center [887, 149] width 76 height 28
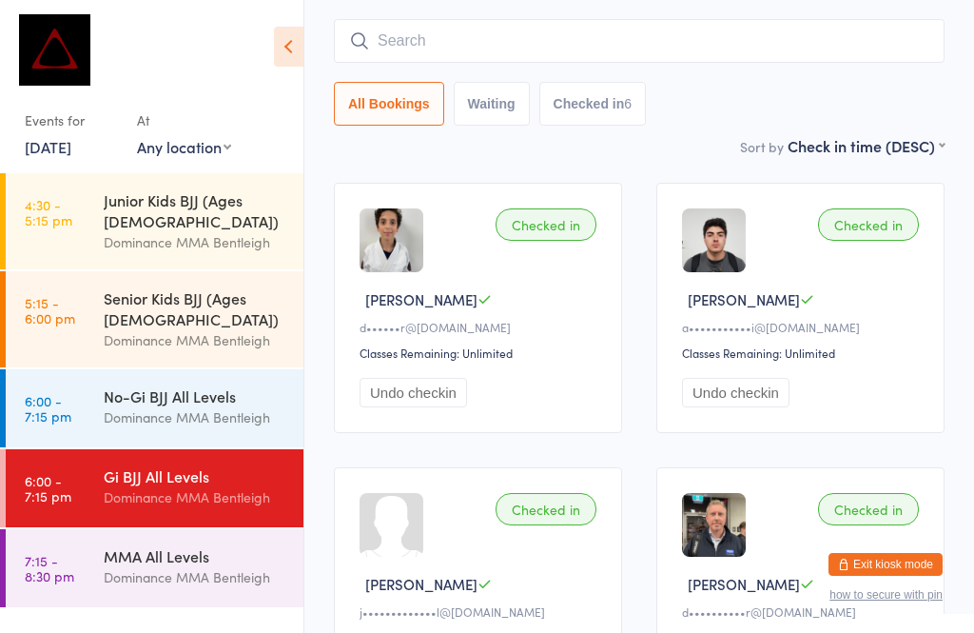
scroll to position [148, 0]
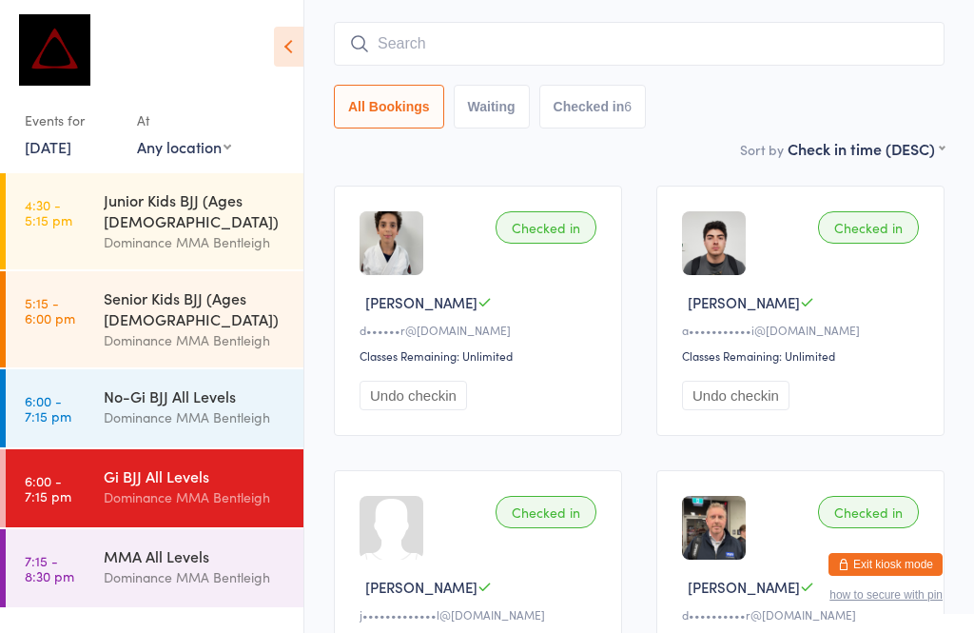
click at [706, 46] on input "search" at bounding box center [639, 44] width 611 height 44
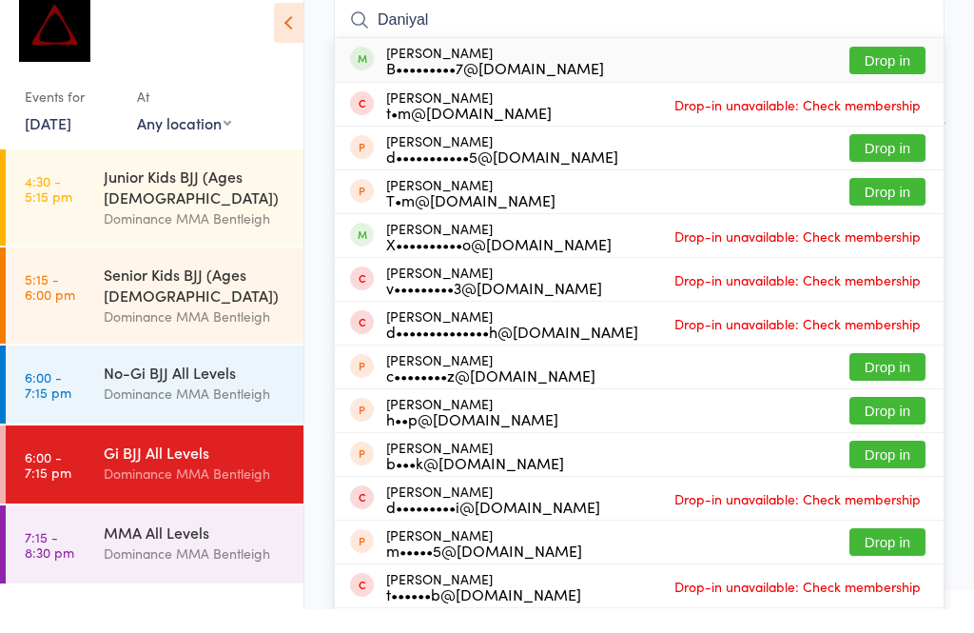
type input "Daniyal"
click at [898, 70] on button "Drop in" at bounding box center [887, 84] width 76 height 28
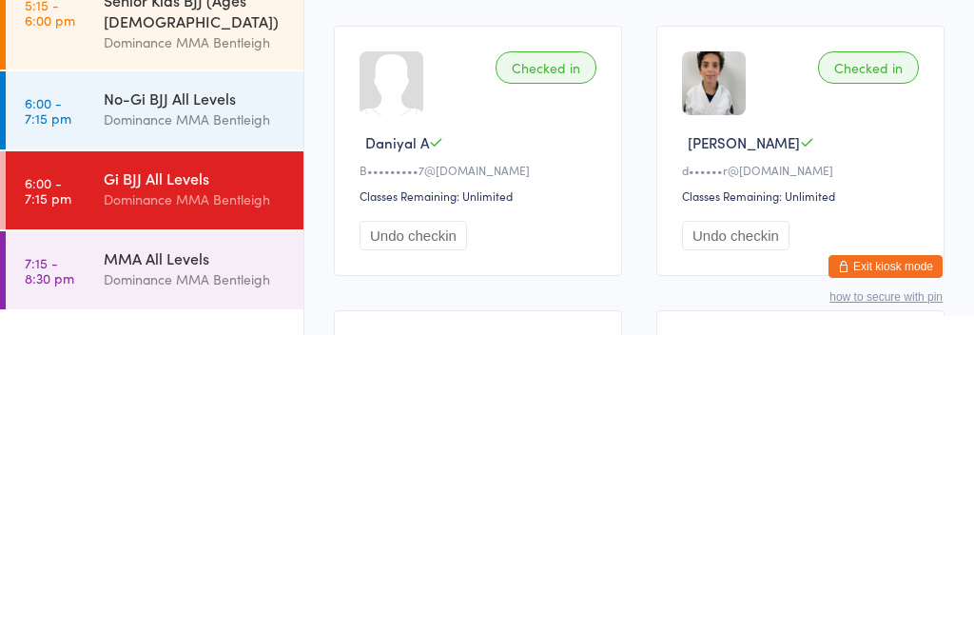
scroll to position [0, 0]
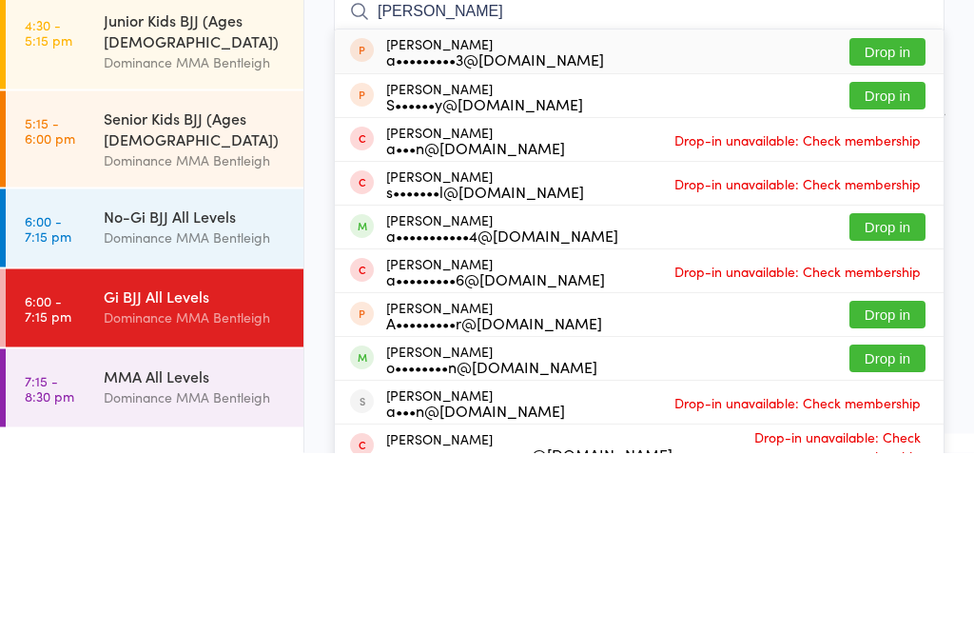
type input "[PERSON_NAME]"
click at [883, 394] on button "Drop in" at bounding box center [887, 408] width 76 height 28
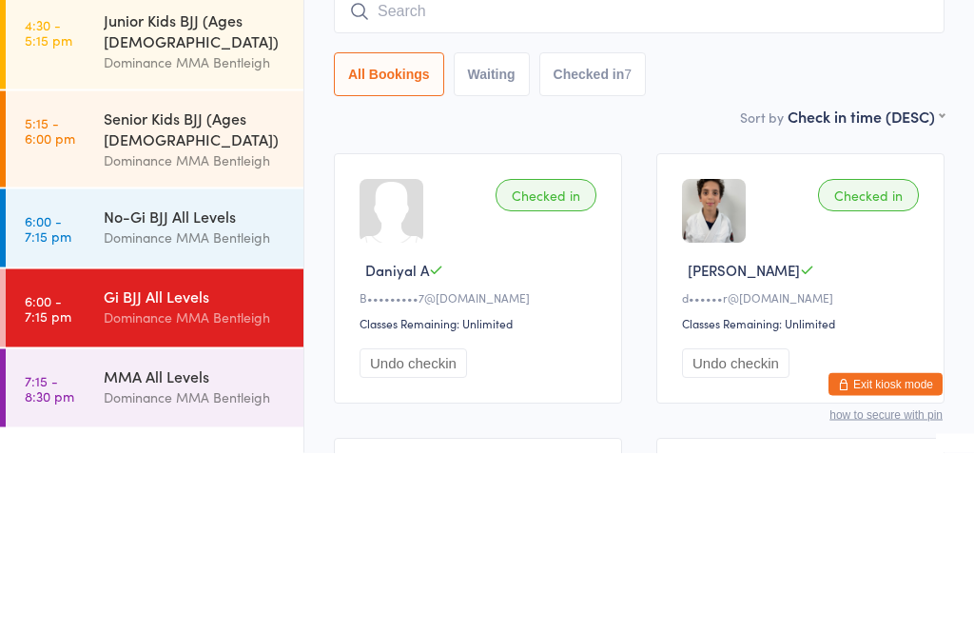
scroll to position [181, 0]
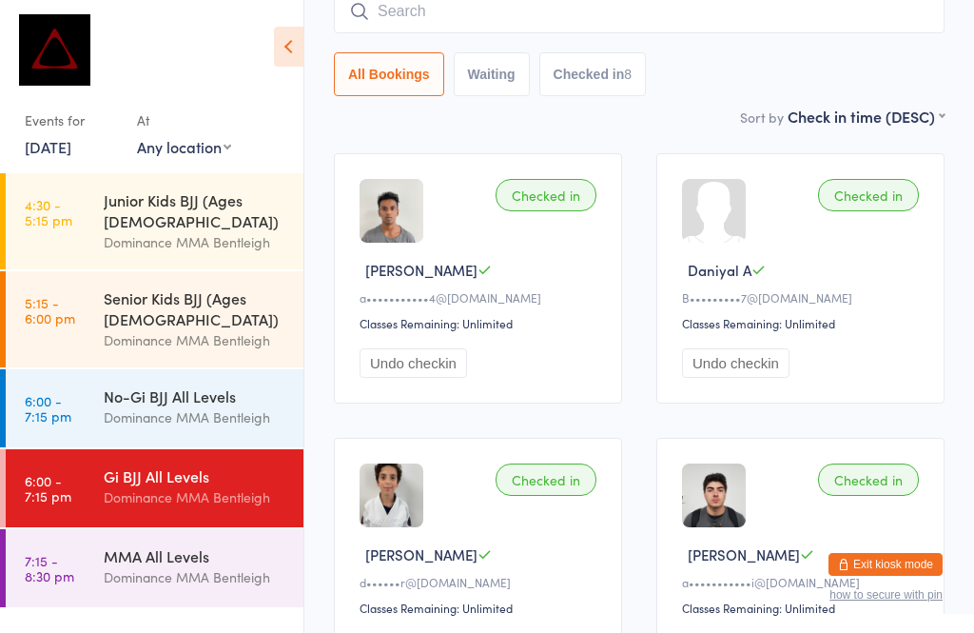
click at [178, 385] on div "No-Gi BJJ All Levels" at bounding box center [196, 395] width 184 height 21
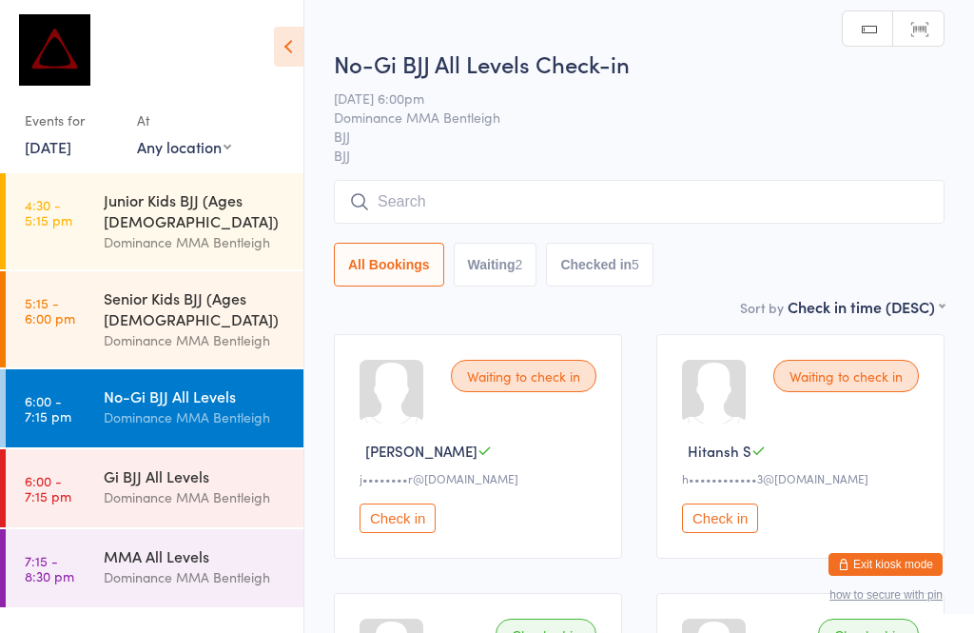
click at [501, 199] on input "search" at bounding box center [639, 202] width 611 height 44
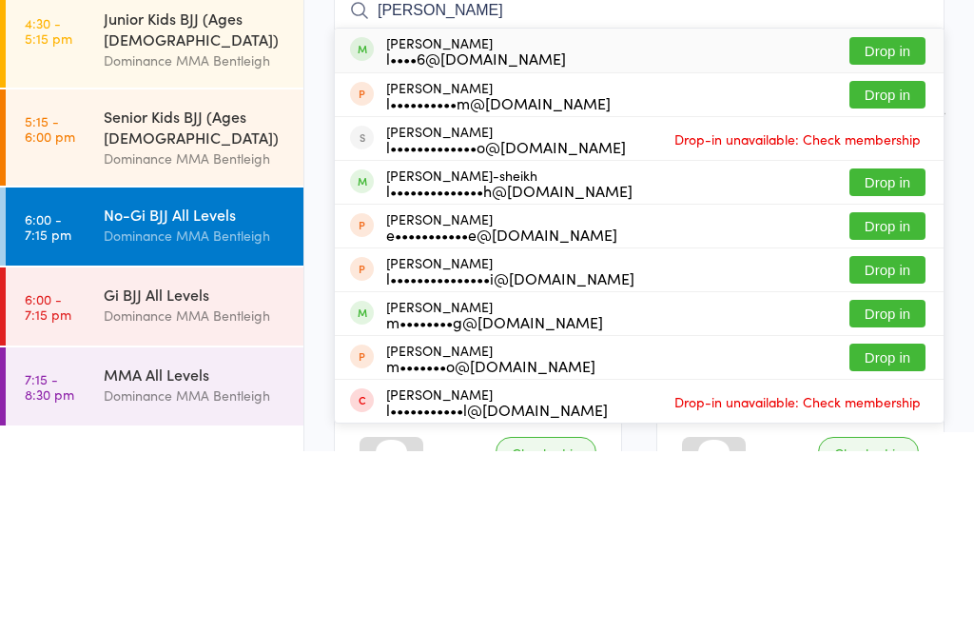
type input "[PERSON_NAME]"
click at [870, 219] on button "Drop in" at bounding box center [887, 233] width 76 height 28
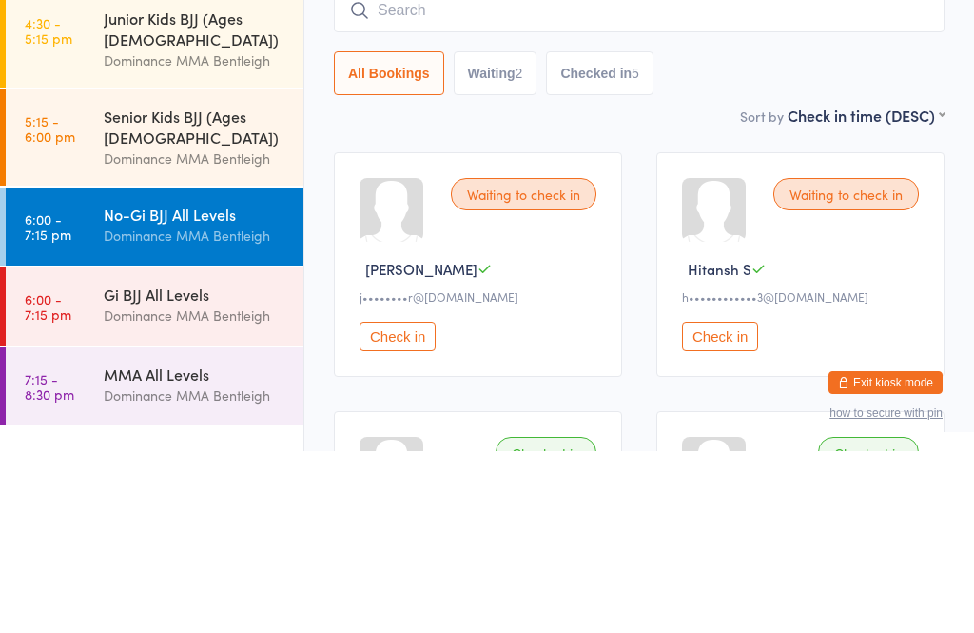
scroll to position [182, 0]
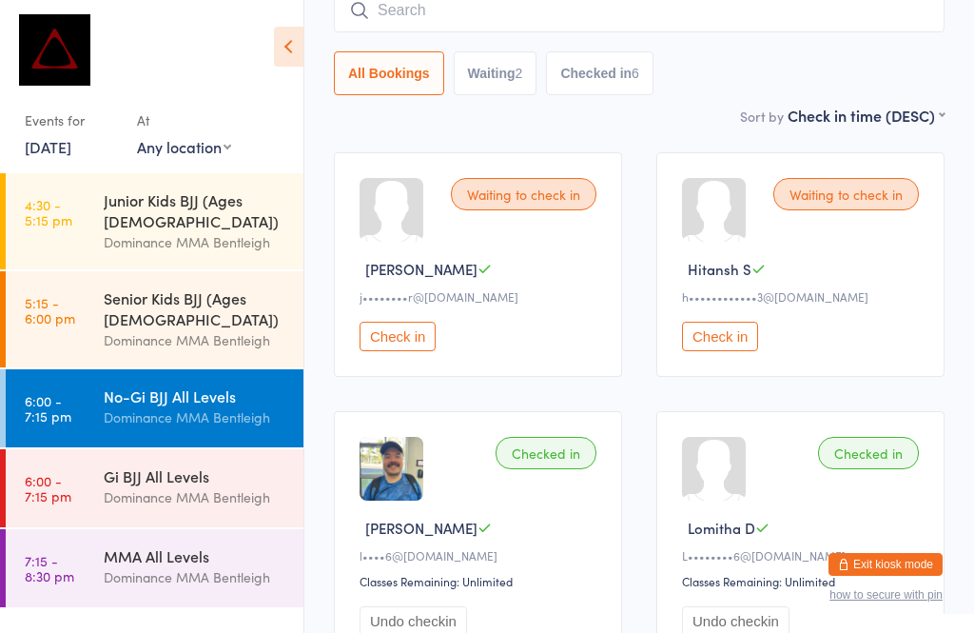
click at [430, 31] on input "search" at bounding box center [639, 11] width 611 height 44
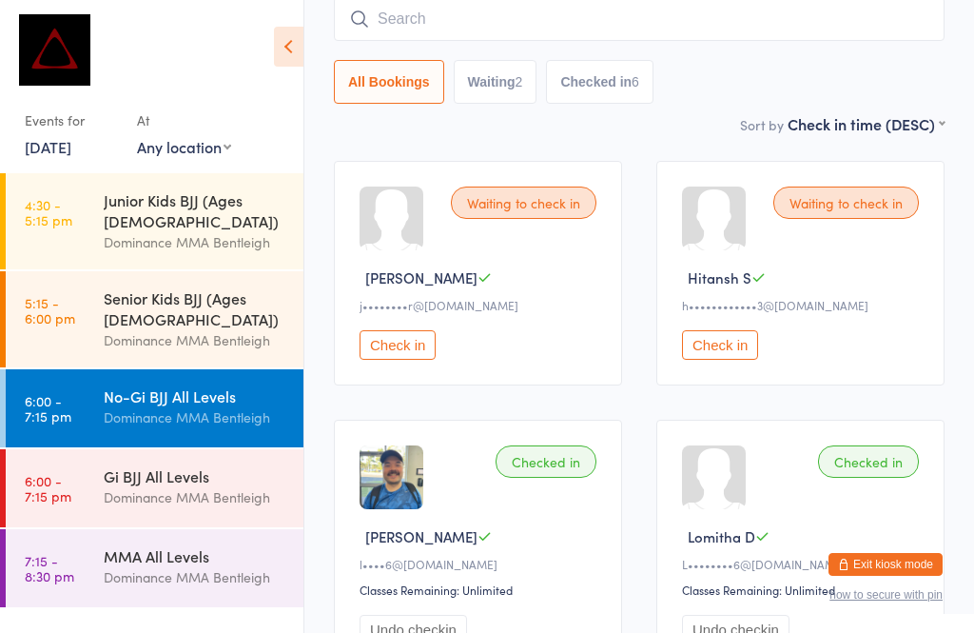
scroll to position [172, 0]
click at [425, 26] on input "search" at bounding box center [639, 20] width 611 height 44
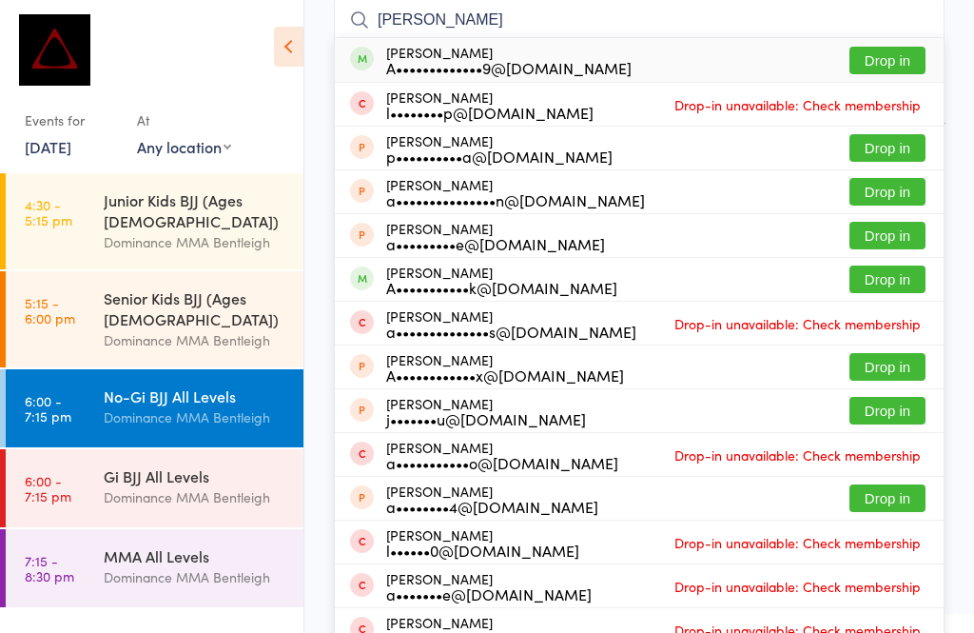
type input "[PERSON_NAME]"
click at [880, 50] on button "Drop in" at bounding box center [887, 61] width 76 height 28
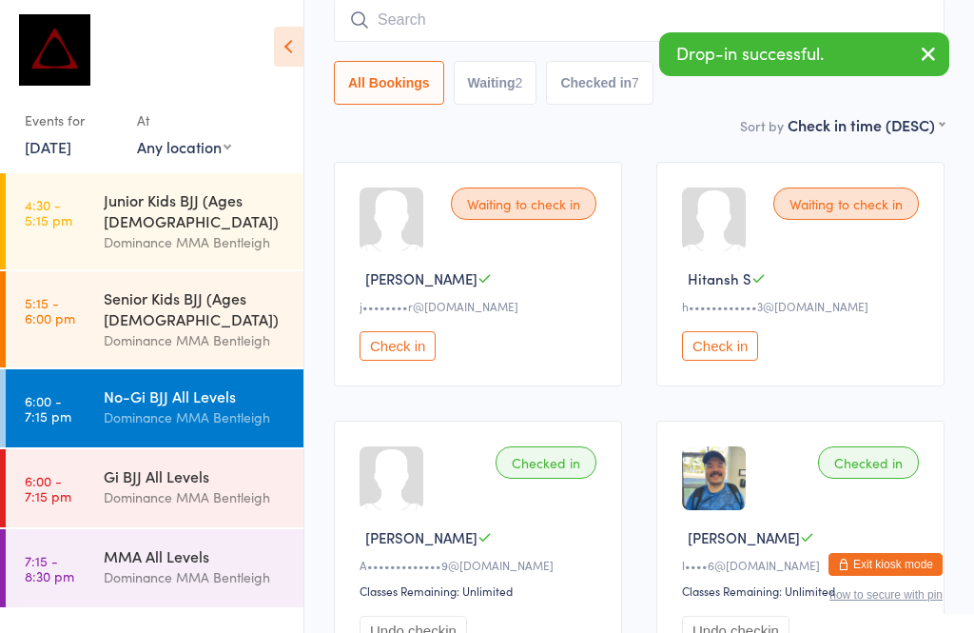
click at [551, 41] on input "search" at bounding box center [639, 20] width 611 height 44
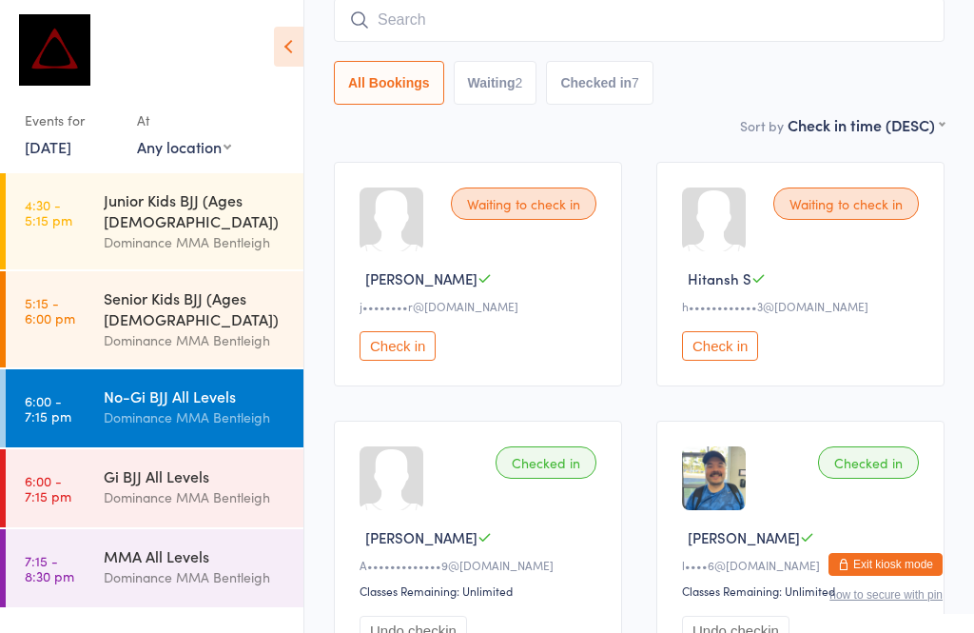
type input "X"
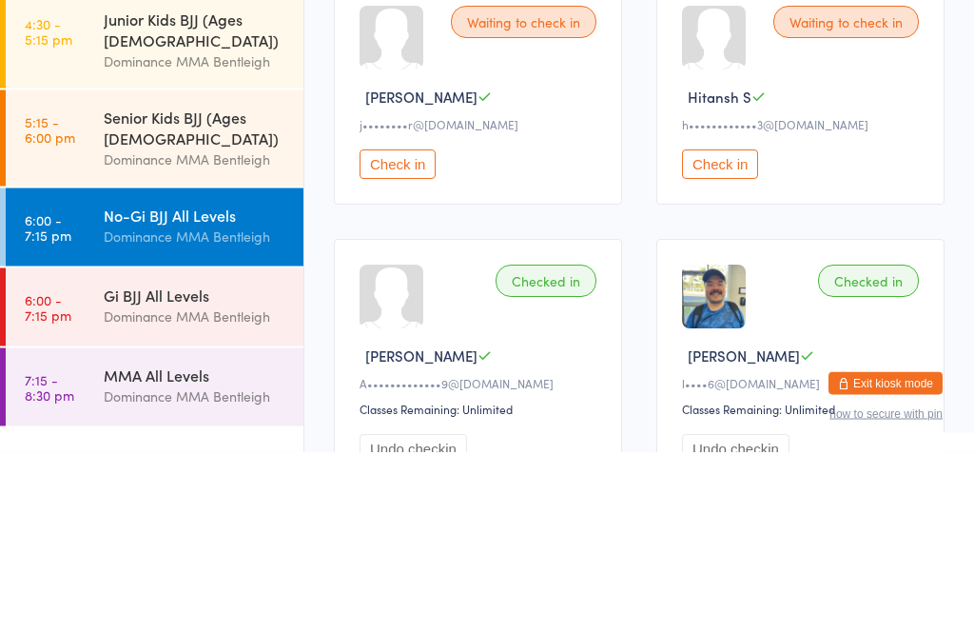
click at [186, 465] on div "Gi BJJ All Levels" at bounding box center [196, 475] width 184 height 21
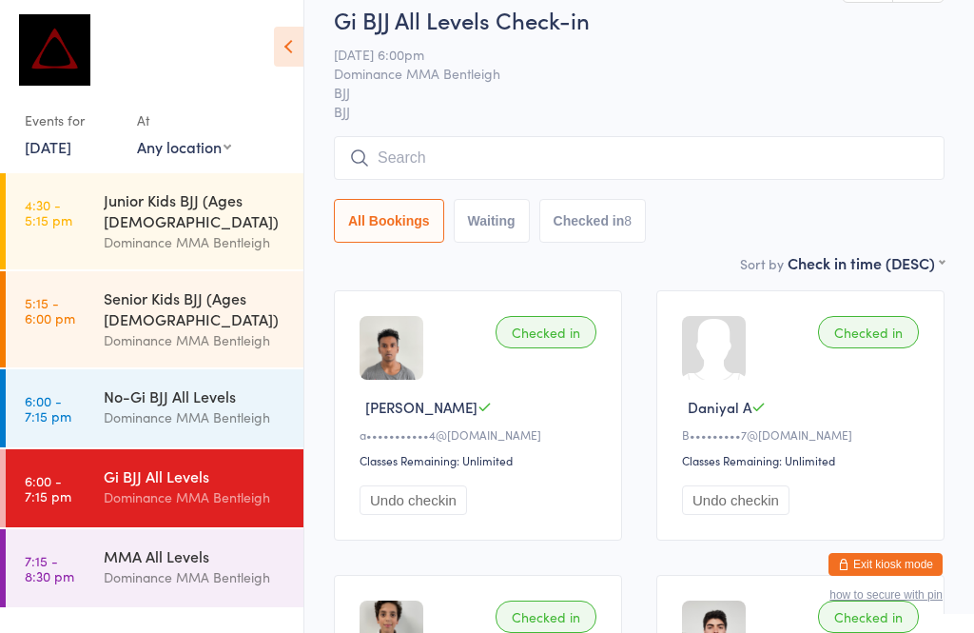
scroll to position [45, 0]
click at [454, 155] on input "search" at bounding box center [639, 157] width 611 height 44
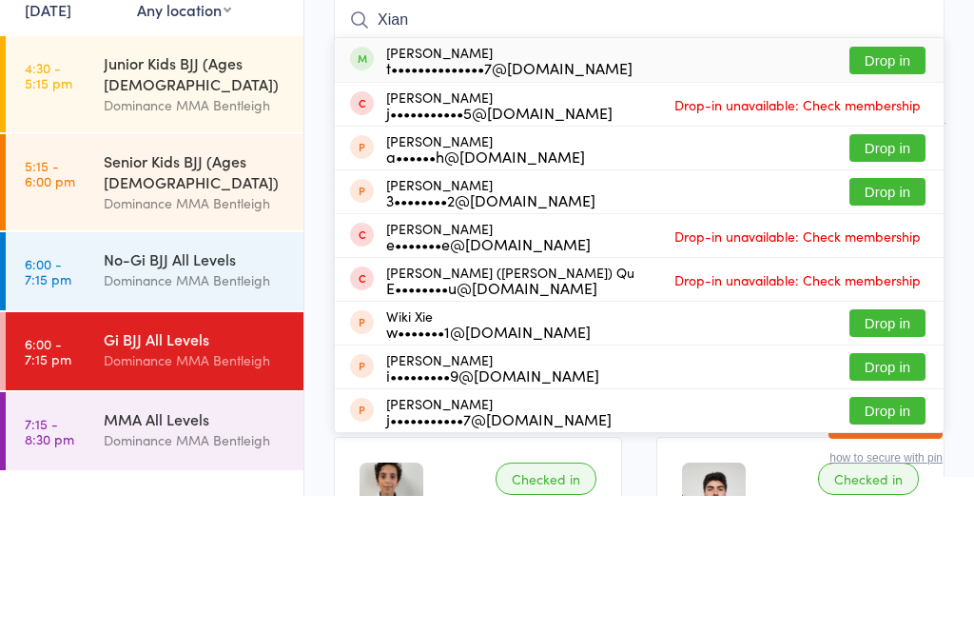
type input "Xian"
click at [889, 184] on button "Drop in" at bounding box center [887, 198] width 76 height 28
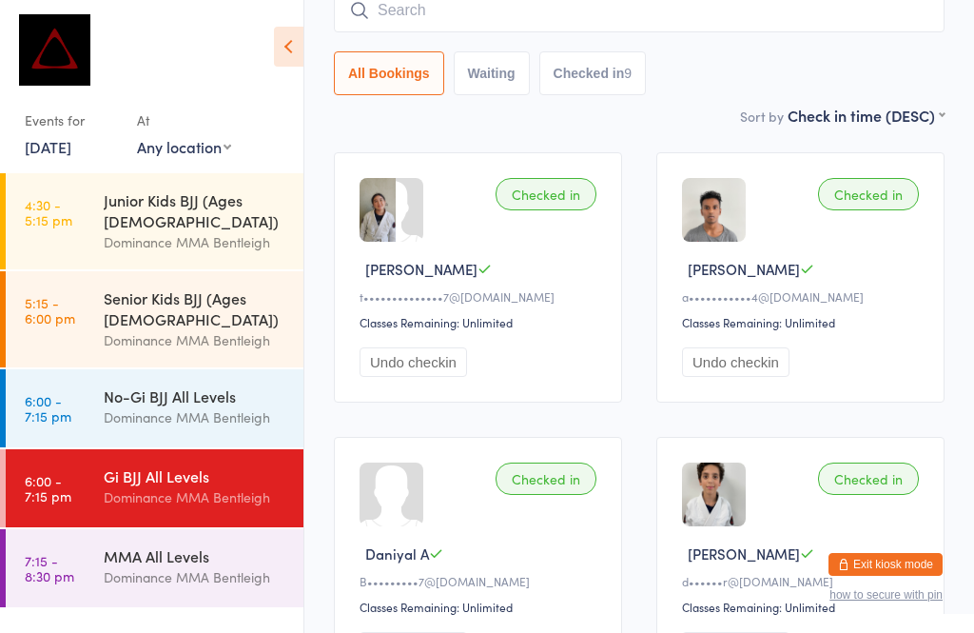
click at [457, 22] on input "search" at bounding box center [639, 11] width 611 height 44
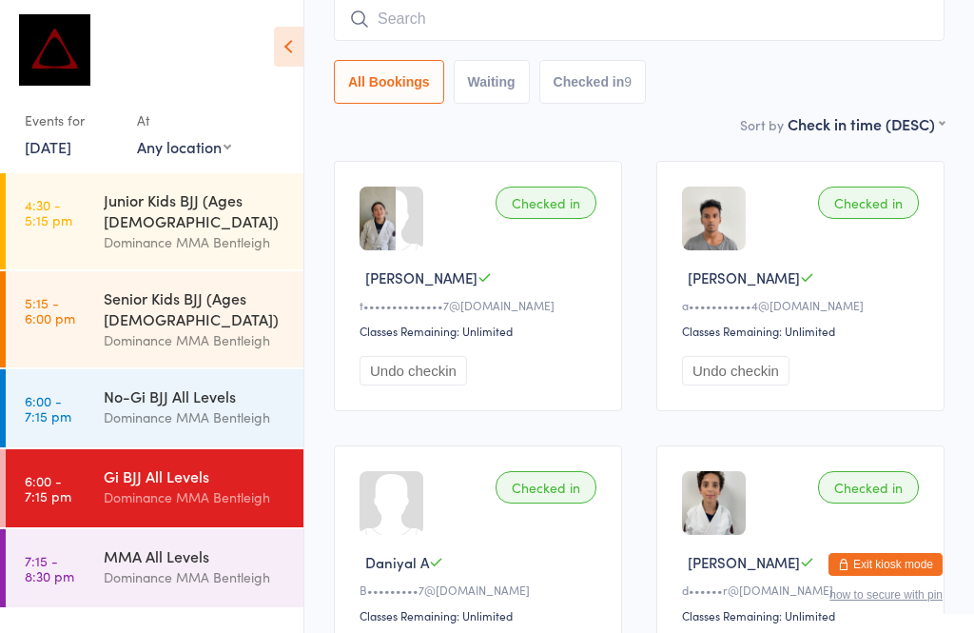
scroll to position [172, 0]
type input "Sanja"
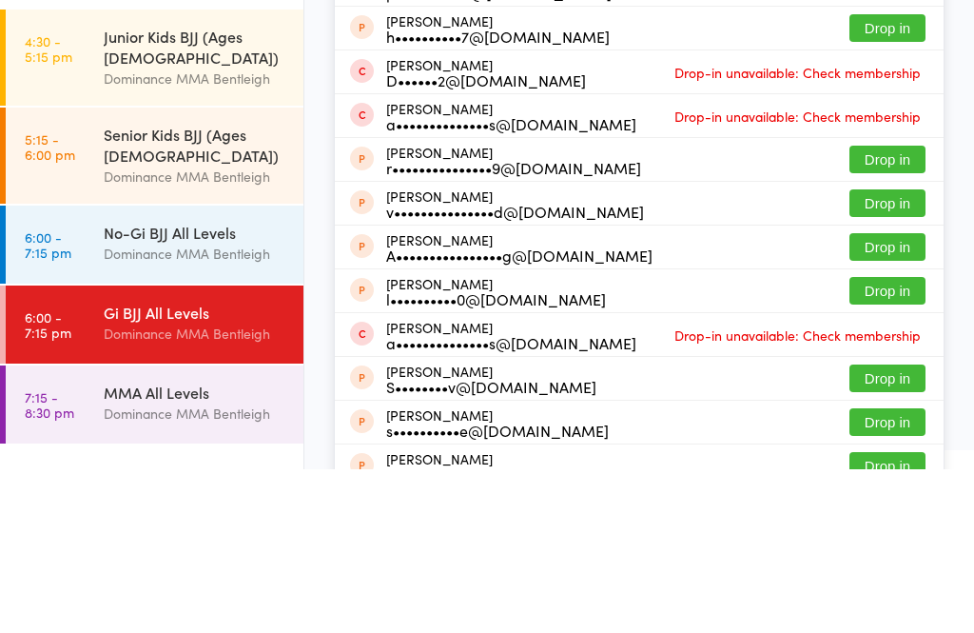
click at [207, 385] on div "No-Gi BJJ All Levels" at bounding box center [196, 395] width 184 height 21
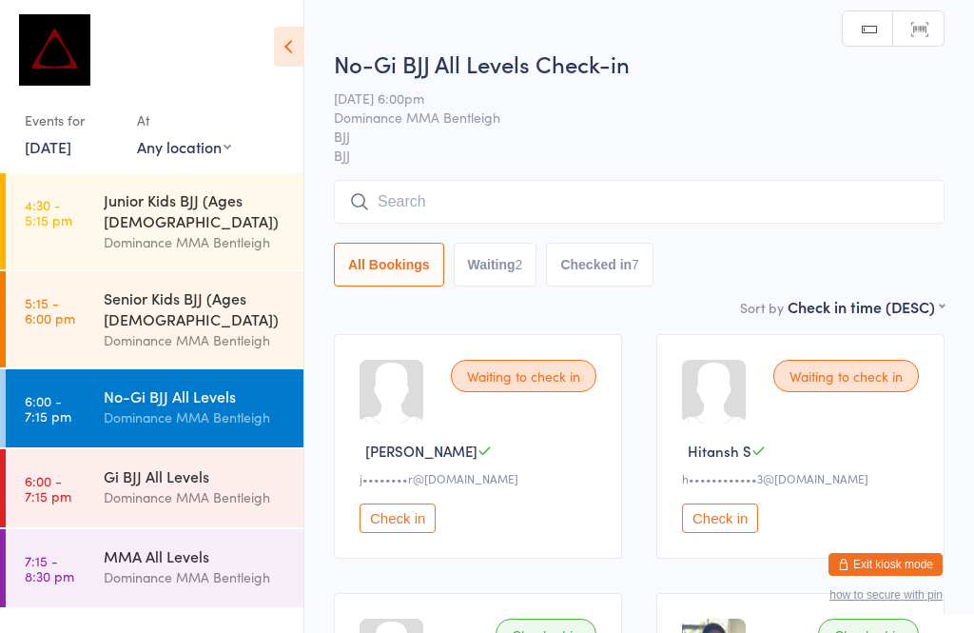
click at [487, 189] on input "search" at bounding box center [639, 202] width 611 height 44
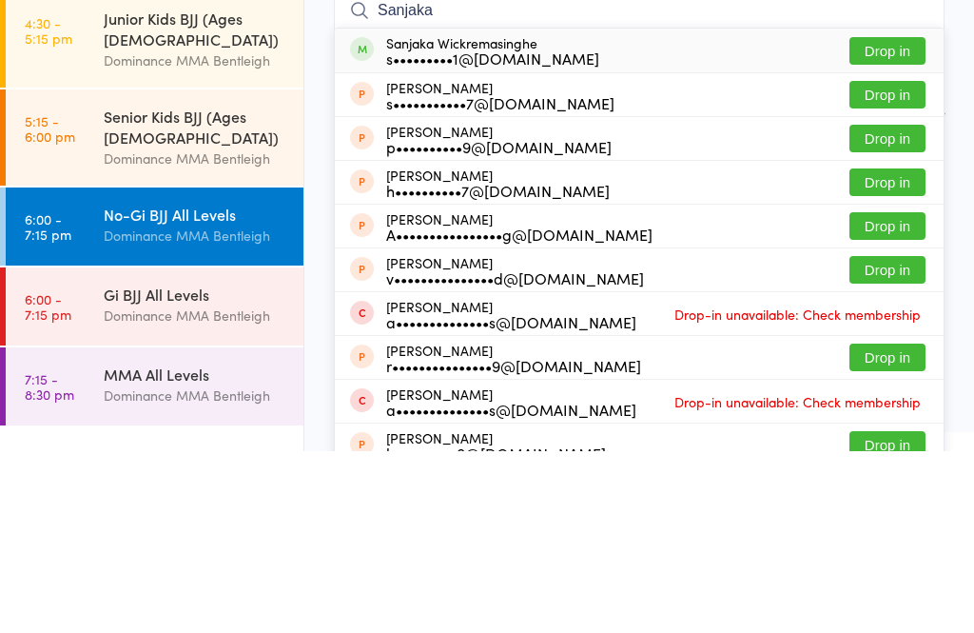
type input "Sanjaka"
click at [887, 219] on button "Drop in" at bounding box center [887, 233] width 76 height 28
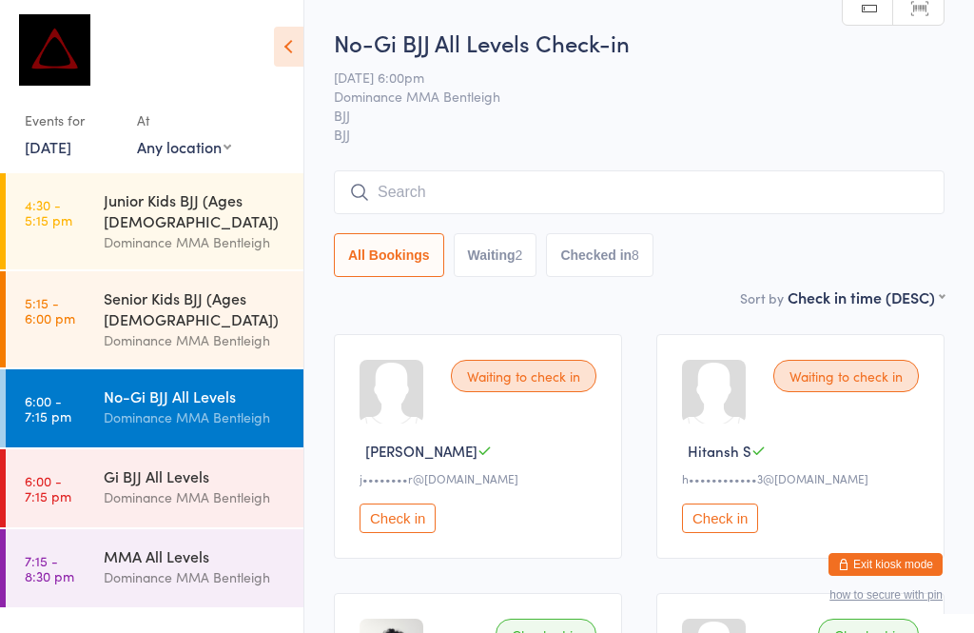
click at [453, 184] on input "search" at bounding box center [639, 192] width 611 height 44
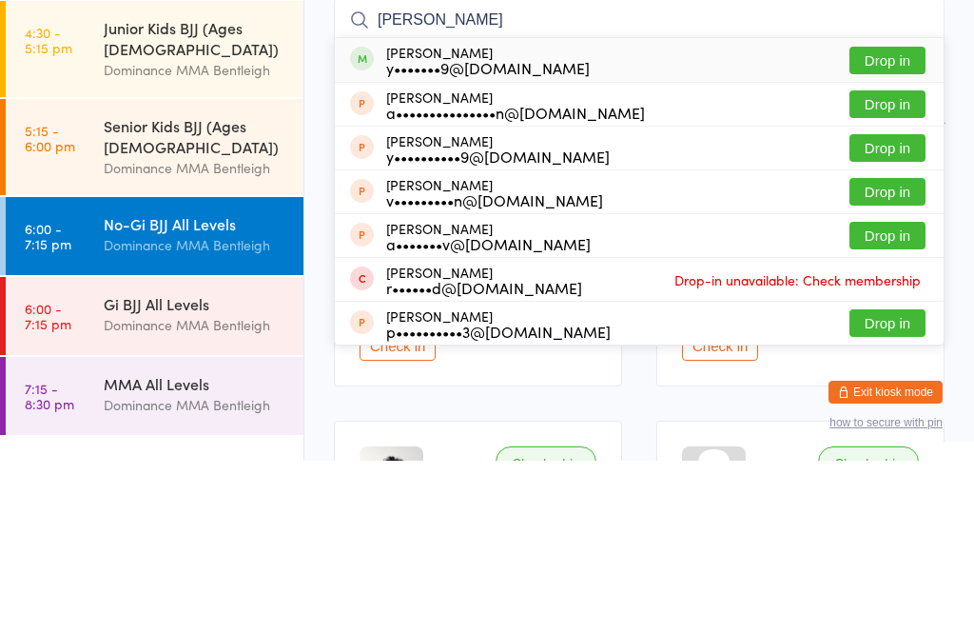
type input "[PERSON_NAME]"
click at [869, 219] on button "Drop in" at bounding box center [887, 233] width 76 height 28
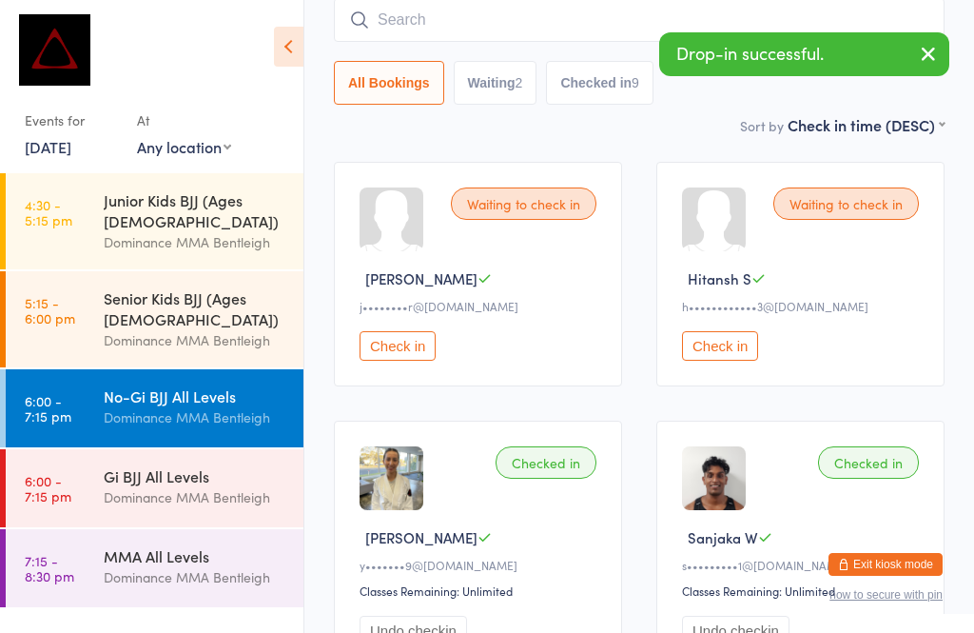
click at [435, 24] on input "search" at bounding box center [639, 20] width 611 height 44
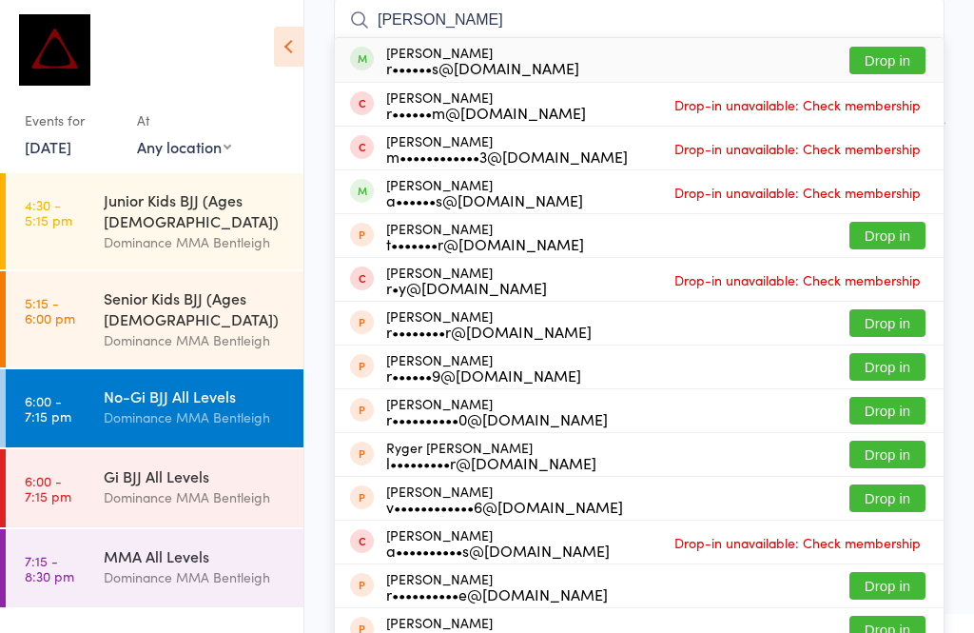
type input "[PERSON_NAME]"
click at [857, 65] on button "Drop in" at bounding box center [887, 61] width 76 height 28
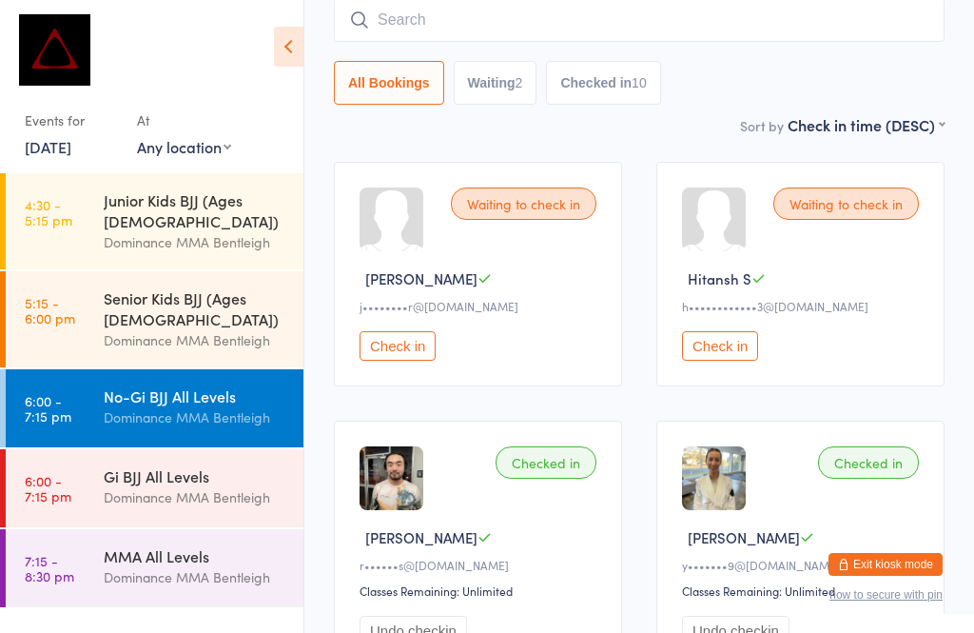
click at [220, 465] on div "Gi BJJ All Levels" at bounding box center [196, 475] width 184 height 21
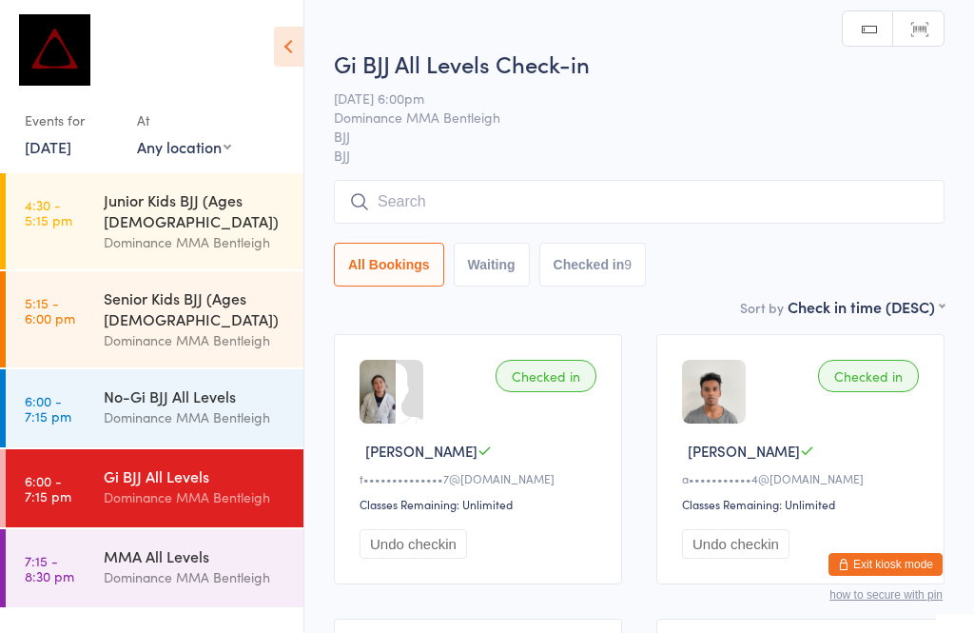
click at [514, 194] on input "search" at bounding box center [639, 202] width 611 height 44
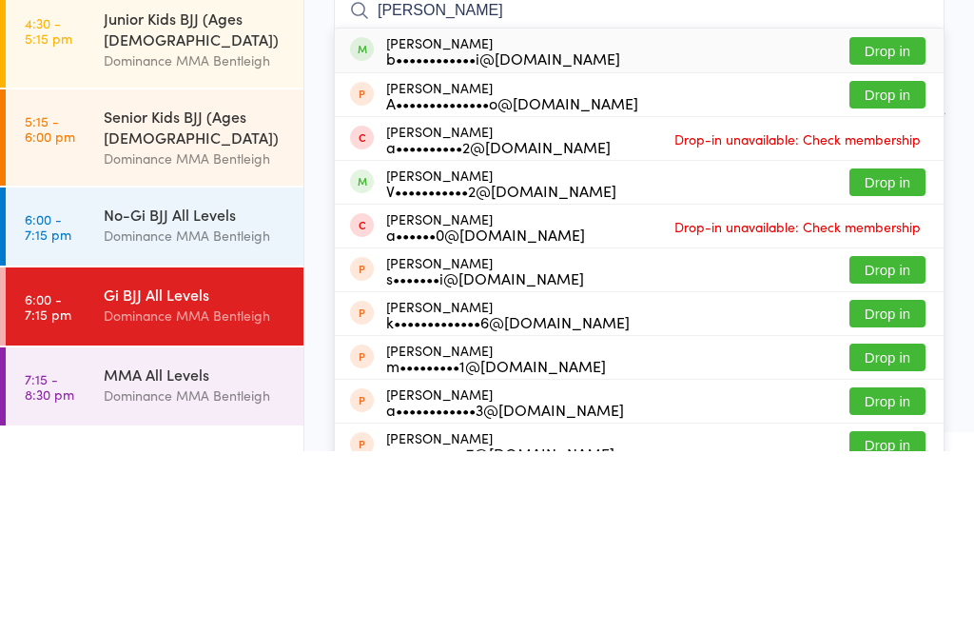
type input "[PERSON_NAME]"
click at [877, 219] on button "Drop in" at bounding box center [887, 233] width 76 height 28
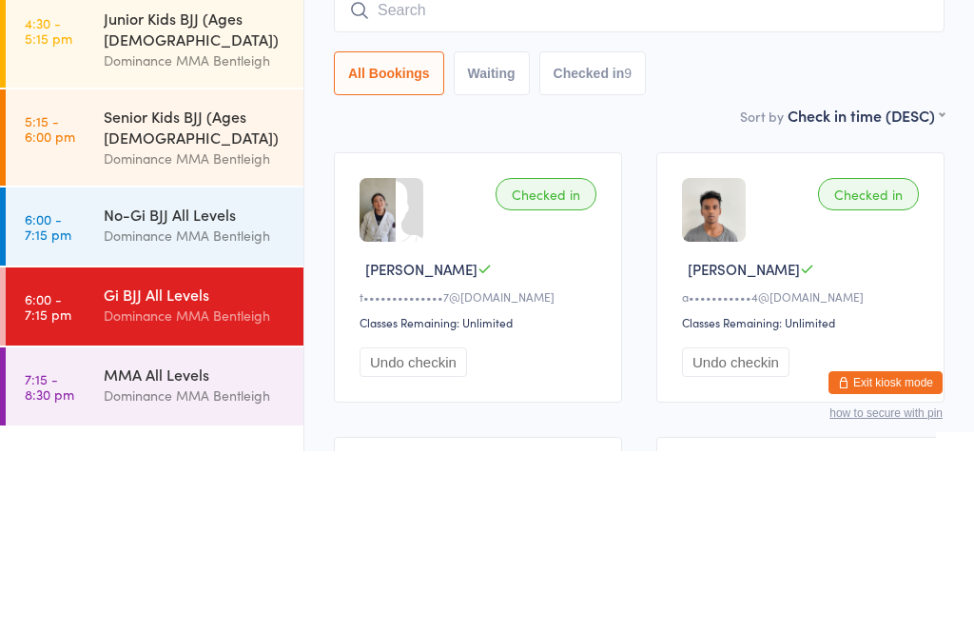
scroll to position [182, 0]
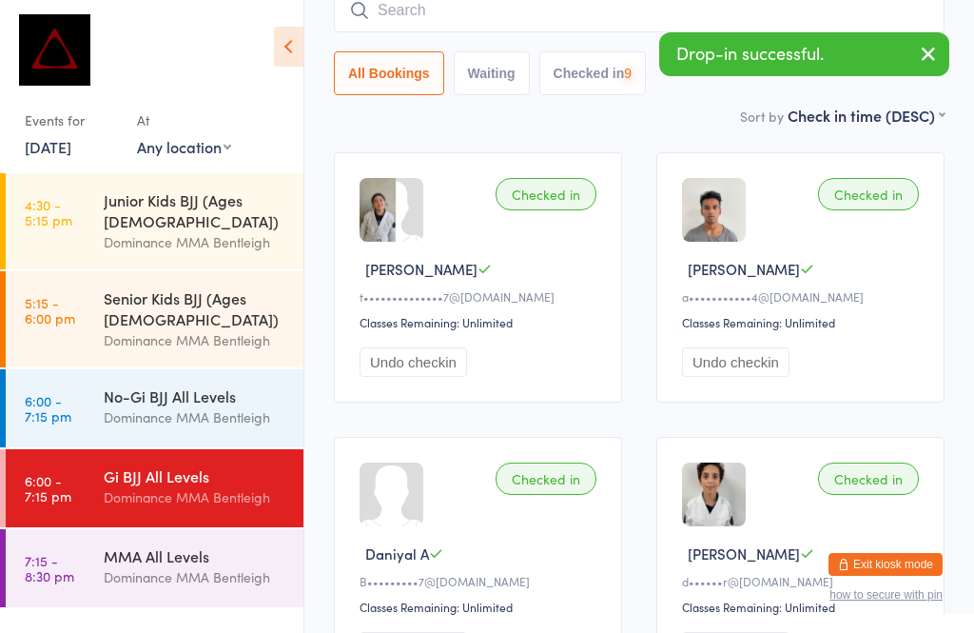
click at [925, 50] on icon "button" at bounding box center [928, 54] width 23 height 24
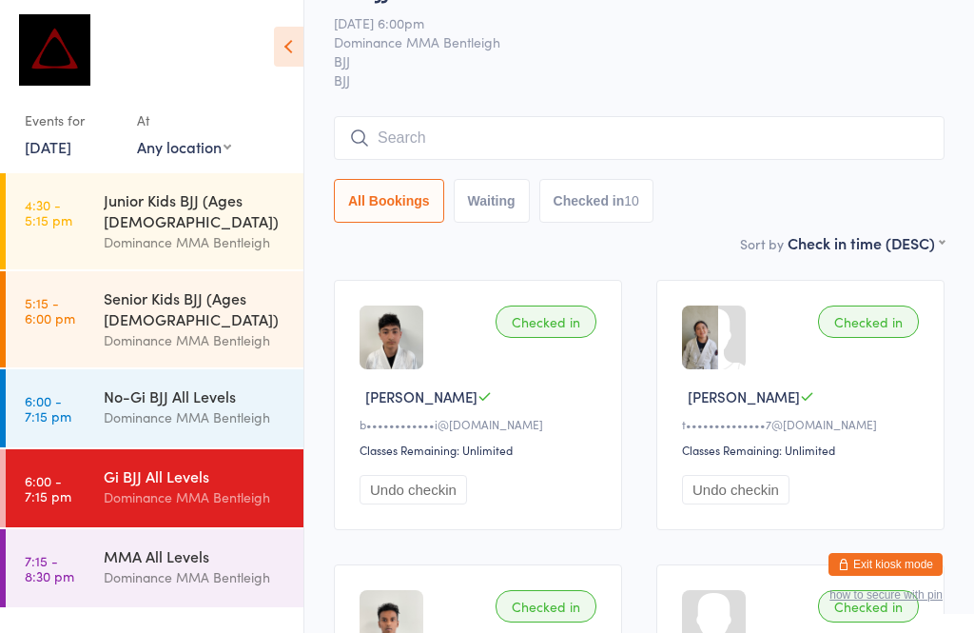
scroll to position [0, 0]
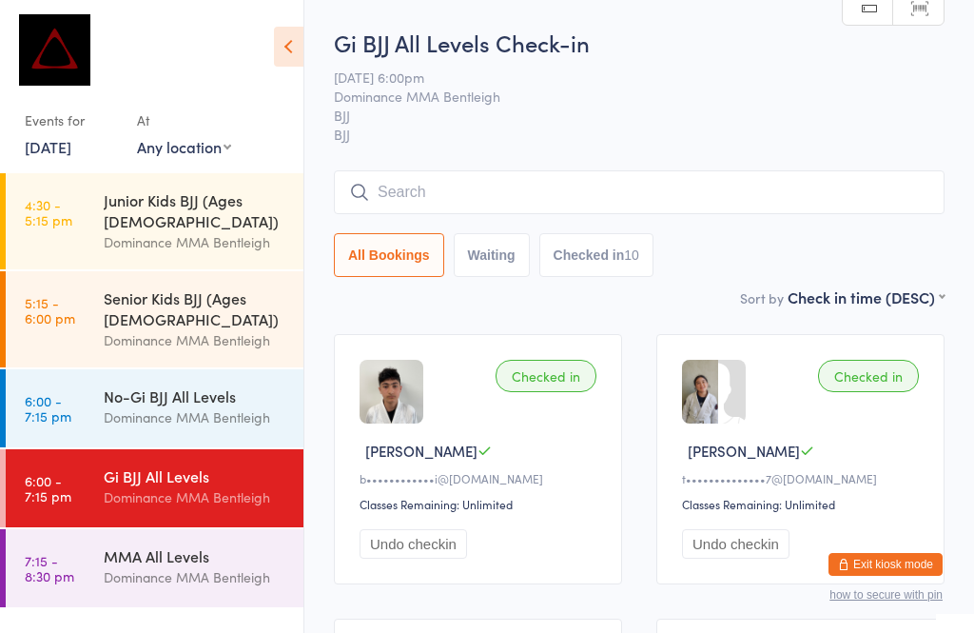
click at [506, 197] on input "search" at bounding box center [639, 192] width 611 height 44
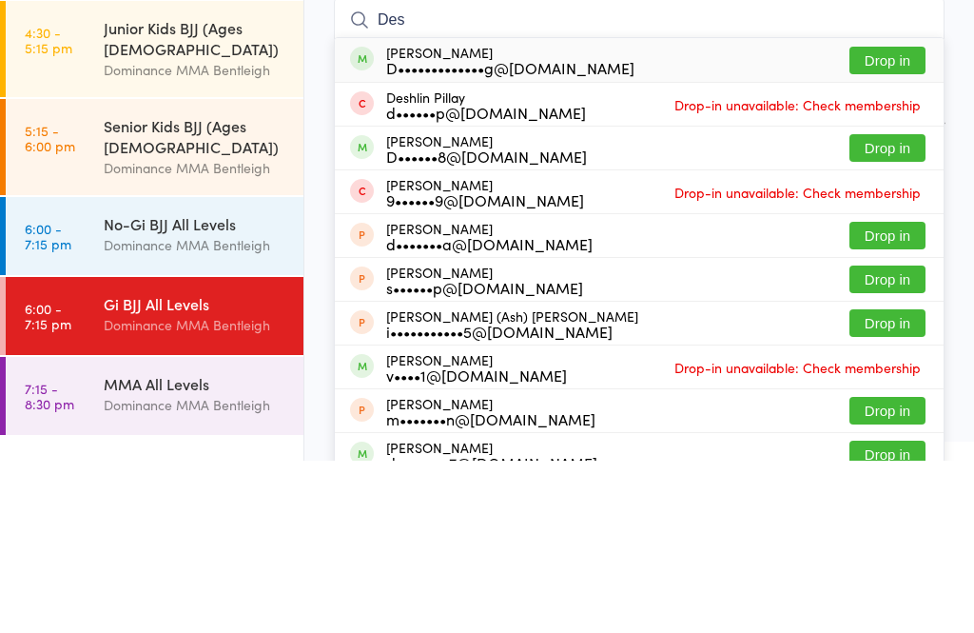
type input "Des"
click at [886, 219] on button "Drop in" at bounding box center [887, 233] width 76 height 28
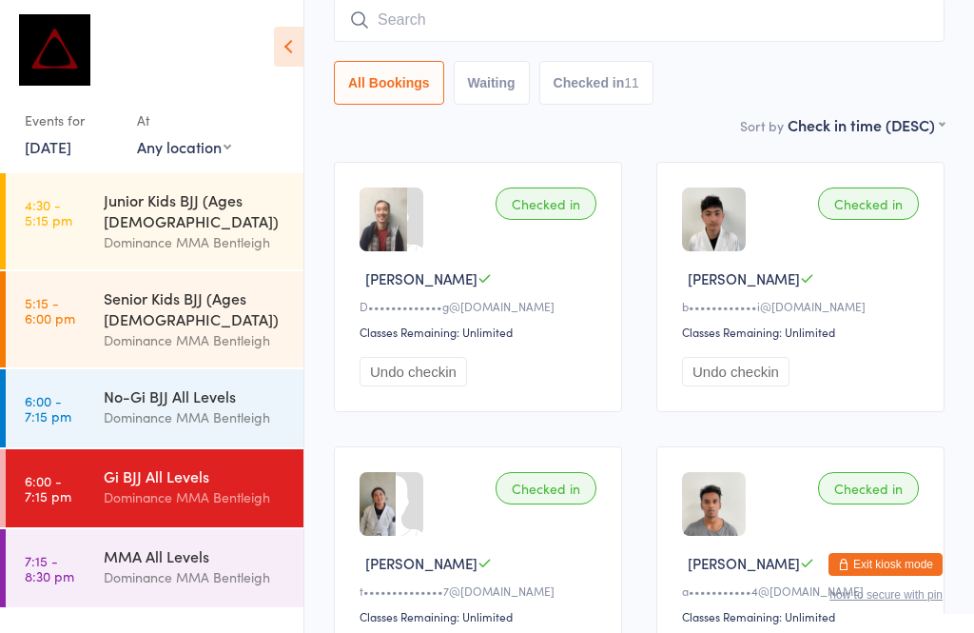
click at [81, 271] on link "5:15 - 6:00 pm Senior Kids BJJ (Ages [DEMOGRAPHIC_DATA]) Dominance MMA Bentleigh" at bounding box center [155, 319] width 298 height 96
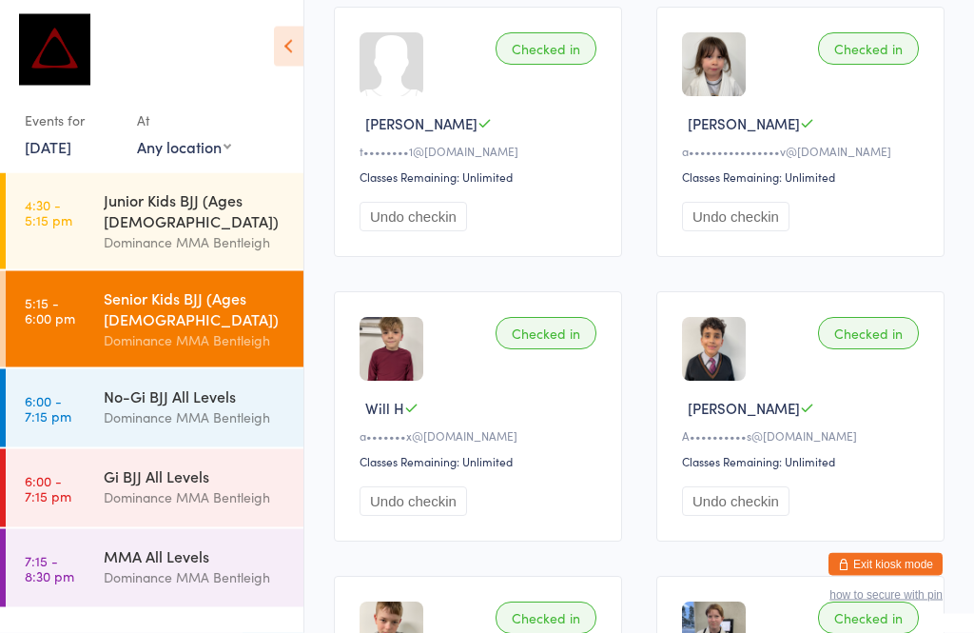
scroll to position [2030, 0]
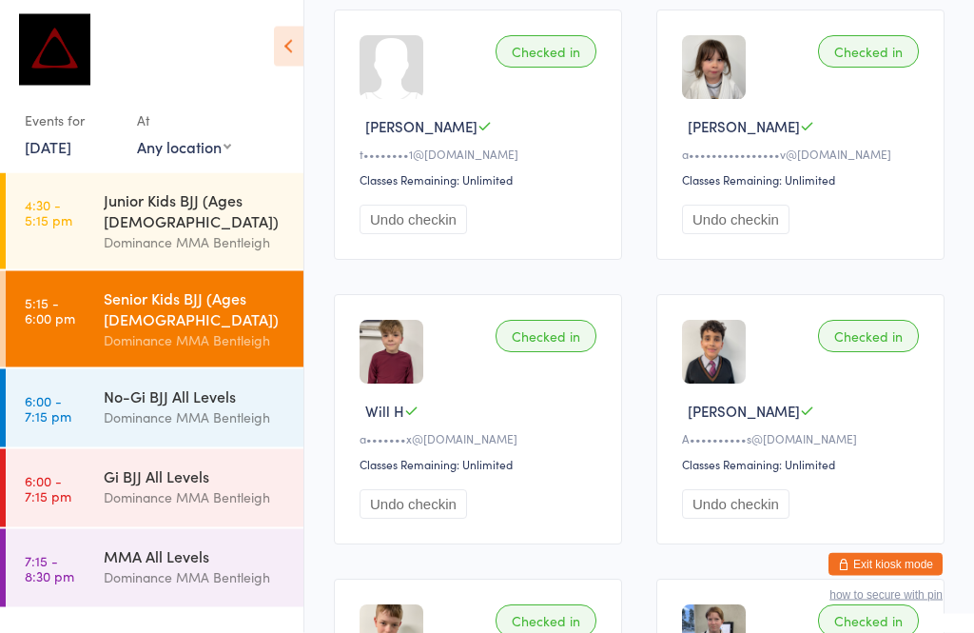
click at [242, 486] on div "Dominance MMA Bentleigh" at bounding box center [196, 497] width 184 height 22
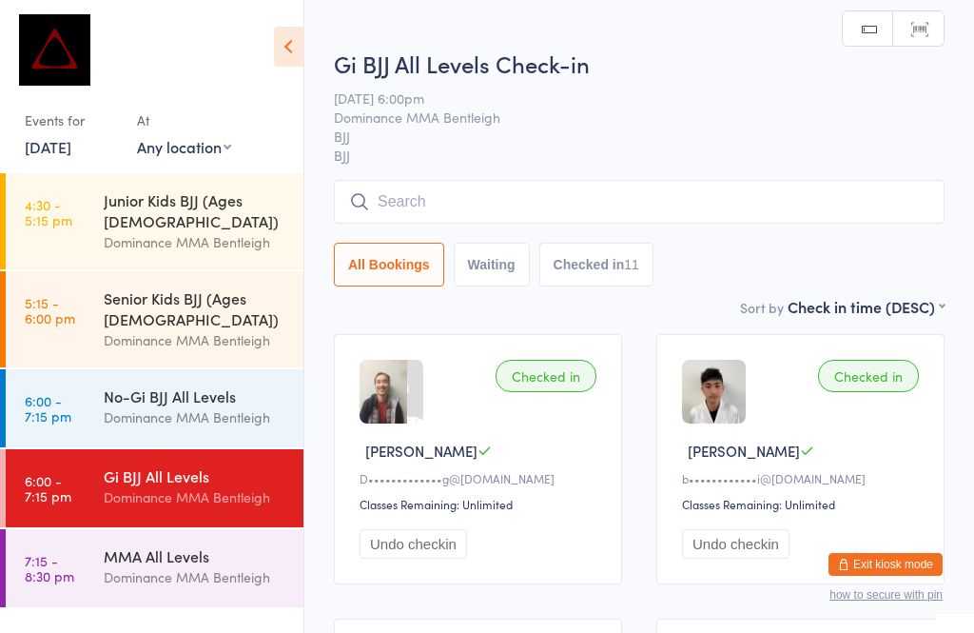
click at [515, 214] on input "search" at bounding box center [639, 202] width 611 height 44
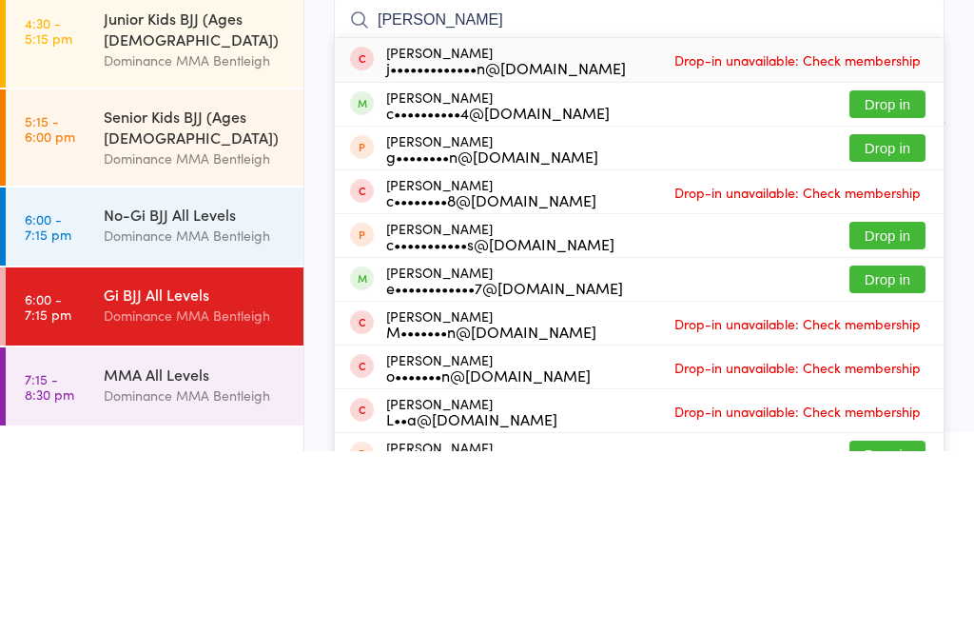
type input "[PERSON_NAME]"
click at [886, 272] on button "Drop in" at bounding box center [887, 286] width 76 height 28
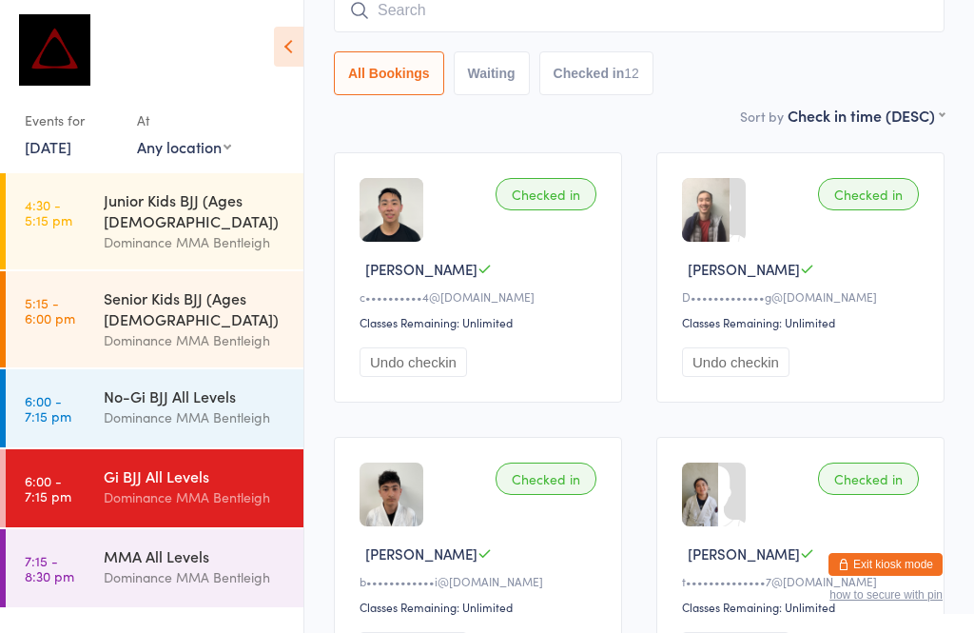
click at [107, 385] on div "No-Gi BJJ All Levels" at bounding box center [196, 395] width 184 height 21
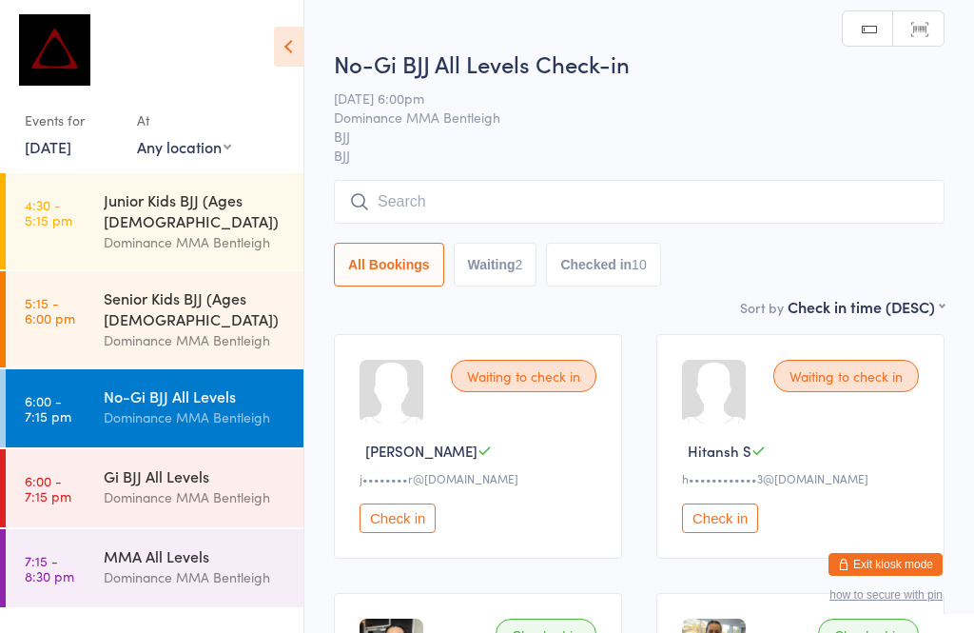
click at [498, 209] on input "search" at bounding box center [639, 202] width 611 height 44
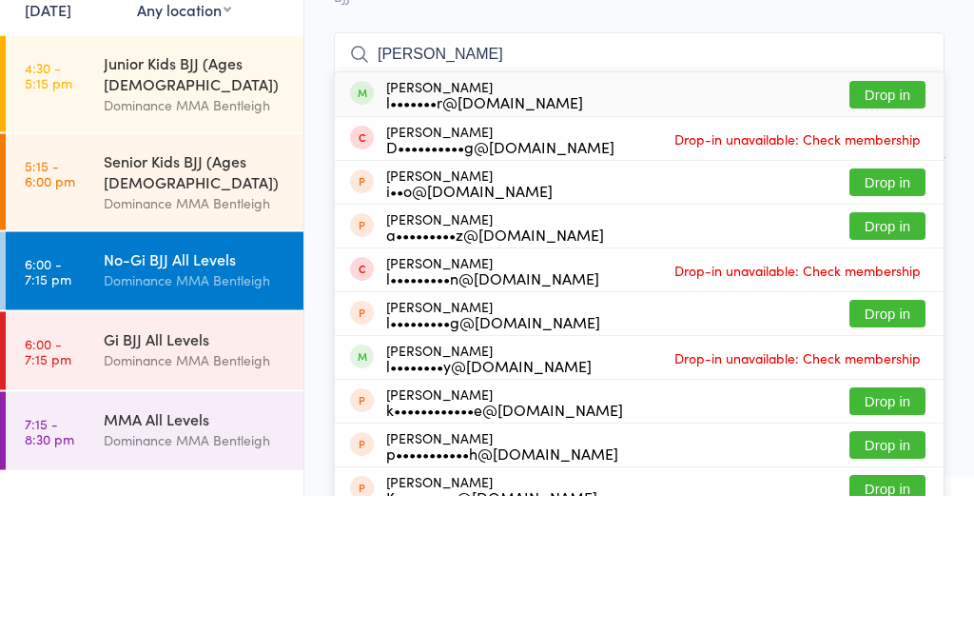
type input "[PERSON_NAME]"
click at [883, 219] on button "Drop in" at bounding box center [887, 233] width 76 height 28
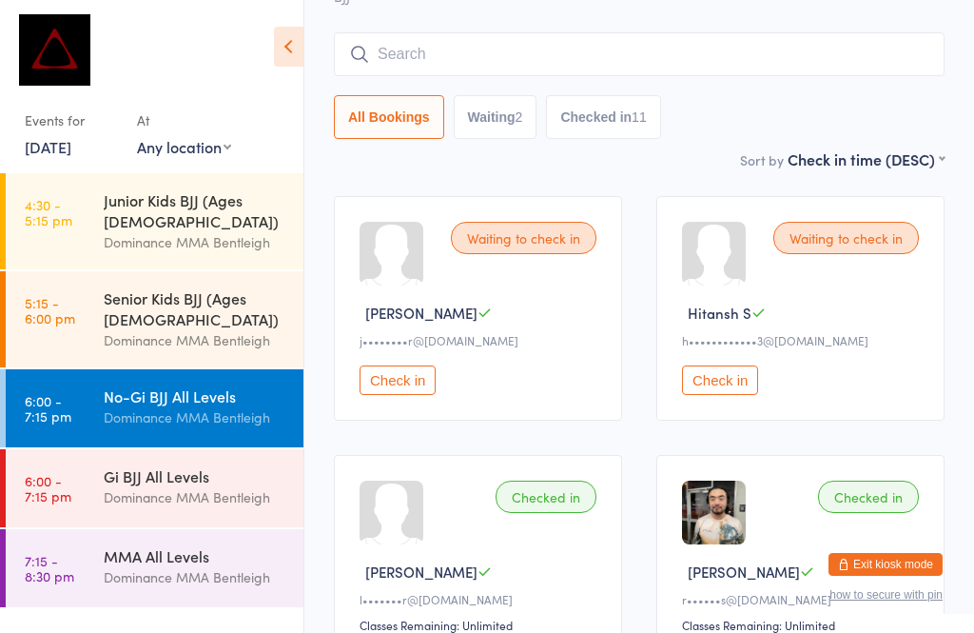
click at [506, 40] on input "search" at bounding box center [639, 54] width 611 height 44
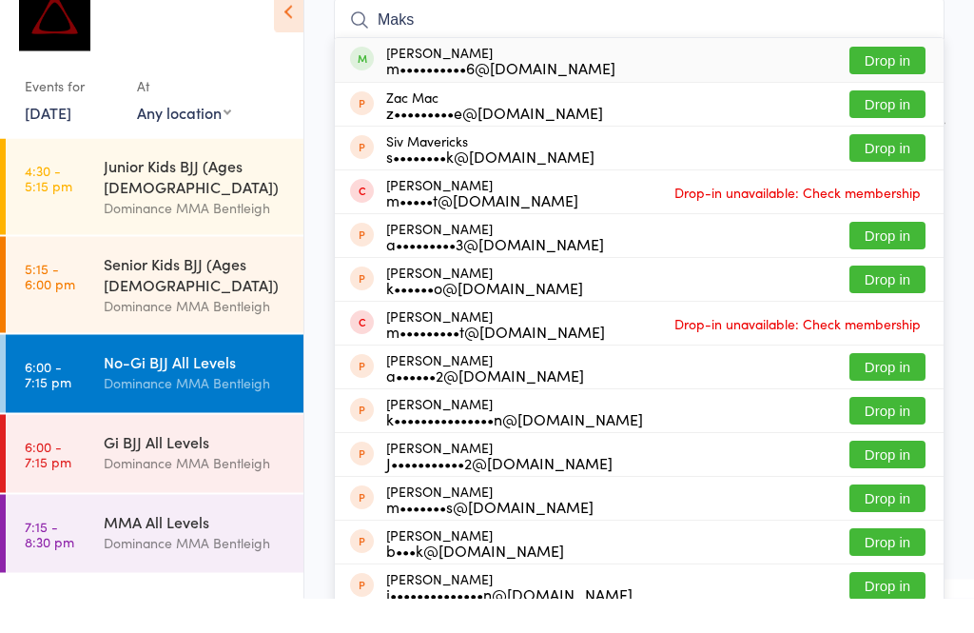
type input "Maks"
click at [896, 82] on button "Drop in" at bounding box center [887, 96] width 76 height 28
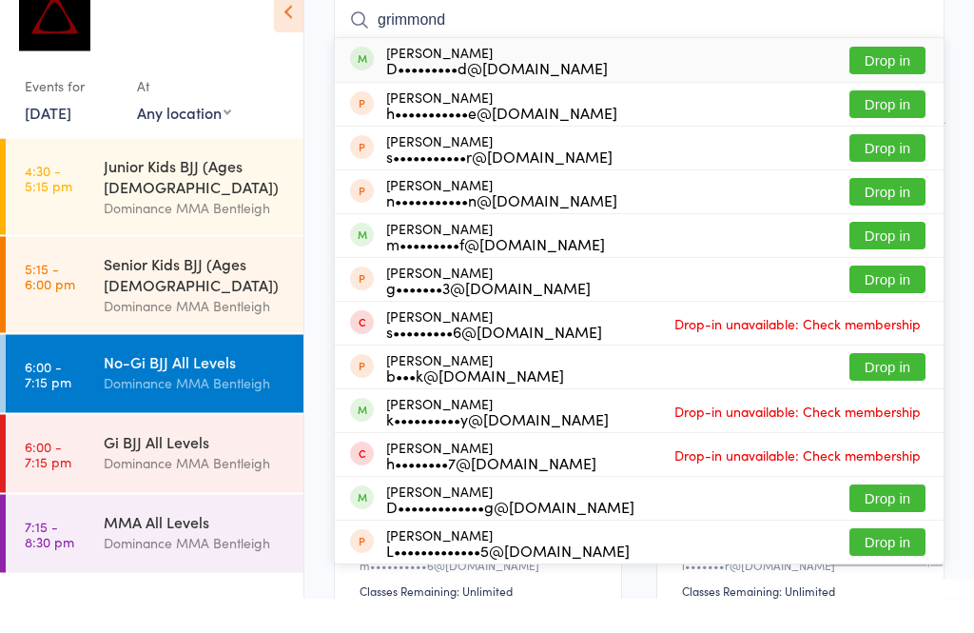
type input "grimmond"
click at [897, 82] on button "Drop in" at bounding box center [887, 96] width 76 height 28
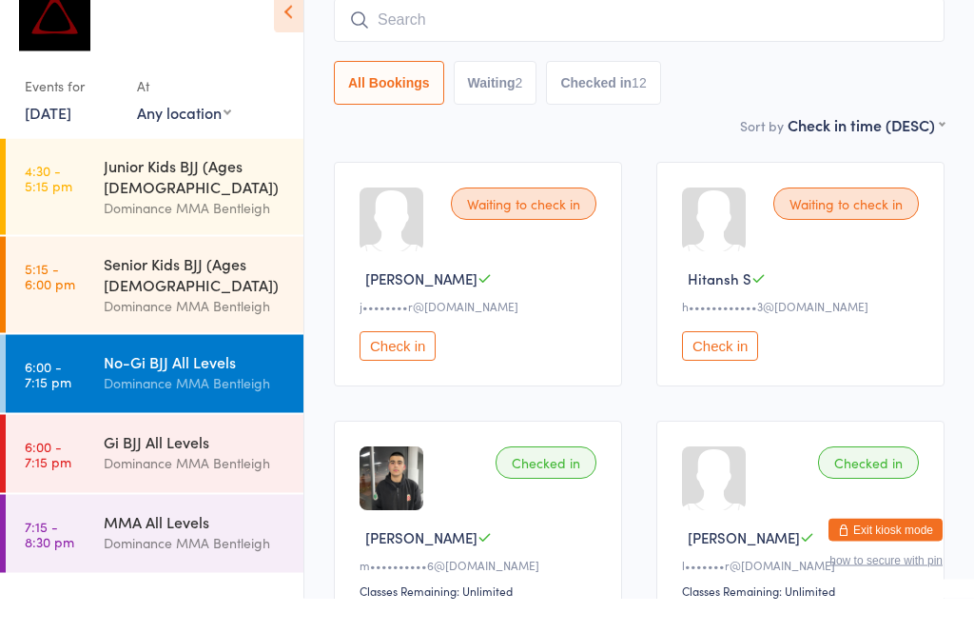
scroll to position [172, 0]
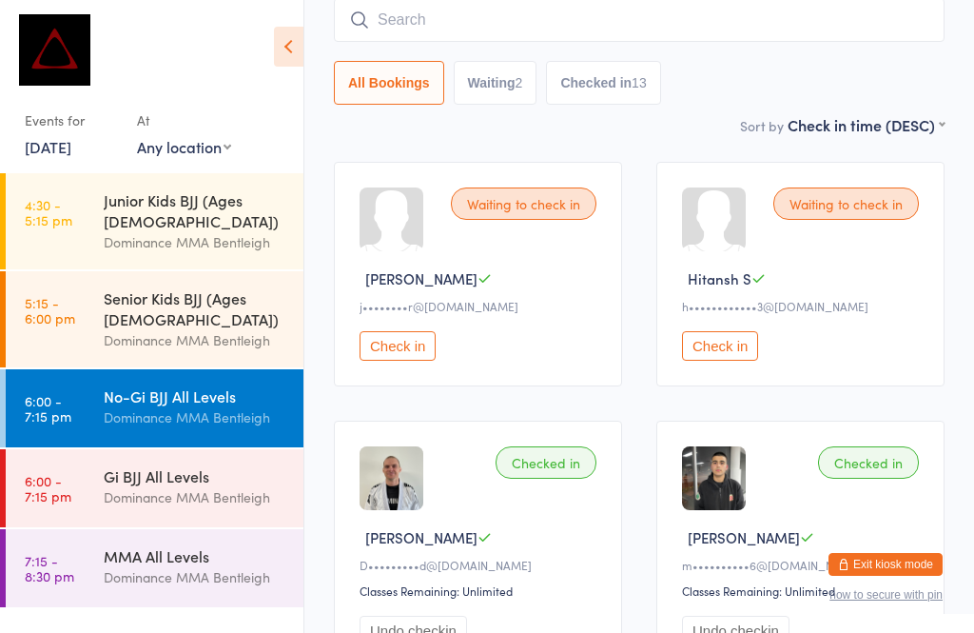
click at [101, 449] on link "6:00 - 7:15 pm Gi BJJ All Levels Dominance MMA Bentleigh" at bounding box center [155, 488] width 298 height 78
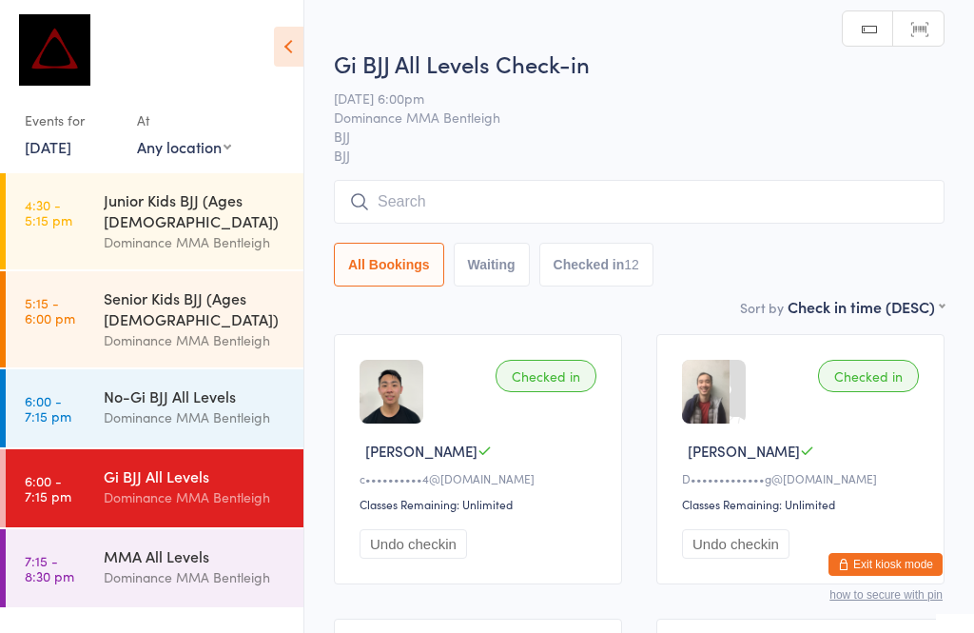
click at [406, 216] on input "search" at bounding box center [639, 202] width 611 height 44
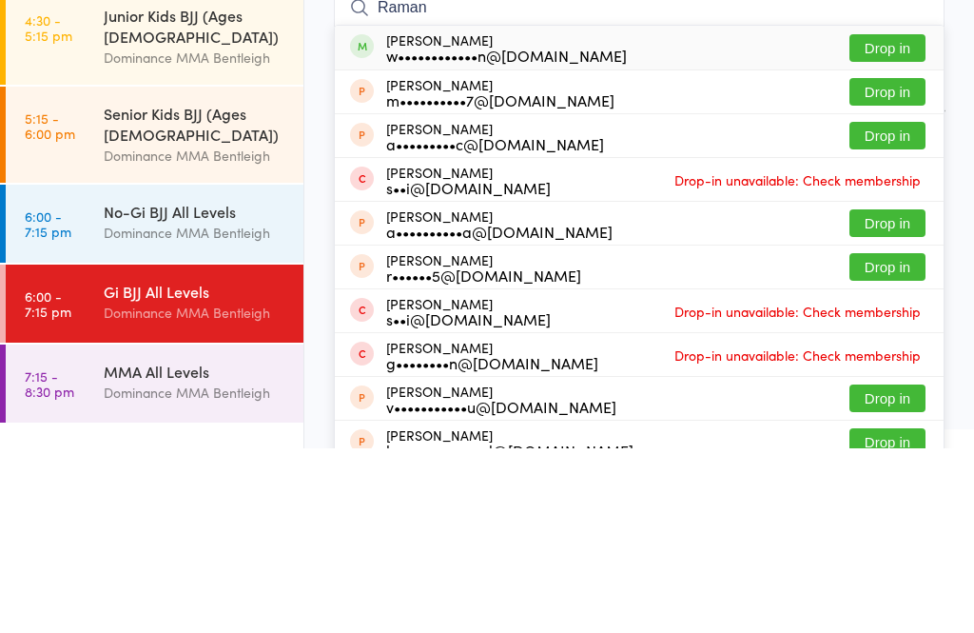
type input "Raman"
click at [864, 219] on button "Drop in" at bounding box center [887, 233] width 76 height 28
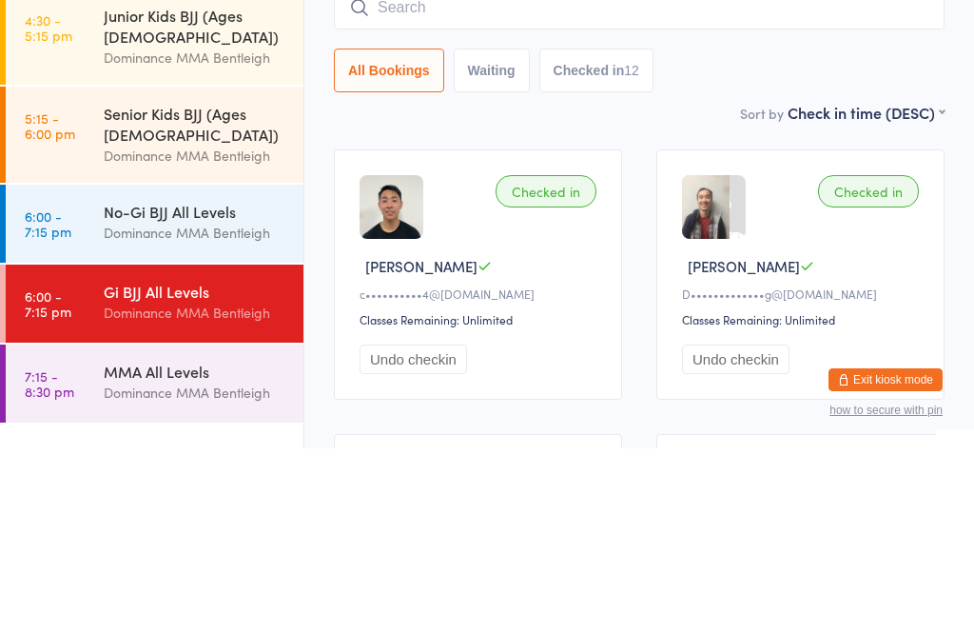
scroll to position [185, 0]
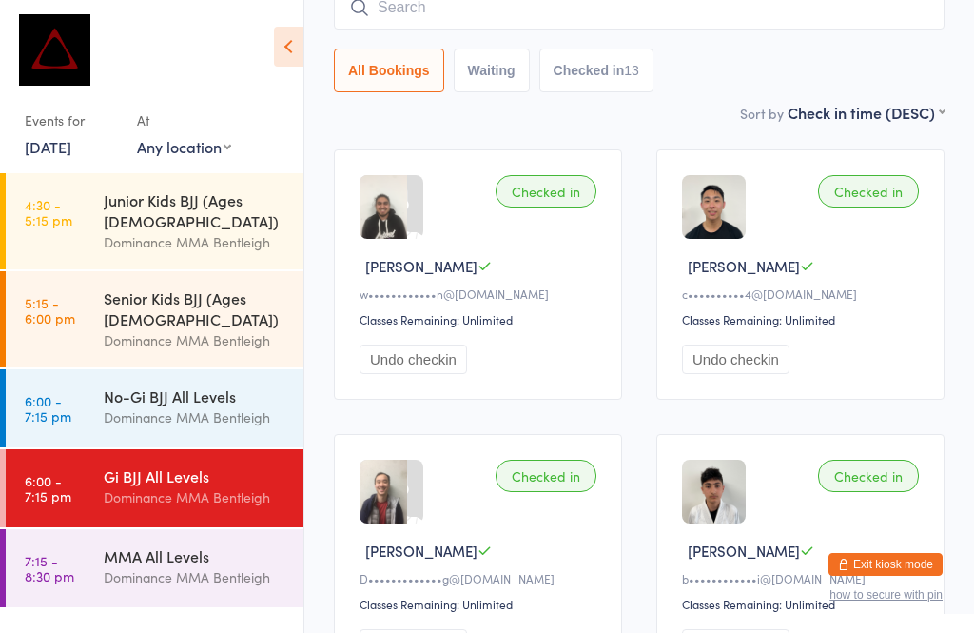
click at [418, 24] on input "search" at bounding box center [639, 8] width 611 height 44
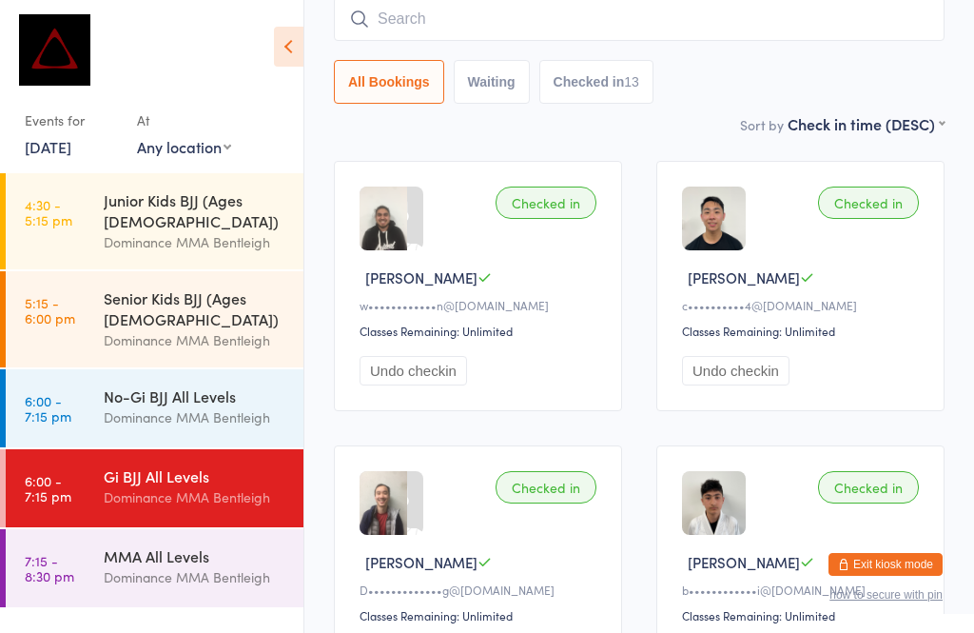
scroll to position [172, 0]
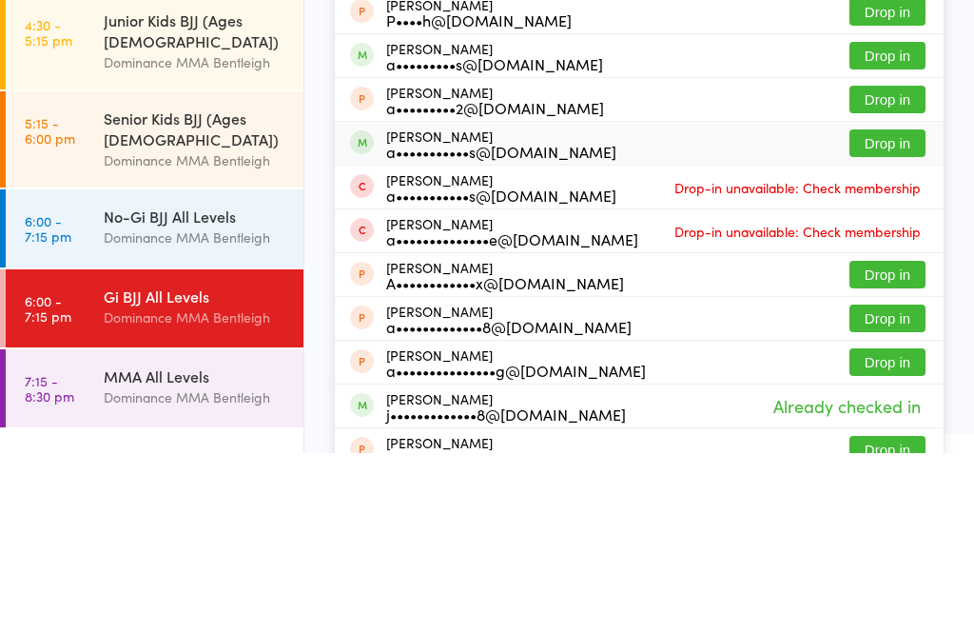
type input "[PERSON_NAME]"
click at [429, 323] on div "a•••••••••••s@[DOMAIN_NAME]" at bounding box center [501, 330] width 230 height 15
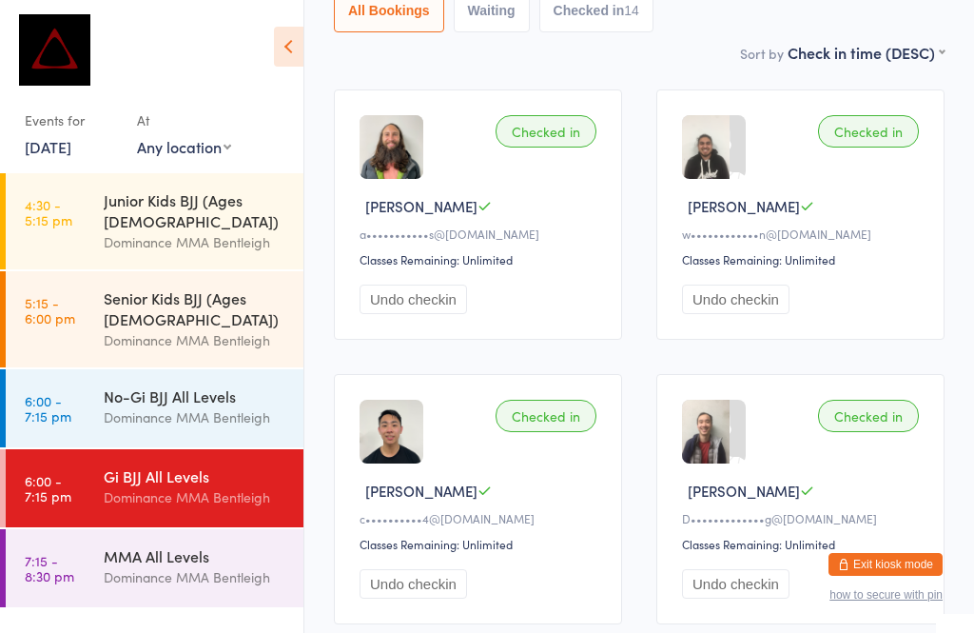
scroll to position [0, 0]
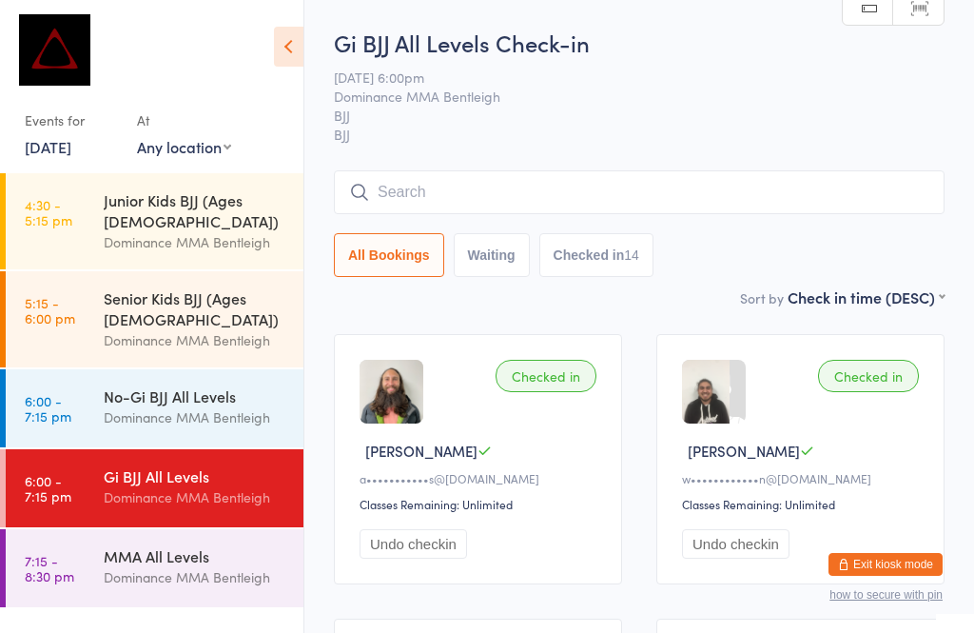
click at [450, 191] on input "search" at bounding box center [639, 192] width 611 height 44
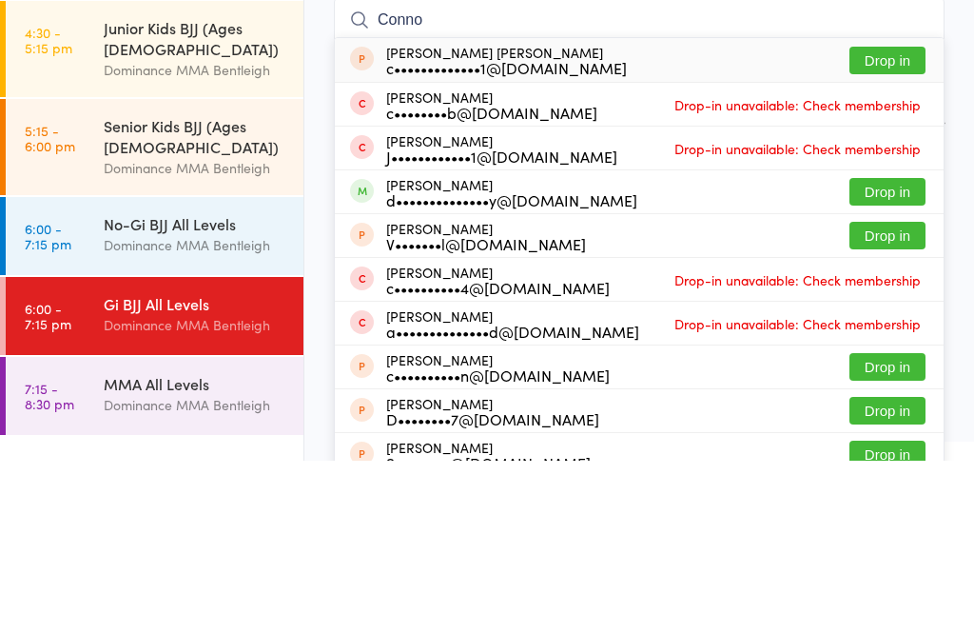
type input "Conno"
click at [866, 350] on button "Drop in" at bounding box center [887, 364] width 76 height 28
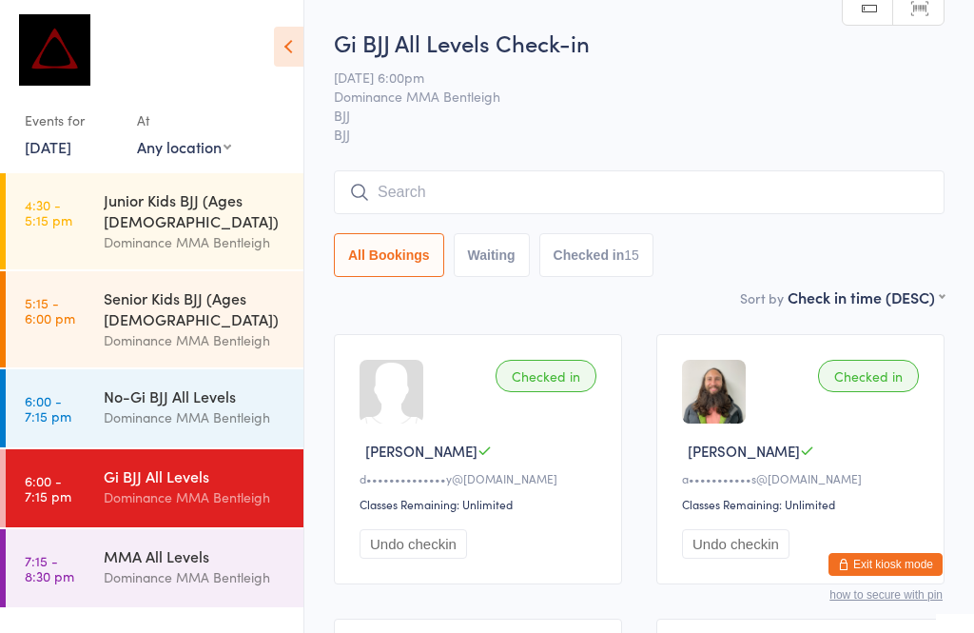
click at [519, 203] on input "search" at bounding box center [639, 192] width 611 height 44
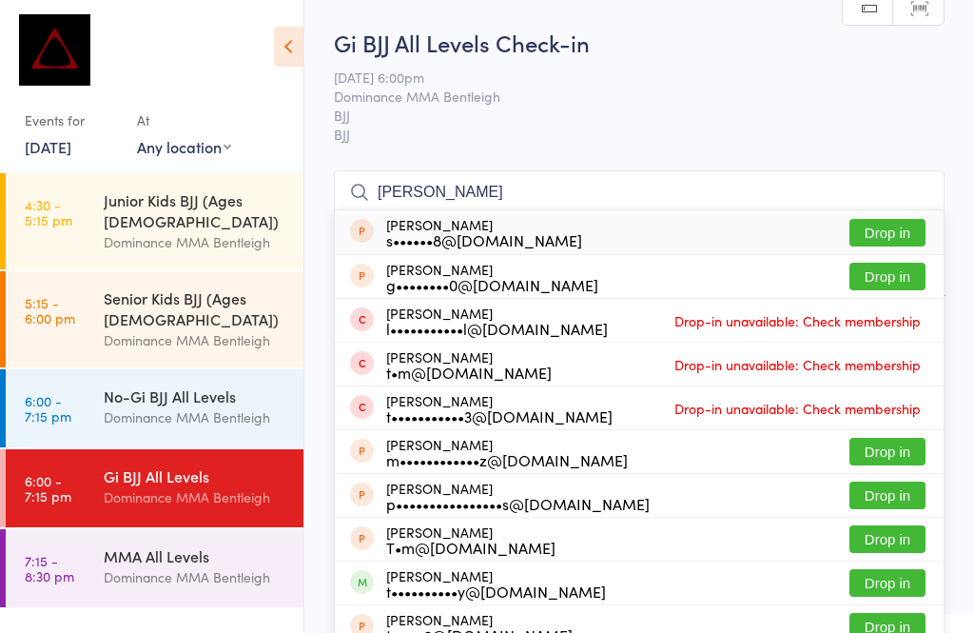
click at [516, 191] on input "[PERSON_NAME]" at bounding box center [639, 192] width 611 height 44
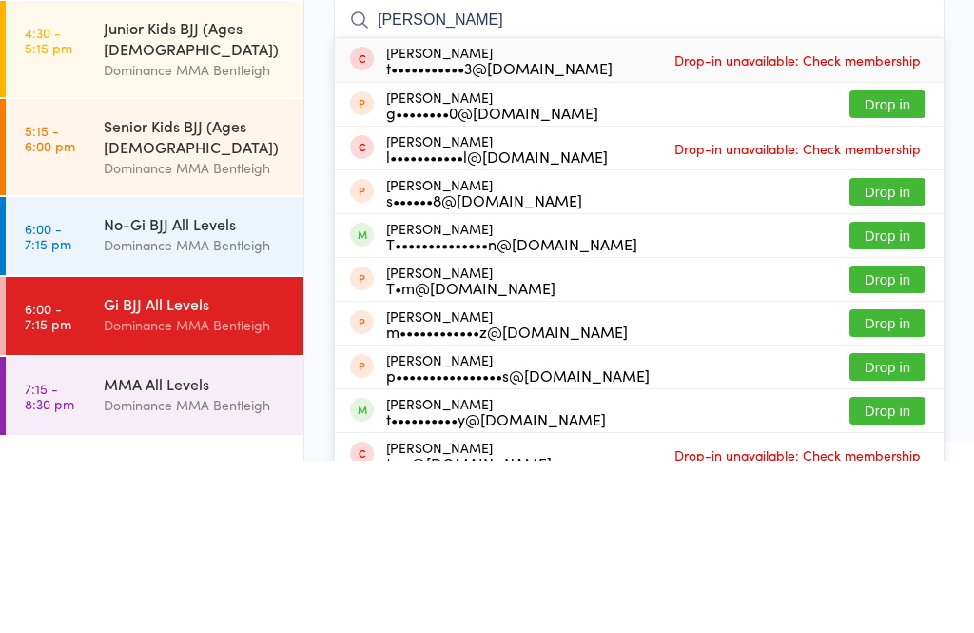
type input "[PERSON_NAME]"
click at [885, 394] on button "Drop in" at bounding box center [887, 408] width 76 height 28
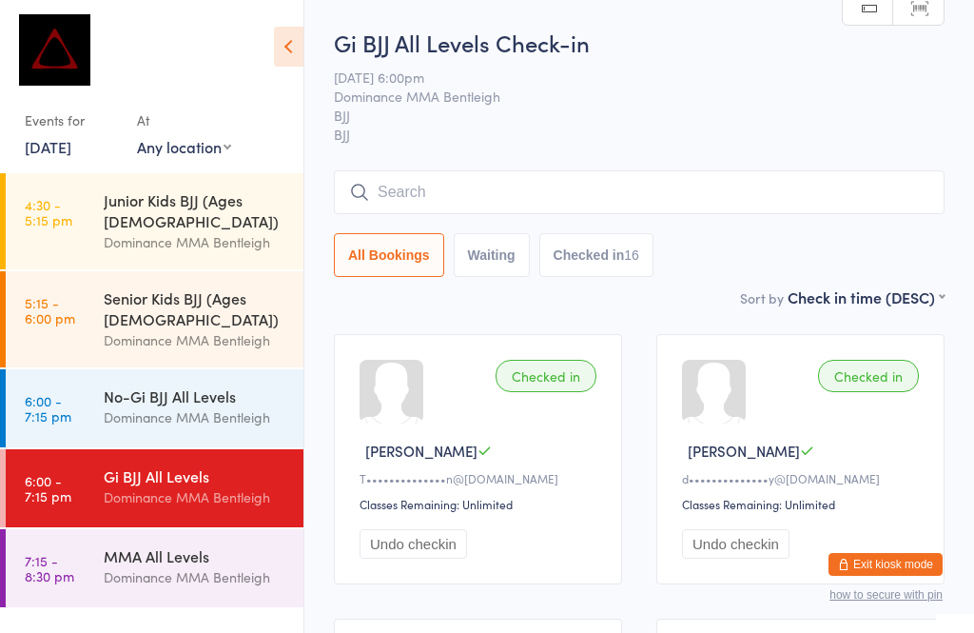
click at [395, 189] on input "search" at bounding box center [639, 192] width 611 height 44
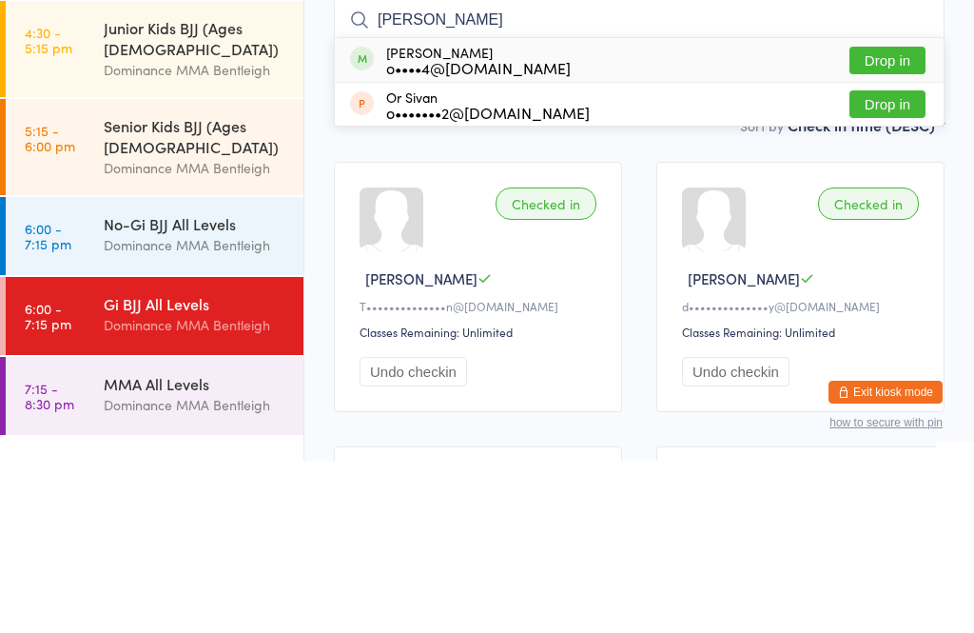
type input "[PERSON_NAME]"
click at [874, 219] on button "Drop in" at bounding box center [887, 233] width 76 height 28
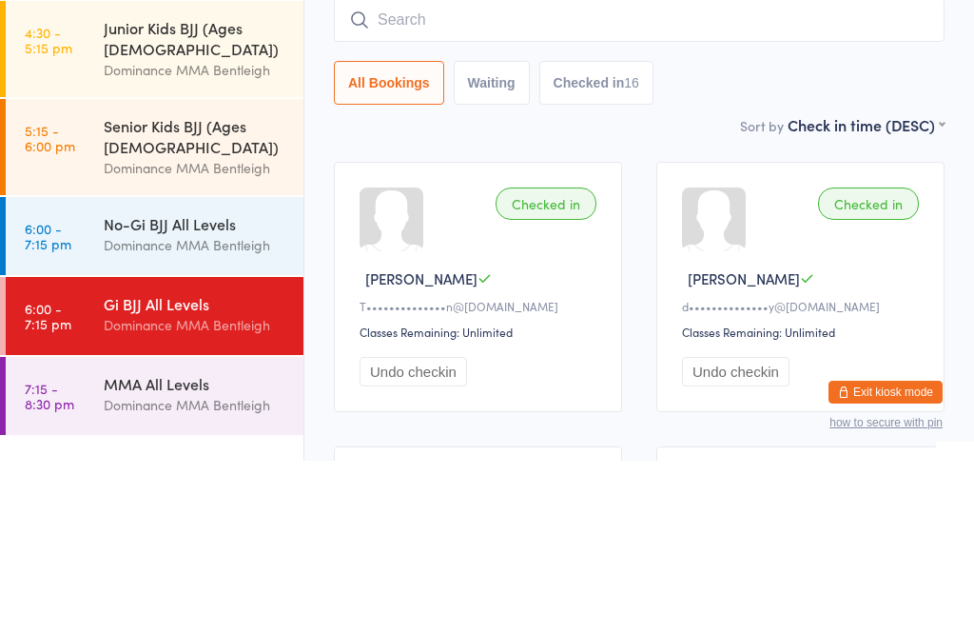
scroll to position [172, 0]
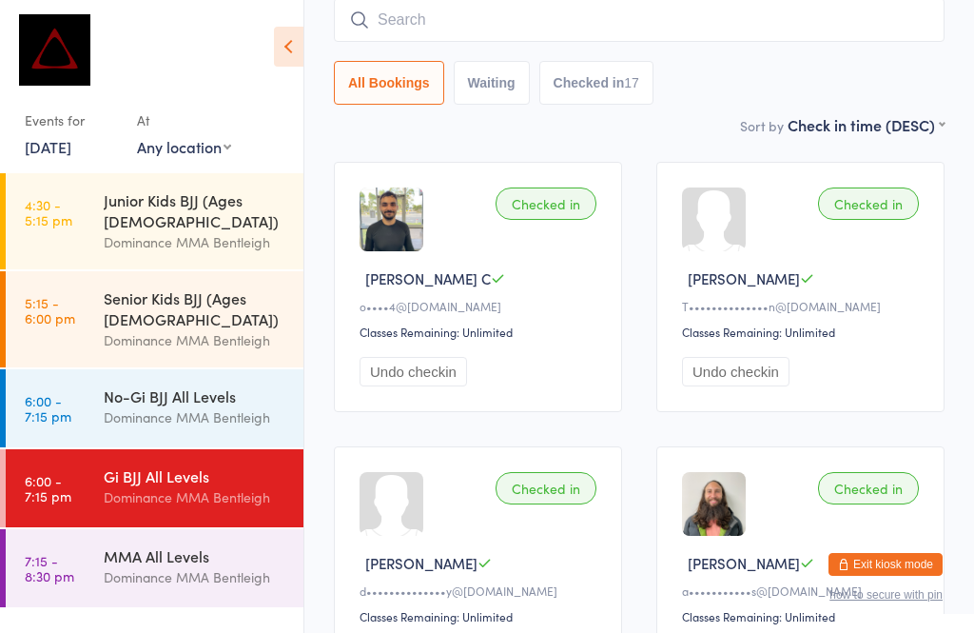
click at [205, 406] on div "Dominance MMA Bentleigh" at bounding box center [196, 417] width 184 height 22
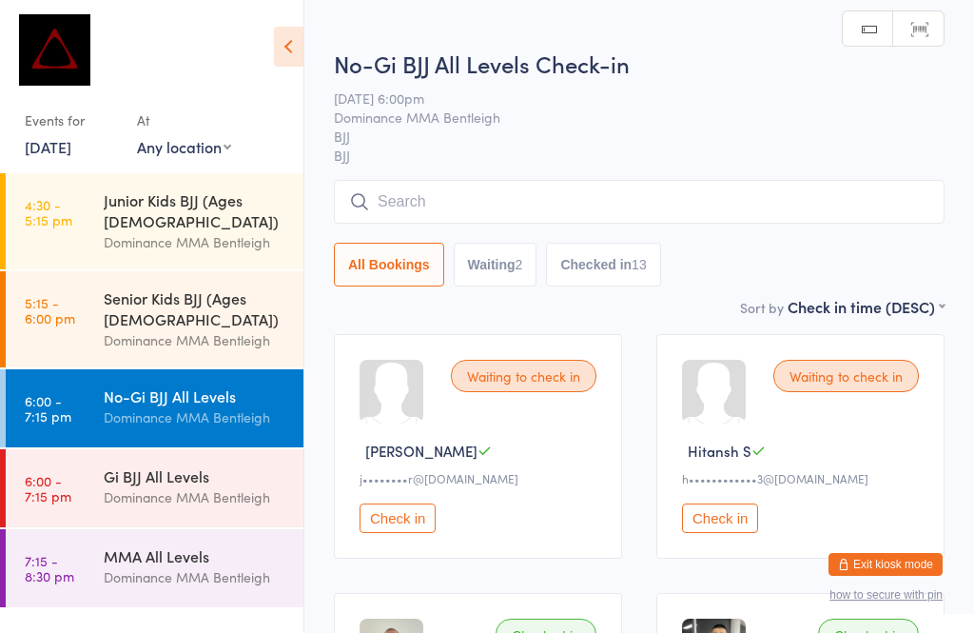
click at [556, 218] on input "search" at bounding box center [639, 202] width 611 height 44
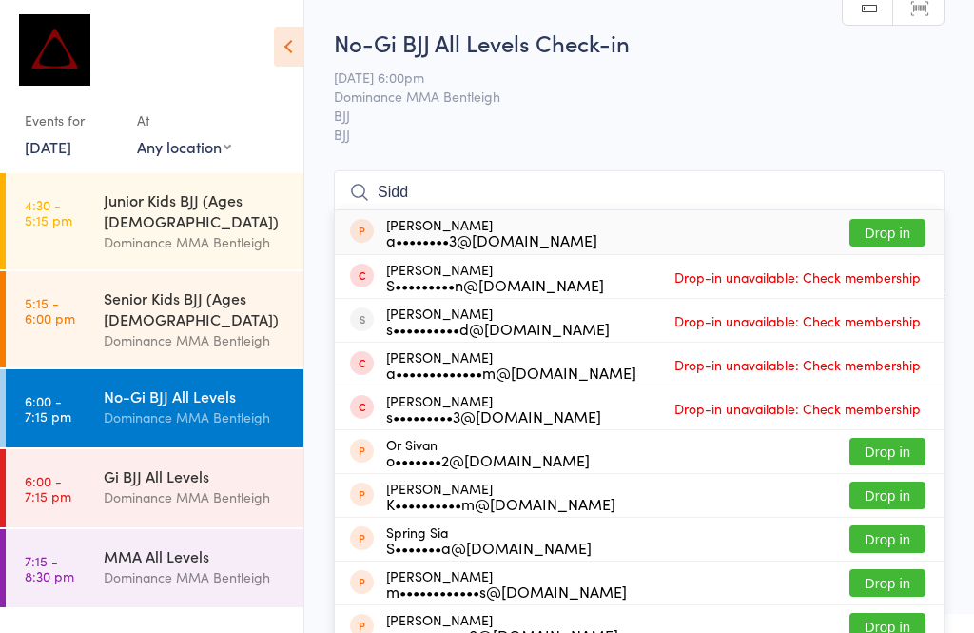
type input "Sidd"
click at [716, 55] on h2 "No-Gi BJJ All Levels Check-in" at bounding box center [639, 42] width 611 height 31
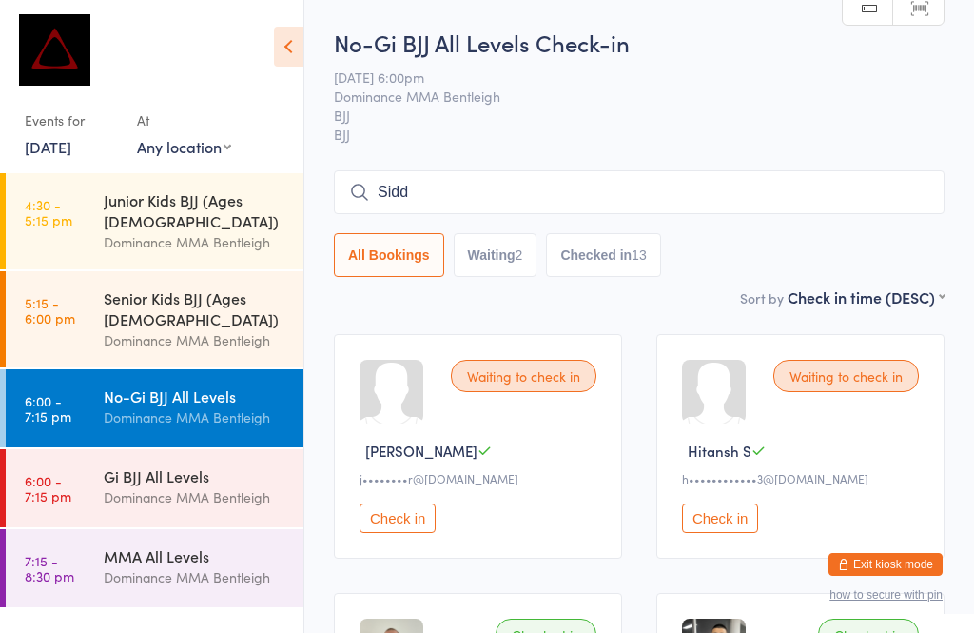
click at [197, 486] on div "Dominance MMA Bentleigh" at bounding box center [196, 497] width 184 height 22
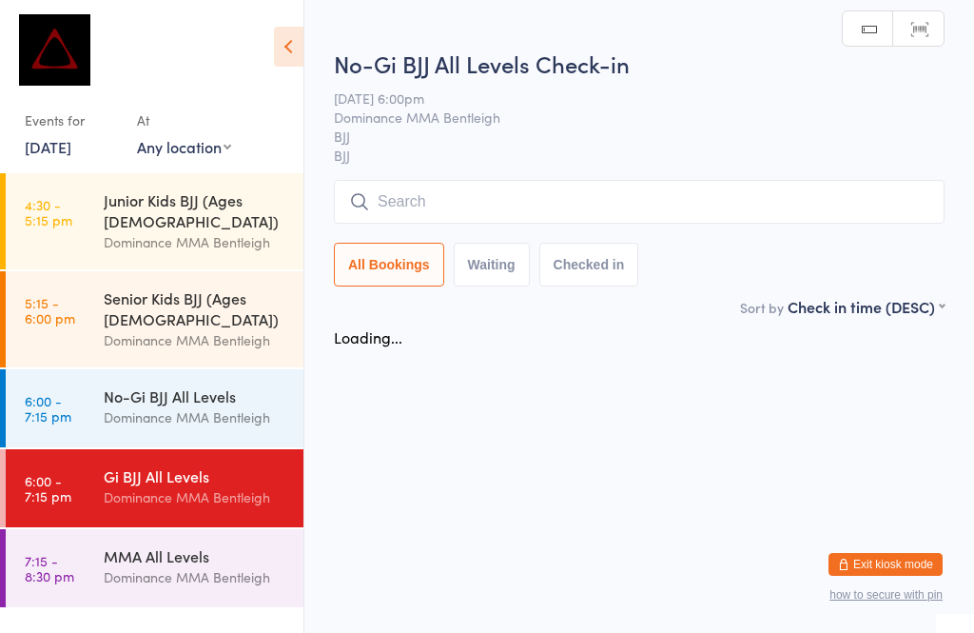
click at [209, 566] on div "Dominance MMA Bentleigh" at bounding box center [196, 577] width 184 height 22
